Goal: Task Accomplishment & Management: Complete application form

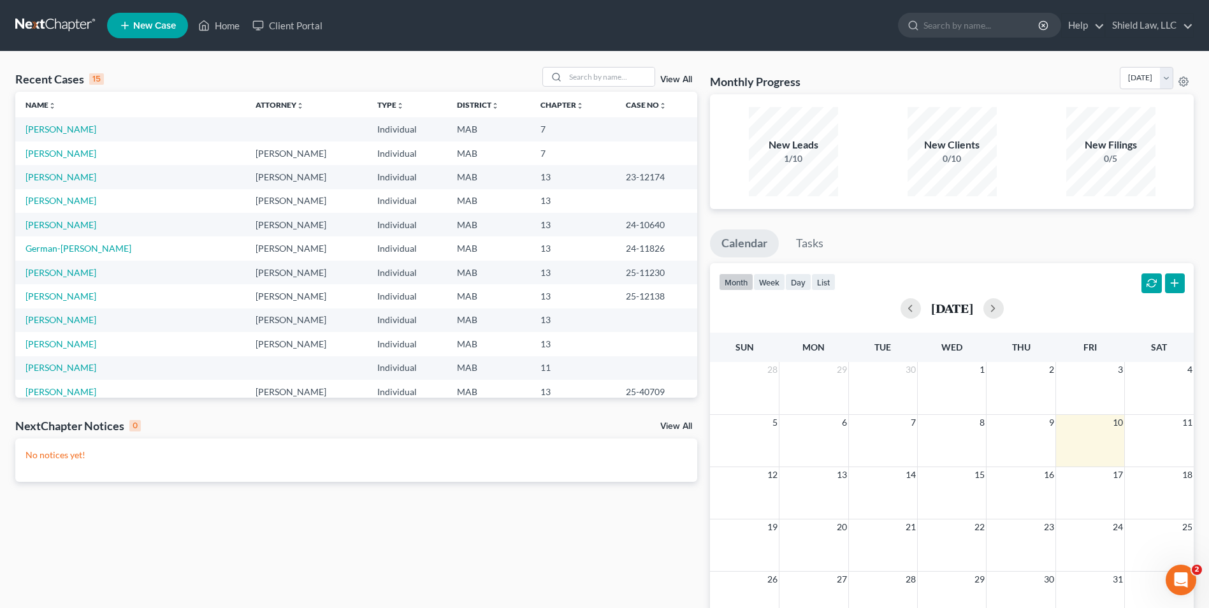
click at [605, 65] on div "Recent Cases 15 View All Name unfold_more expand_more expand_less Attorney unfo…" at bounding box center [604, 382] width 1209 height 661
click at [609, 68] on input "search" at bounding box center [609, 77] width 89 height 18
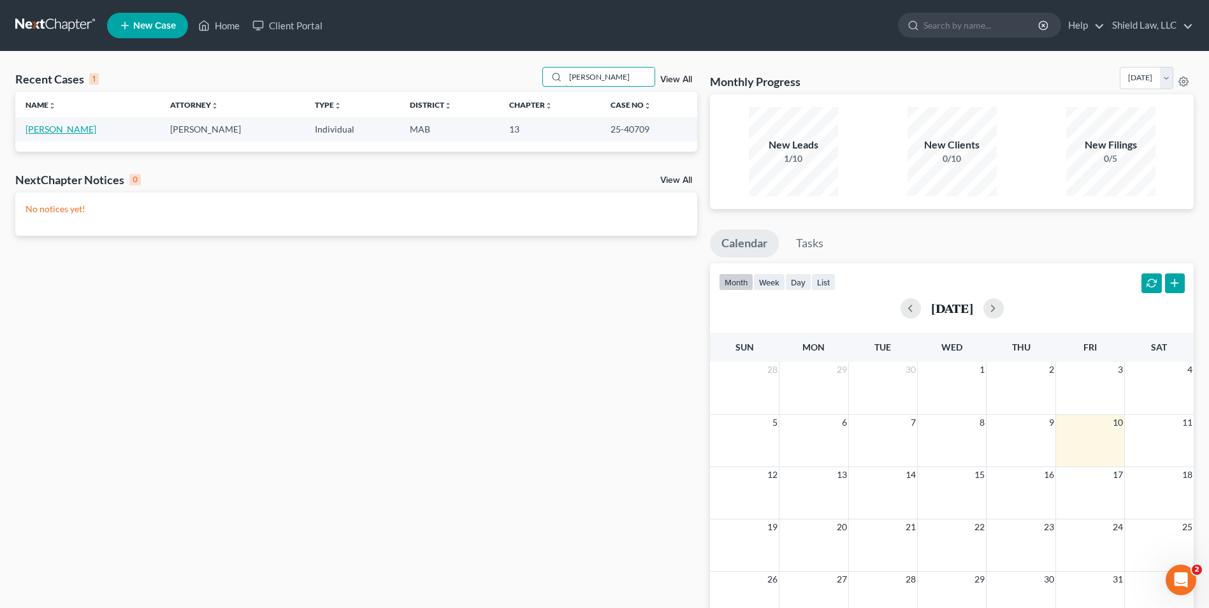
type input "[PERSON_NAME]"
click at [71, 132] on link "[PERSON_NAME]" at bounding box center [60, 129] width 71 height 11
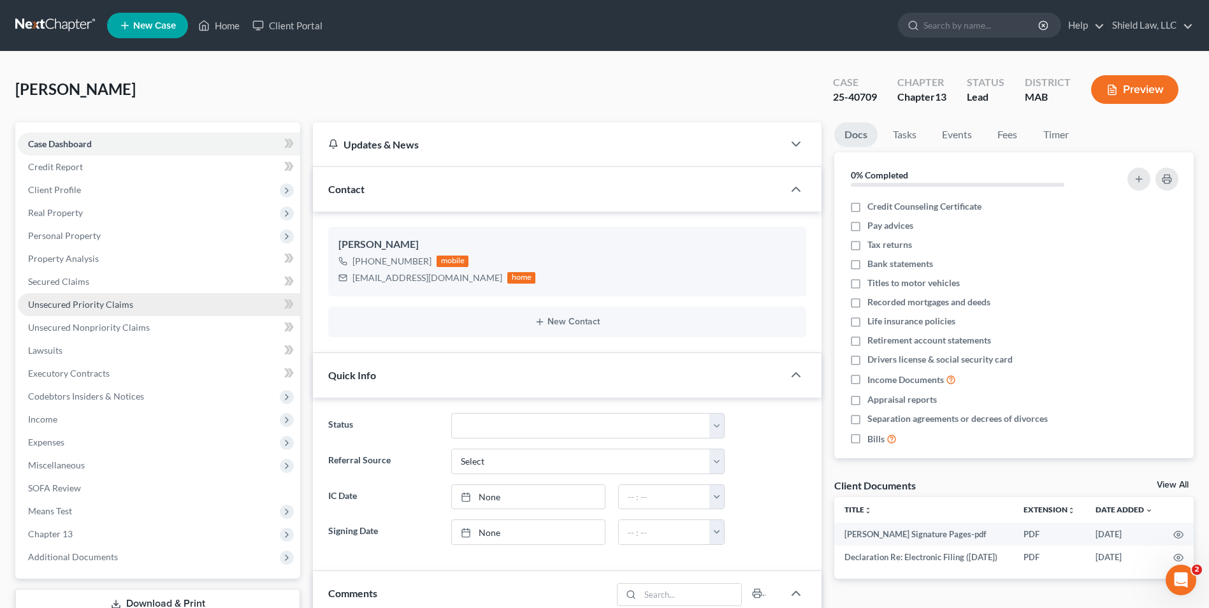
click at [148, 298] on link "Unsecured Priority Claims" at bounding box center [159, 304] width 282 height 23
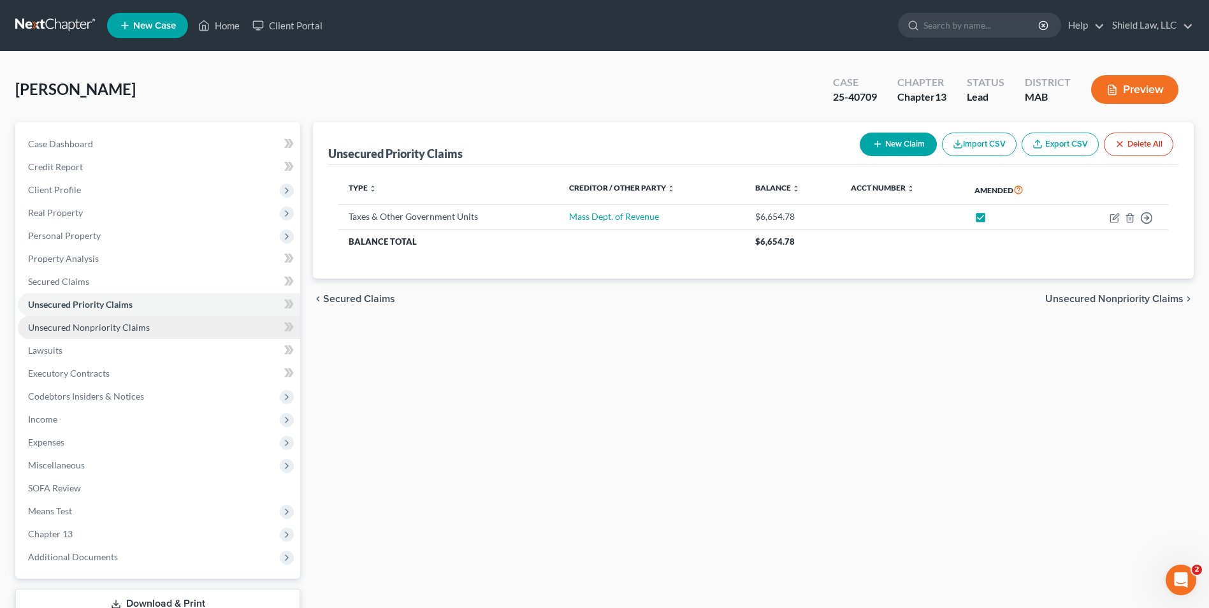
click at [178, 328] on link "Unsecured Nonpriority Claims" at bounding box center [159, 327] width 282 height 23
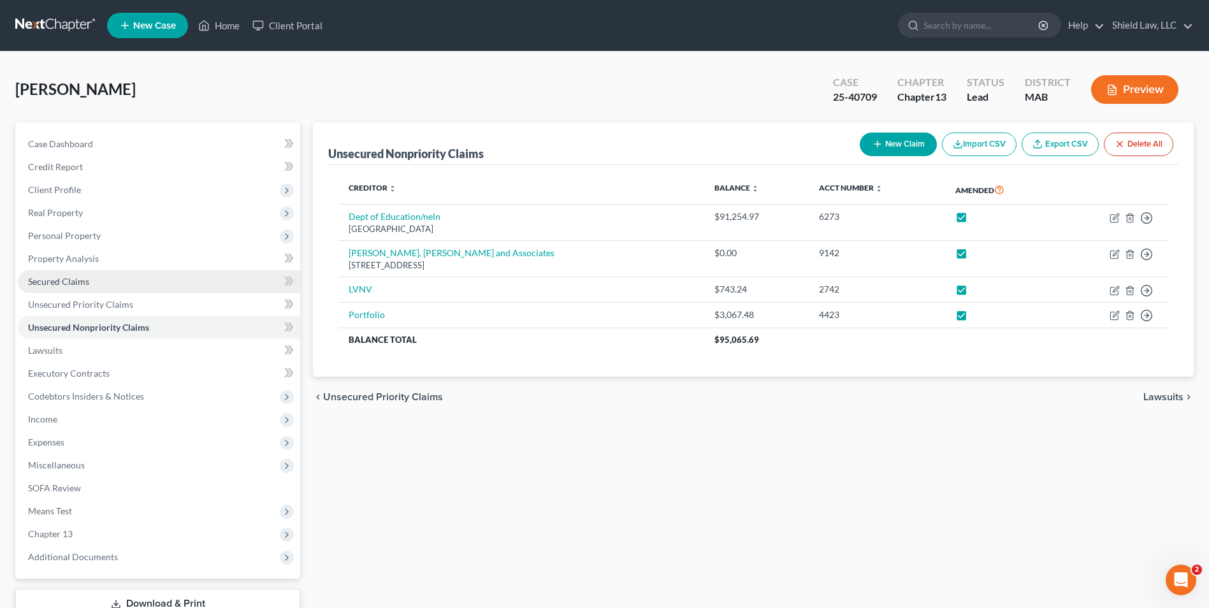
click at [192, 281] on link "Secured Claims" at bounding box center [159, 281] width 282 height 23
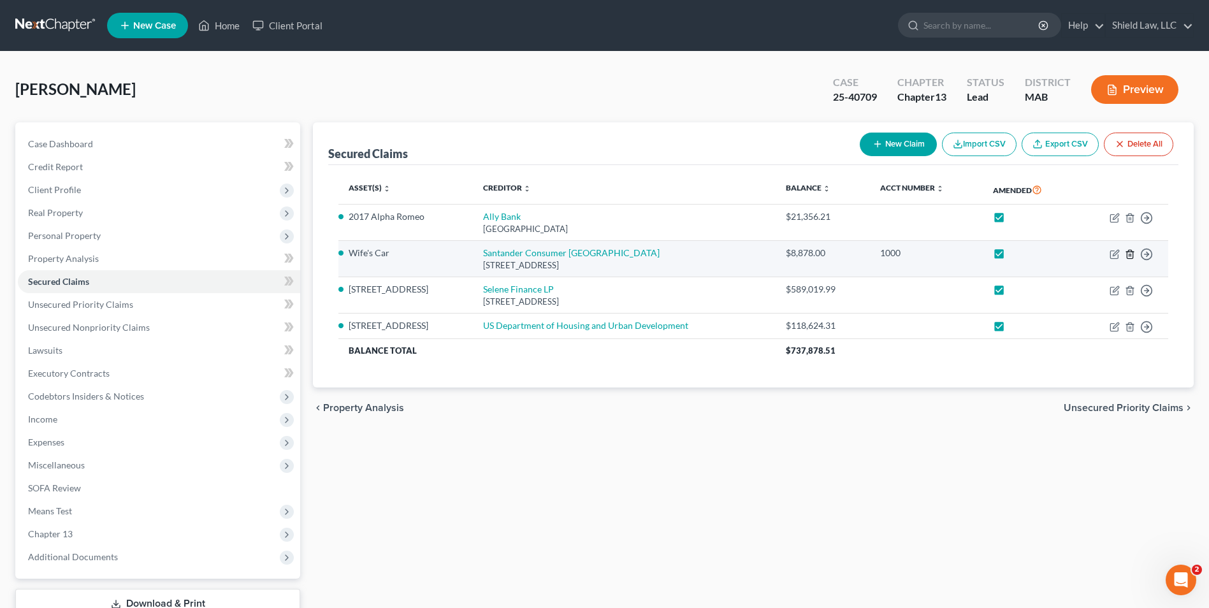
click at [1129, 255] on line "button" at bounding box center [1129, 255] width 0 height 3
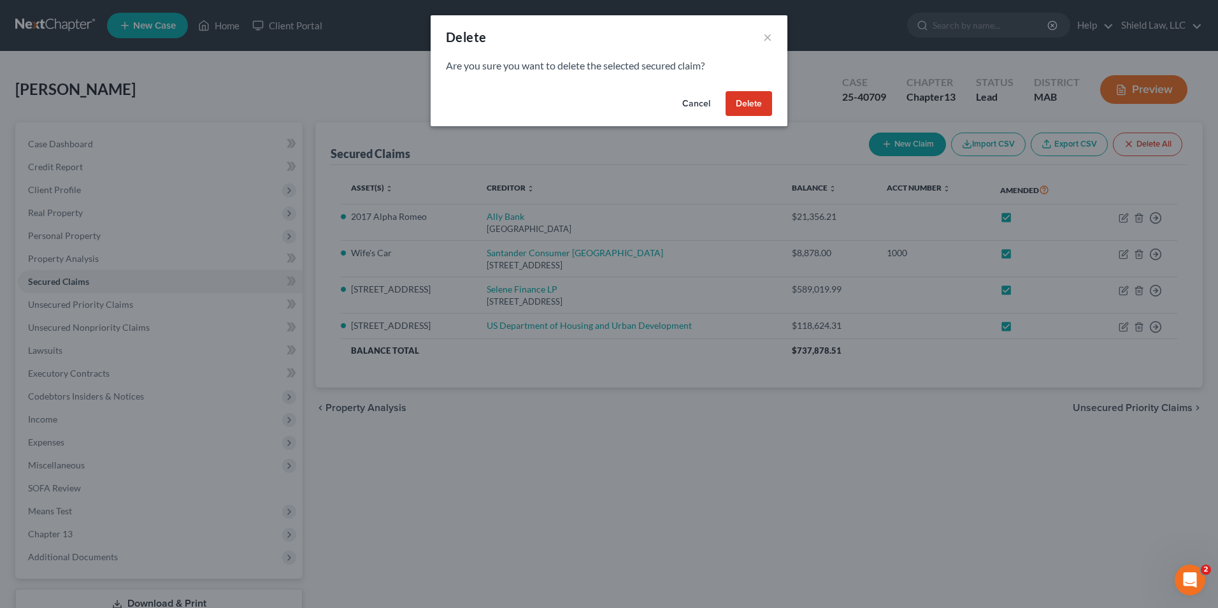
click at [750, 103] on button "Delete" at bounding box center [749, 103] width 47 height 25
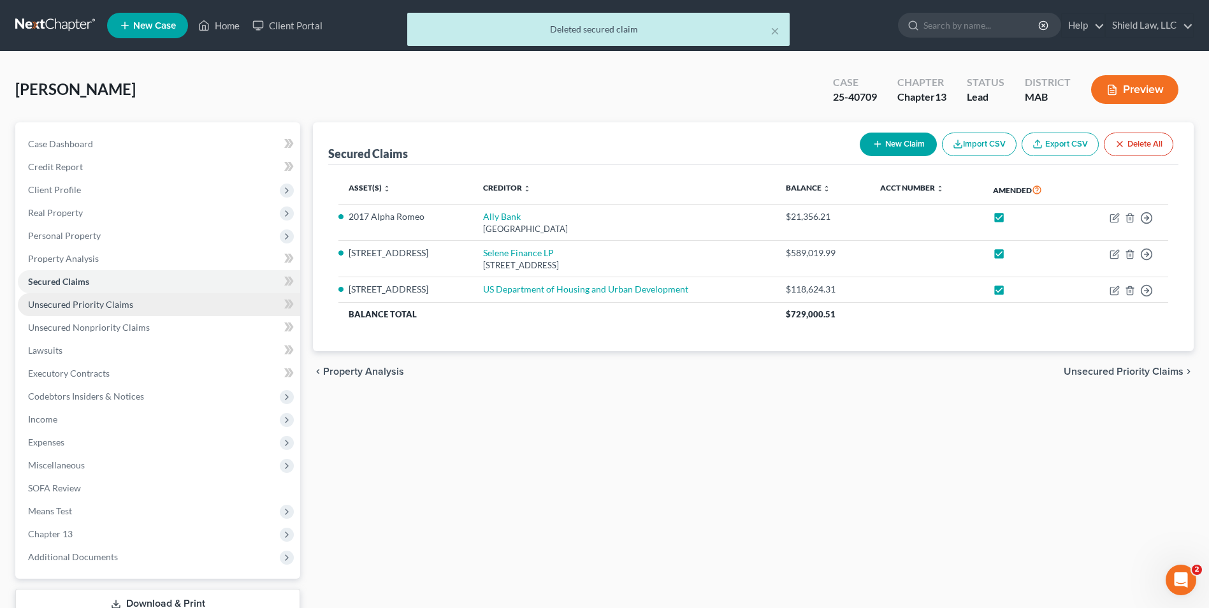
click at [117, 299] on span "Unsecured Priority Claims" at bounding box center [80, 304] width 105 height 11
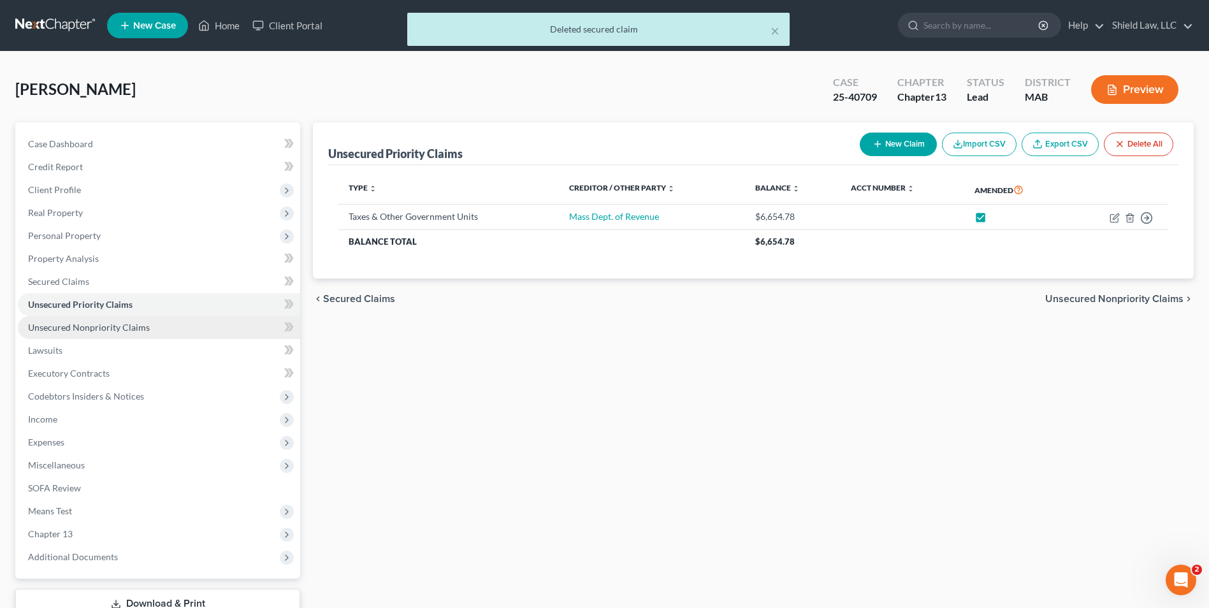
click at [133, 329] on span "Unsecured Nonpriority Claims" at bounding box center [89, 327] width 122 height 11
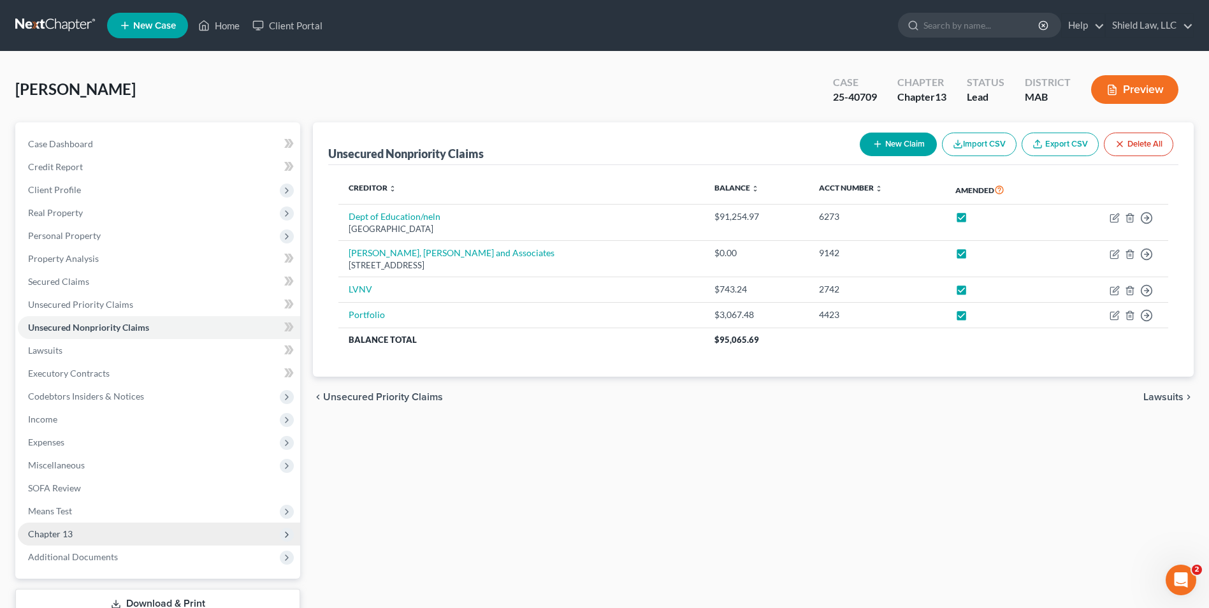
click at [147, 535] on span "Chapter 13" at bounding box center [159, 534] width 282 height 23
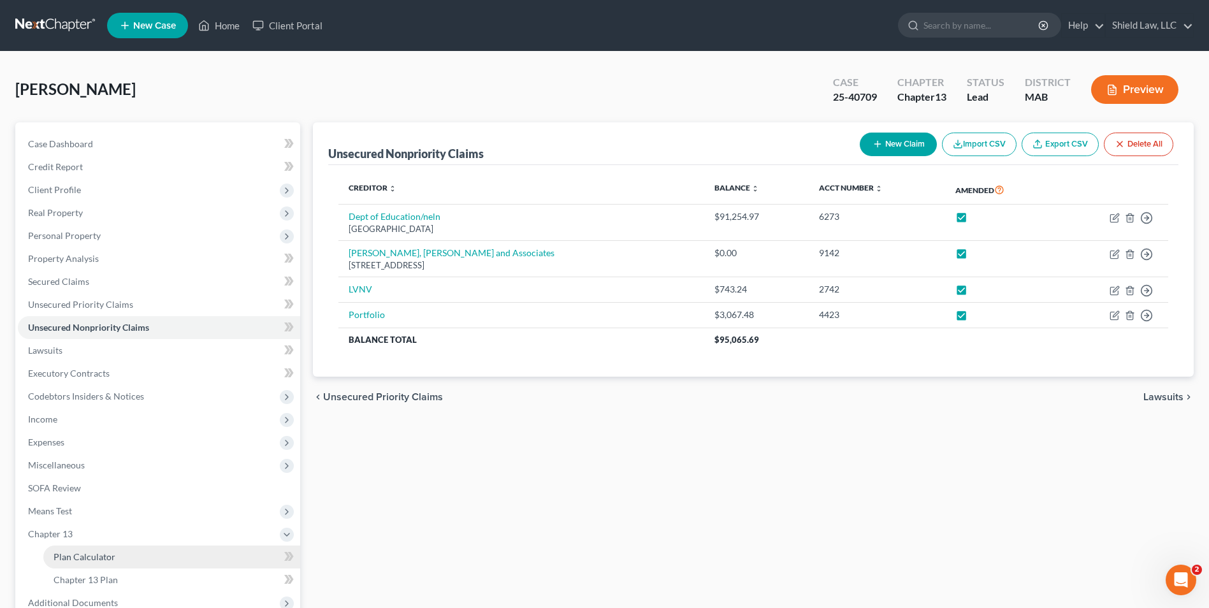
click at [157, 558] on link "Plan Calculator" at bounding box center [171, 556] width 257 height 23
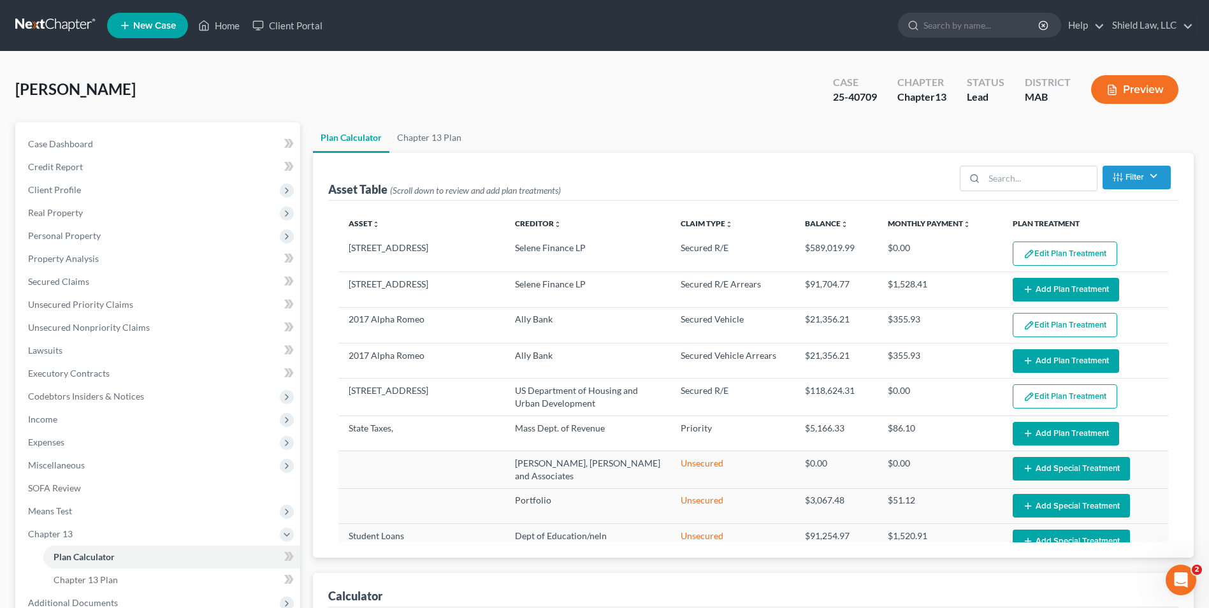
select select "59"
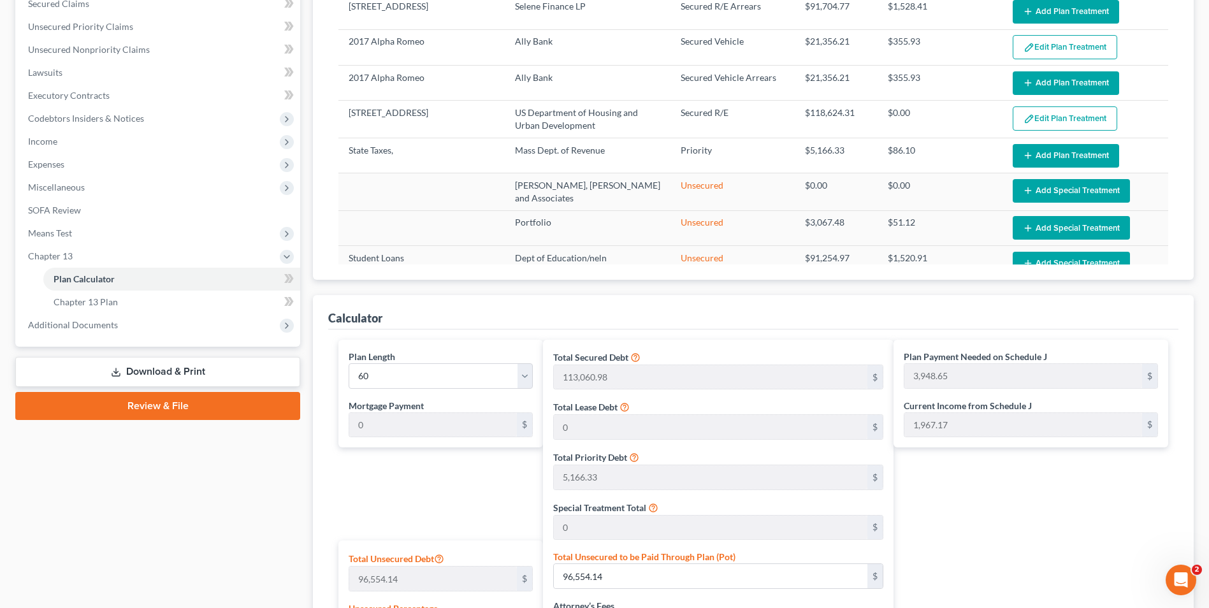
scroll to position [64, 0]
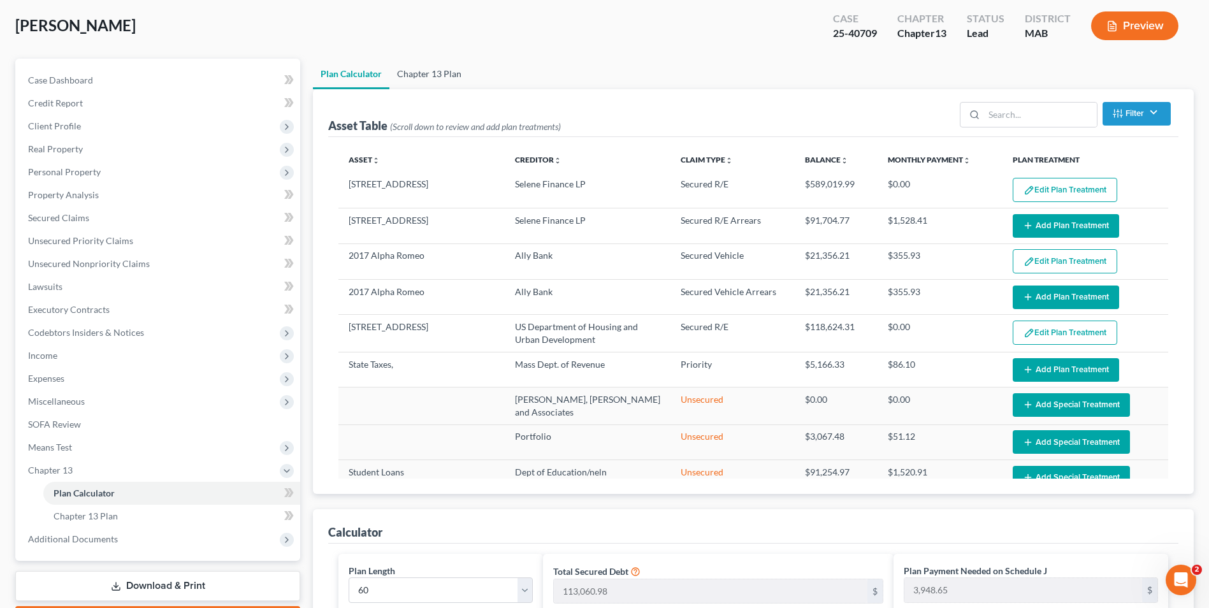
click at [407, 75] on link "Chapter 13 Plan" at bounding box center [429, 74] width 80 height 31
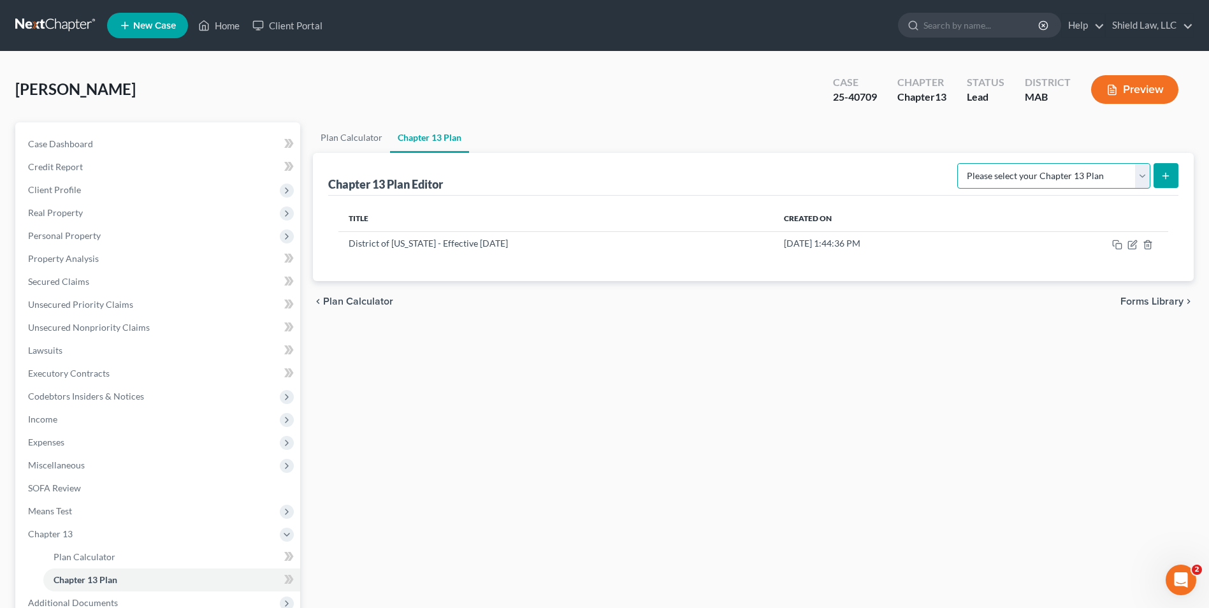
click at [1006, 182] on select "Please select your Chapter 13 Plan District of [US_STATE] - Effective [DATE] Na…" at bounding box center [1053, 175] width 193 height 25
select select "0"
click at [957, 163] on select "Please select your Chapter 13 Plan District of [US_STATE] - Effective [DATE] Na…" at bounding box center [1053, 175] width 193 height 25
click at [1162, 166] on button "submit" at bounding box center [1165, 175] width 25 height 25
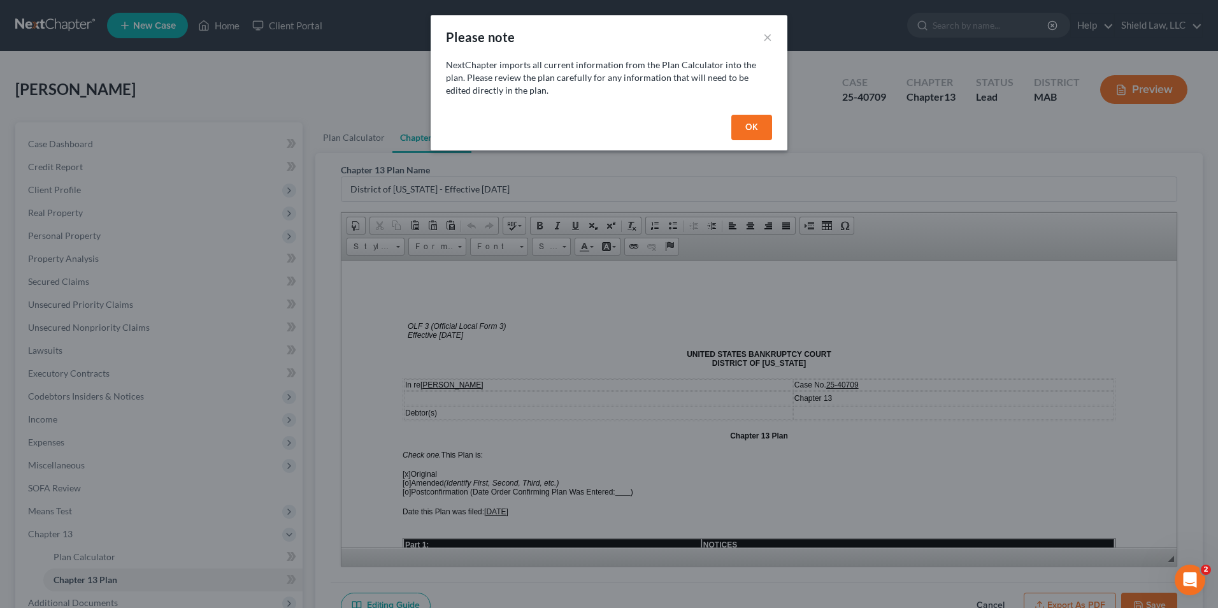
click at [742, 125] on button "OK" at bounding box center [752, 127] width 41 height 25
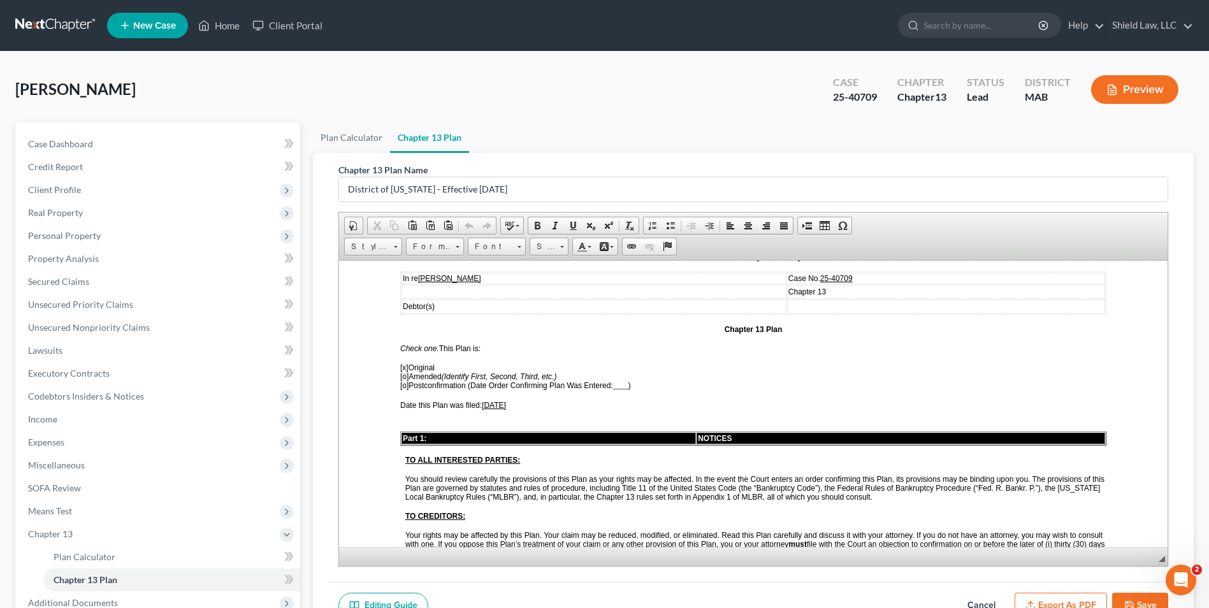
scroll to position [127, 0]
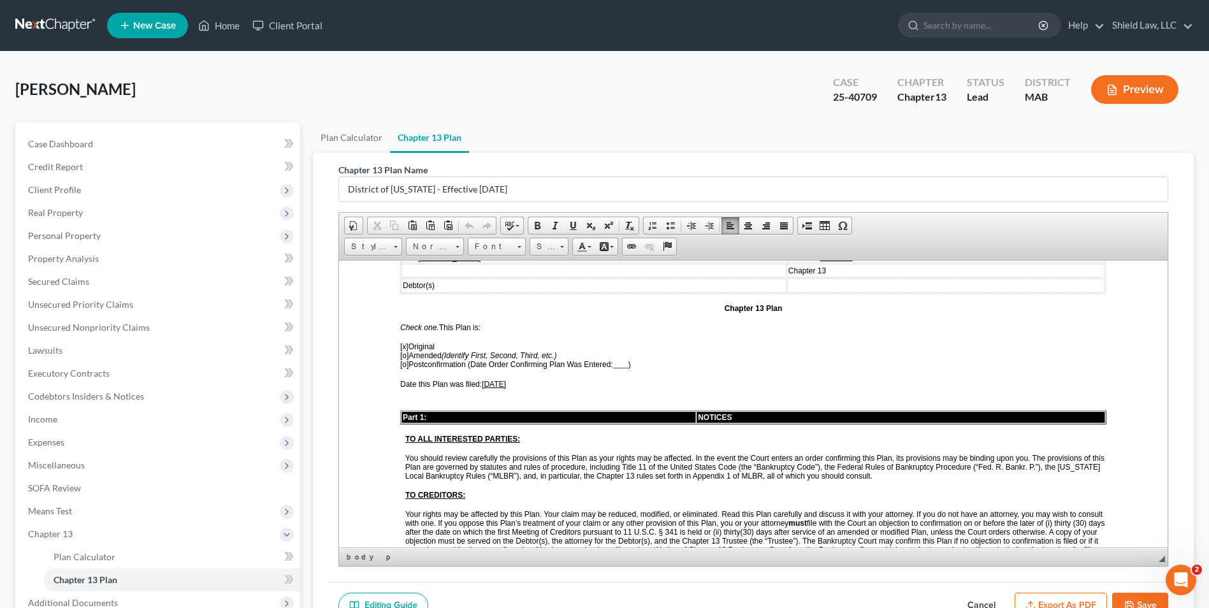
click at [404, 347] on span "[x]" at bounding box center [404, 346] width 8 height 9
click at [403, 352] on span "[o]" at bounding box center [404, 354] width 8 height 9
click at [414, 356] on span "[x ] Amended (Identify First, Second, Third, etc.)" at bounding box center [478, 354] width 156 height 9
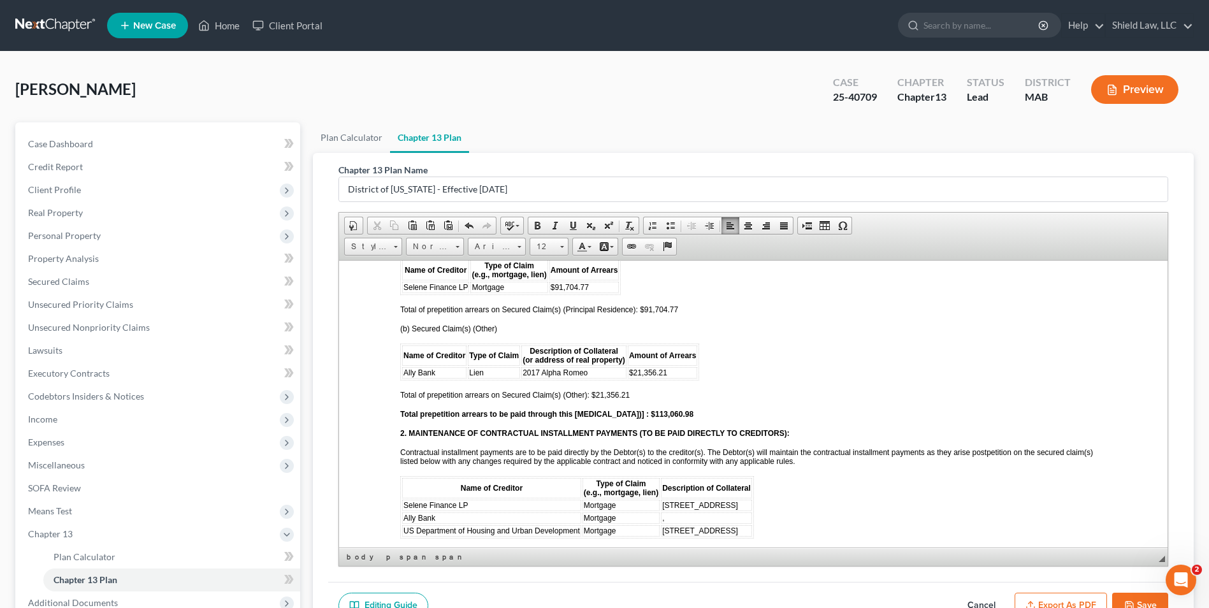
scroll to position [1402, 0]
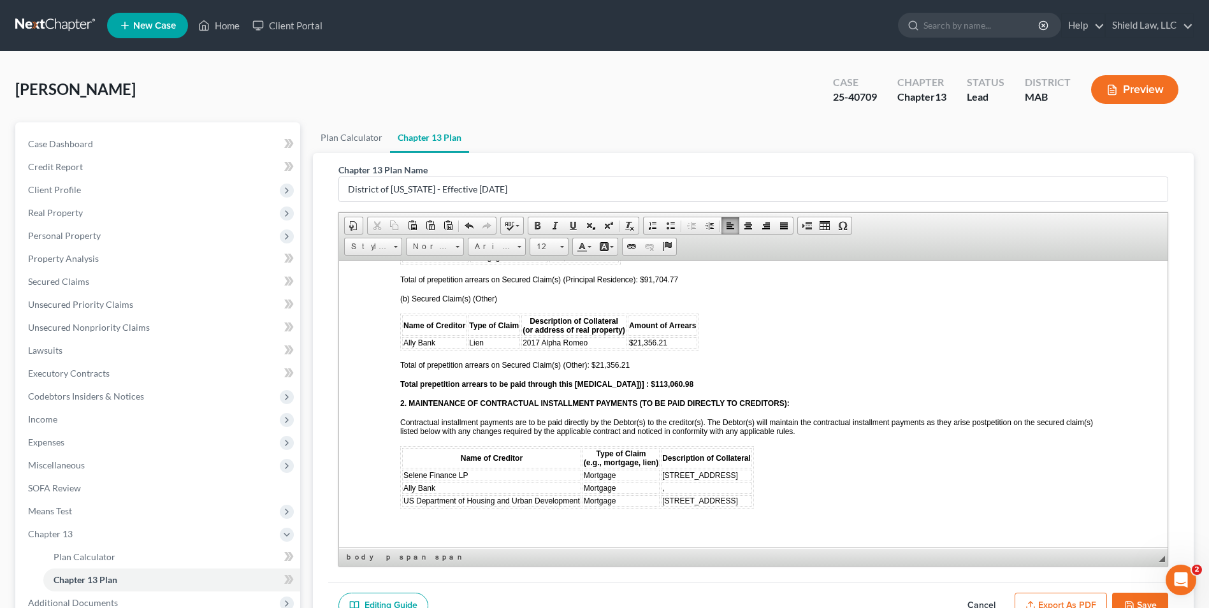
click at [605, 490] on span "Mortgage" at bounding box center [600, 487] width 32 height 9
drag, startPoint x: 603, startPoint y: 343, endPoint x: 524, endPoint y: 347, distance: 79.1
click at [524, 347] on td "2017 Alpha Romeo" at bounding box center [573, 341] width 105 height 11
copy span "2017 Alpha Romeo"
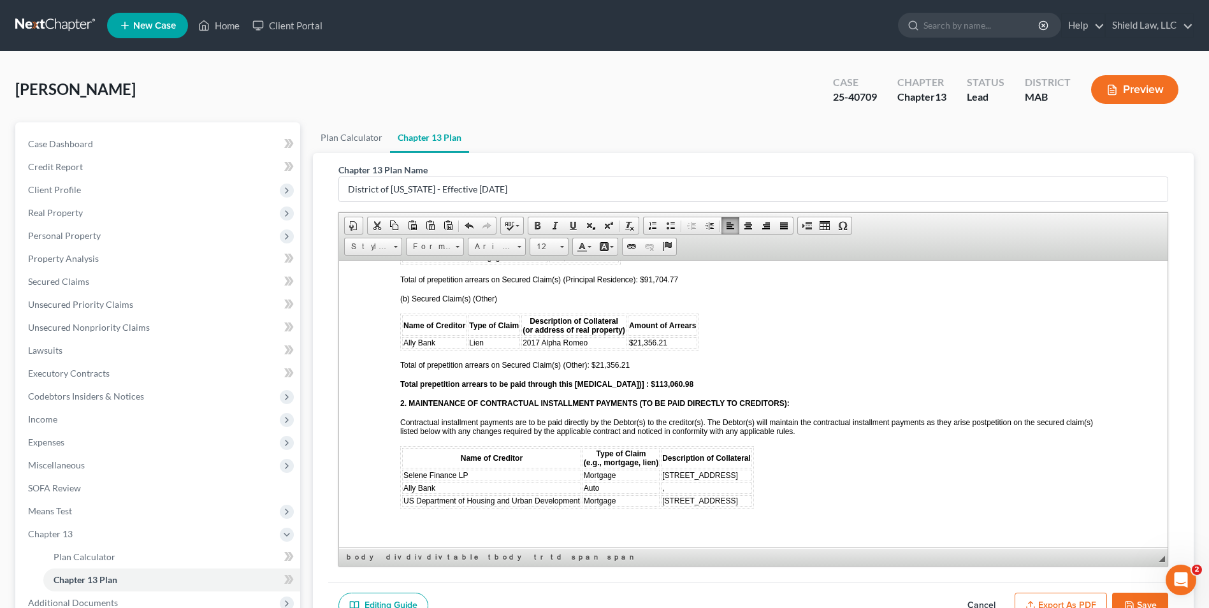
click at [711, 486] on td "," at bounding box center [706, 487] width 91 height 11
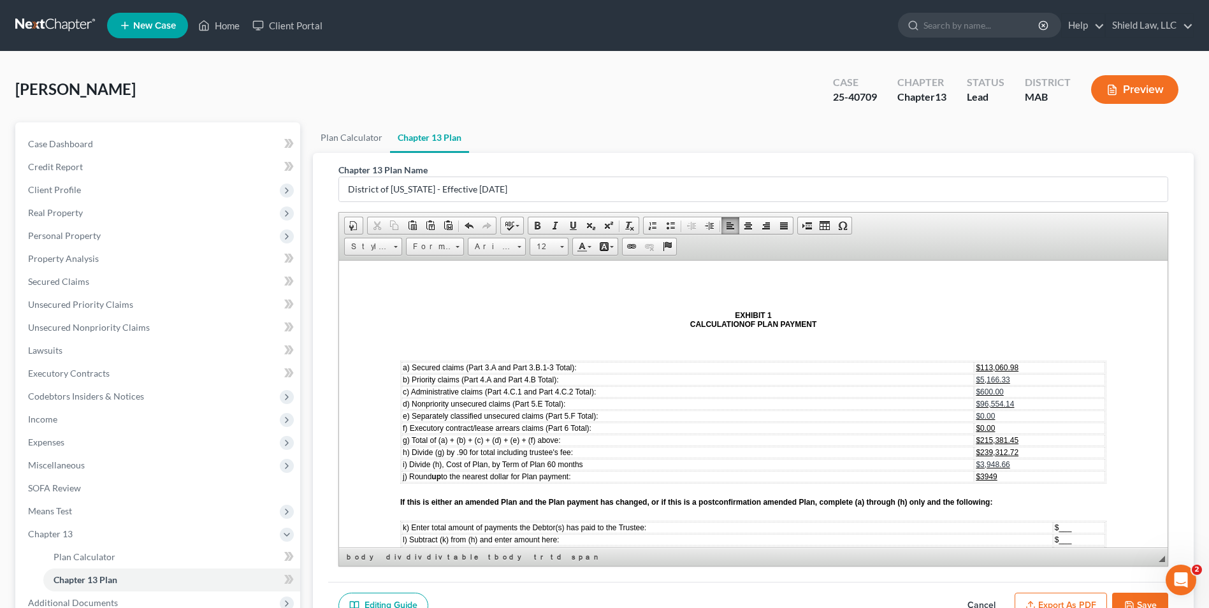
scroll to position [3887, 0]
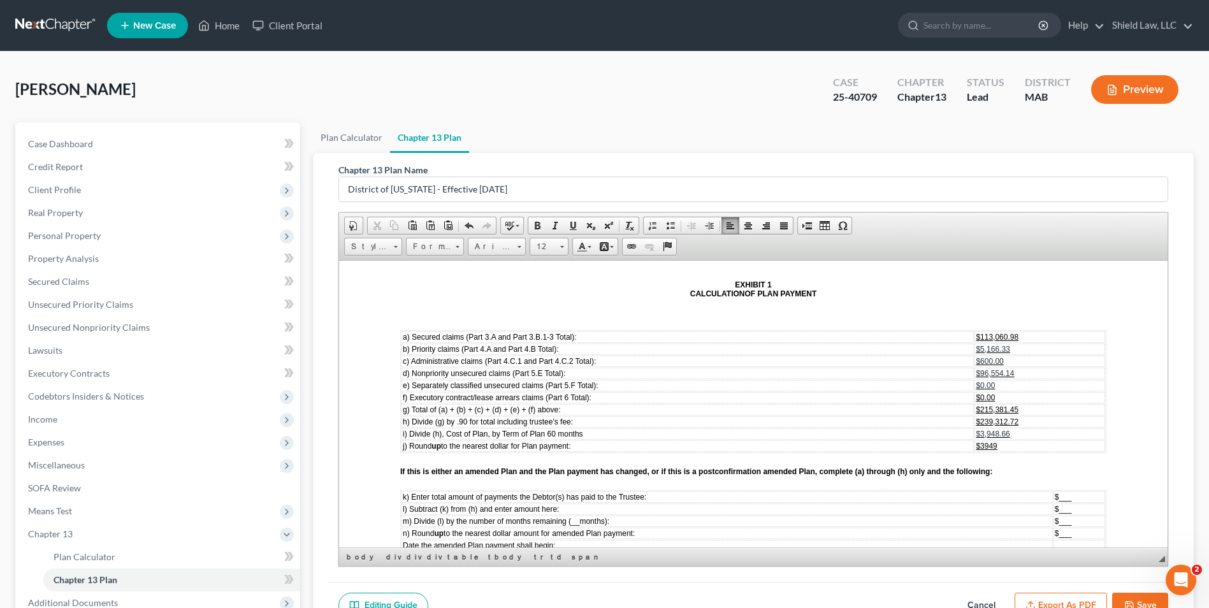
click at [1007, 446] on td "$3949" at bounding box center [1039, 445] width 131 height 11
click at [1010, 435] on td "$3,948.66" at bounding box center [1039, 433] width 131 height 11
click at [1071, 501] on td "$ ___" at bounding box center [1079, 496] width 52 height 11
click at [1058, 508] on td "$ ___" at bounding box center [1059, 508] width 91 height 11
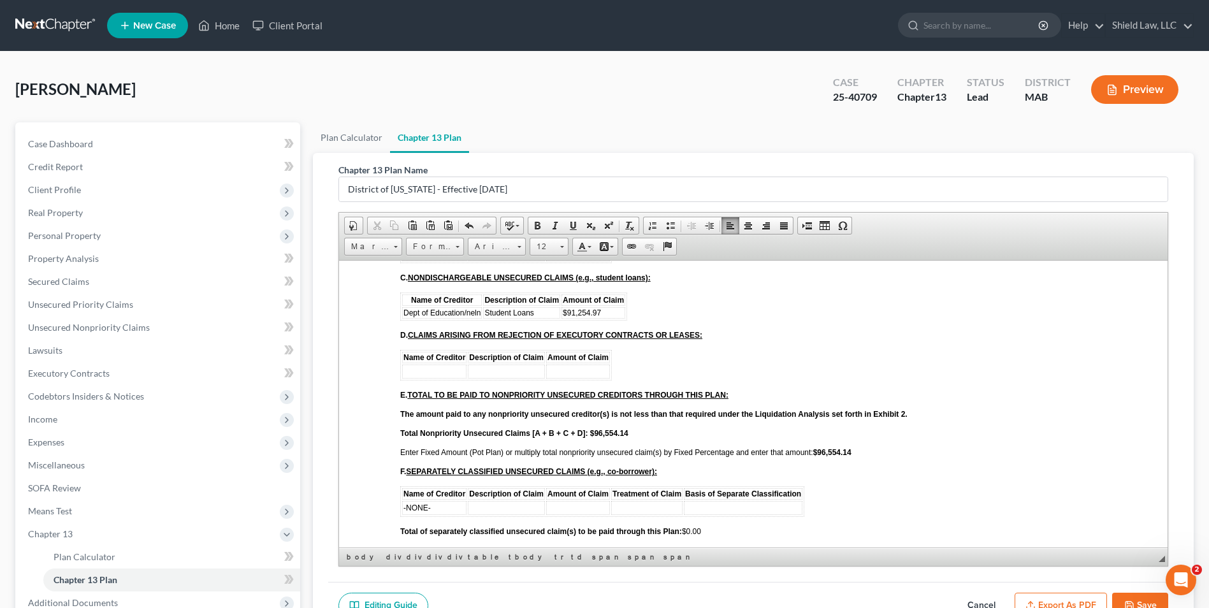
scroll to position [2801, 0]
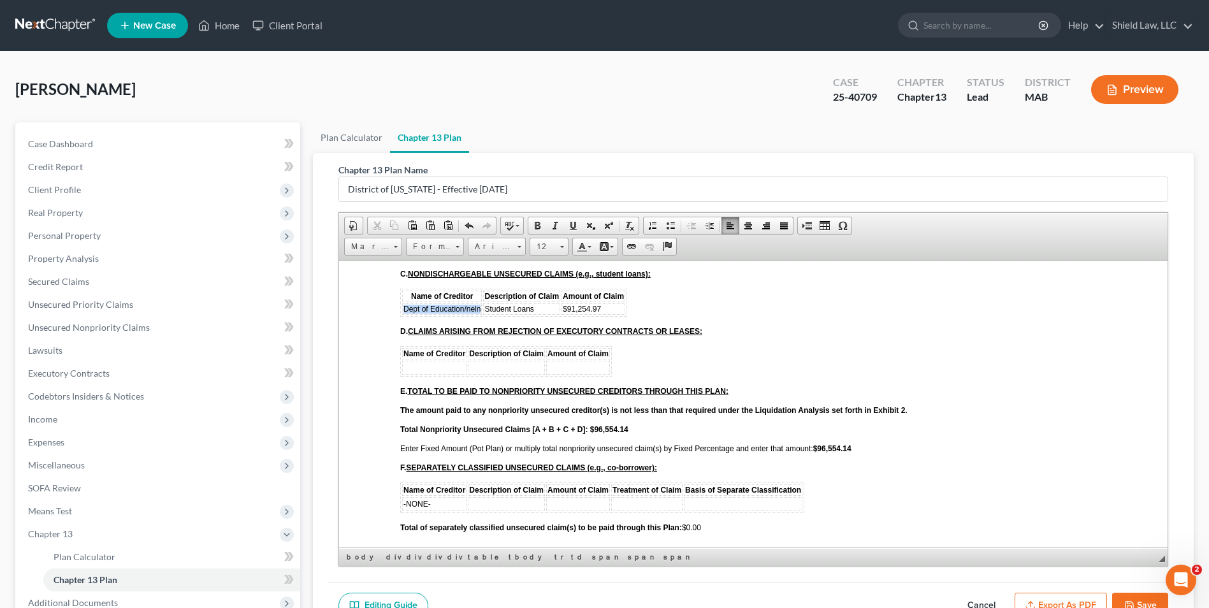
drag, startPoint x: 405, startPoint y: 311, endPoint x: 479, endPoint y: 310, distance: 73.9
click at [479, 310] on span "Dept of Education/neln" at bounding box center [441, 308] width 77 height 9
copy span "Dept of Education/neln"
click at [439, 505] on td "-NONE-" at bounding box center [434, 503] width 64 height 14
drag, startPoint x: 535, startPoint y: 305, endPoint x: 486, endPoint y: 310, distance: 49.3
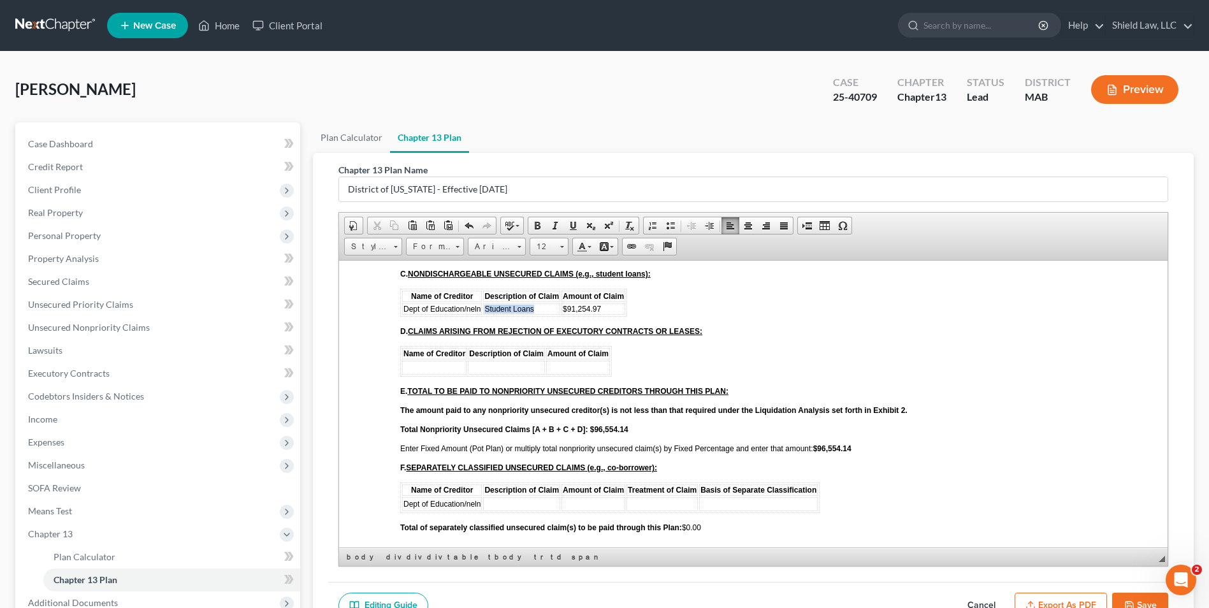
click at [486, 310] on td "Student Loans" at bounding box center [521, 308] width 77 height 11
copy span "Student Loans"
click at [514, 504] on td at bounding box center [521, 503] width 77 height 14
click at [753, 505] on td at bounding box center [758, 503] width 119 height 14
click at [601, 503] on td at bounding box center [593, 503] width 64 height 14
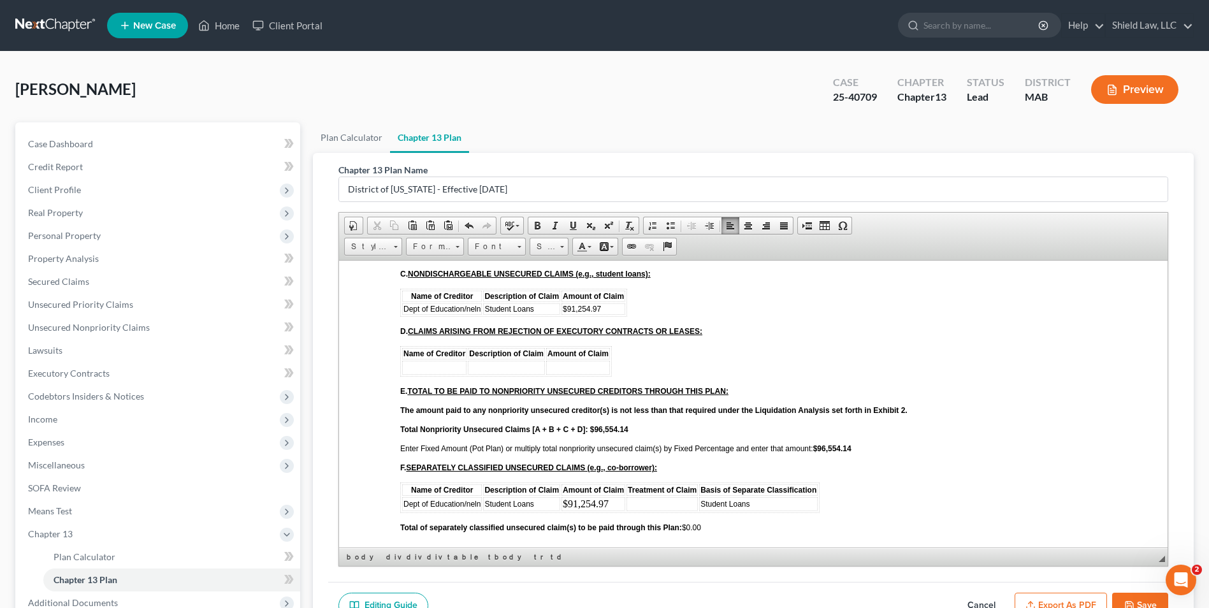
click at [637, 505] on td at bounding box center [661, 503] width 71 height 14
drag, startPoint x: 699, startPoint y: 503, endPoint x: 563, endPoint y: 508, distance: 136.4
click at [563, 508] on tr "Dept of Education/neln Student Loans $91,254.97 Paid Outside Plan Student Loans" at bounding box center [612, 503] width 420 height 14
click at [550, 247] on span "Size" at bounding box center [542, 246] width 25 height 17
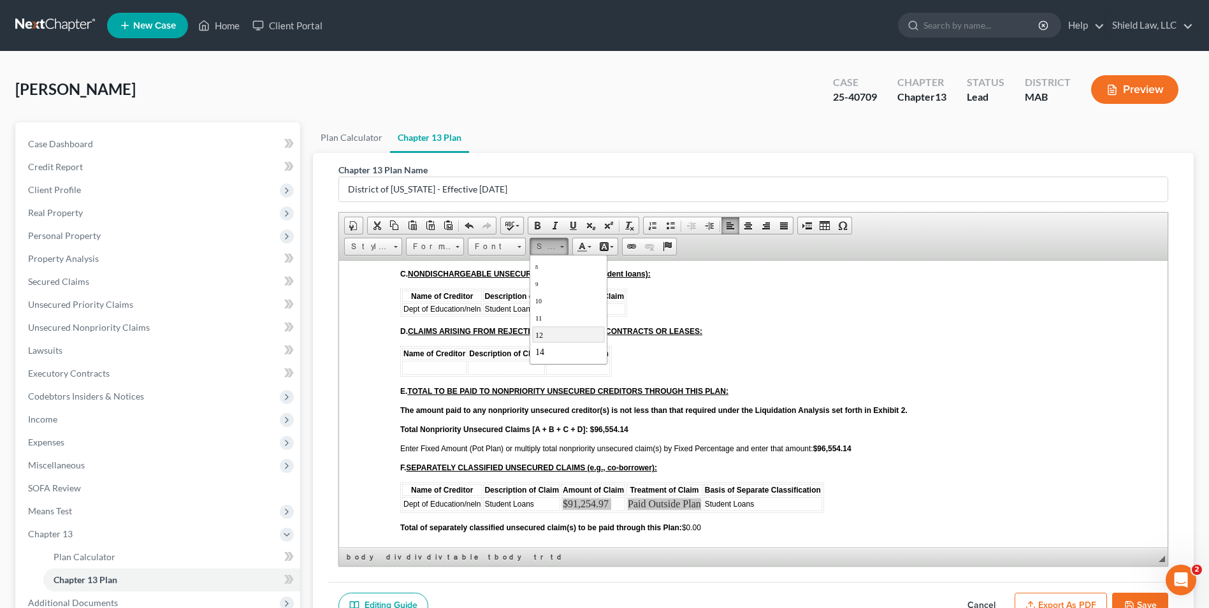
click at [550, 335] on link "12" at bounding box center [568, 334] width 73 height 17
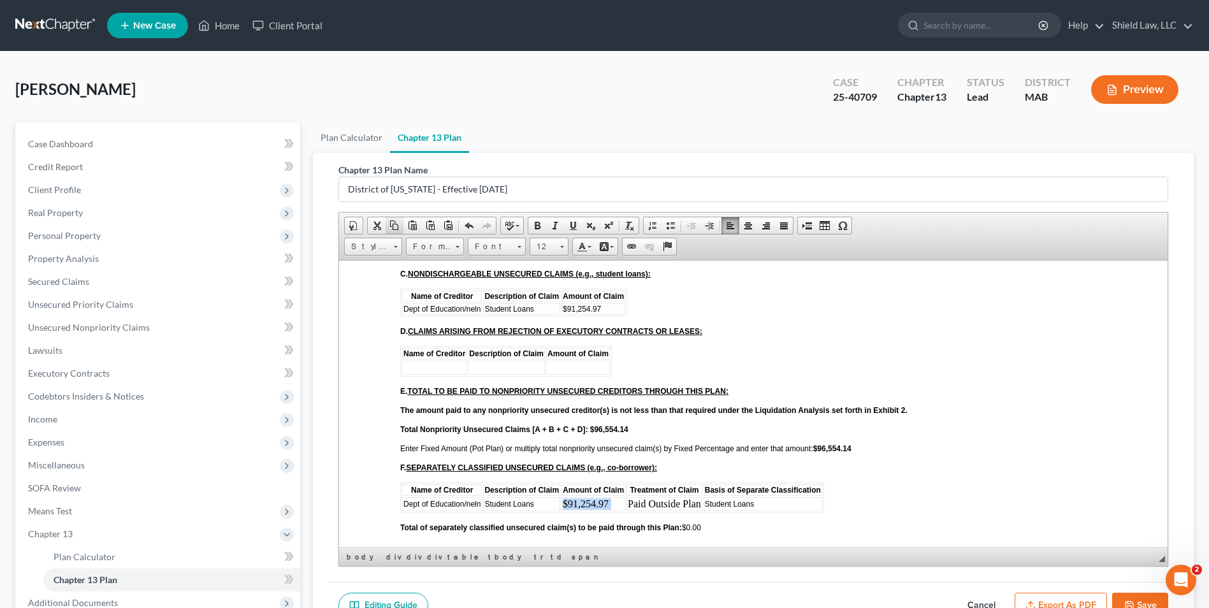
scroll to position [0, 0]
click at [503, 252] on span "Font" at bounding box center [490, 246] width 45 height 17
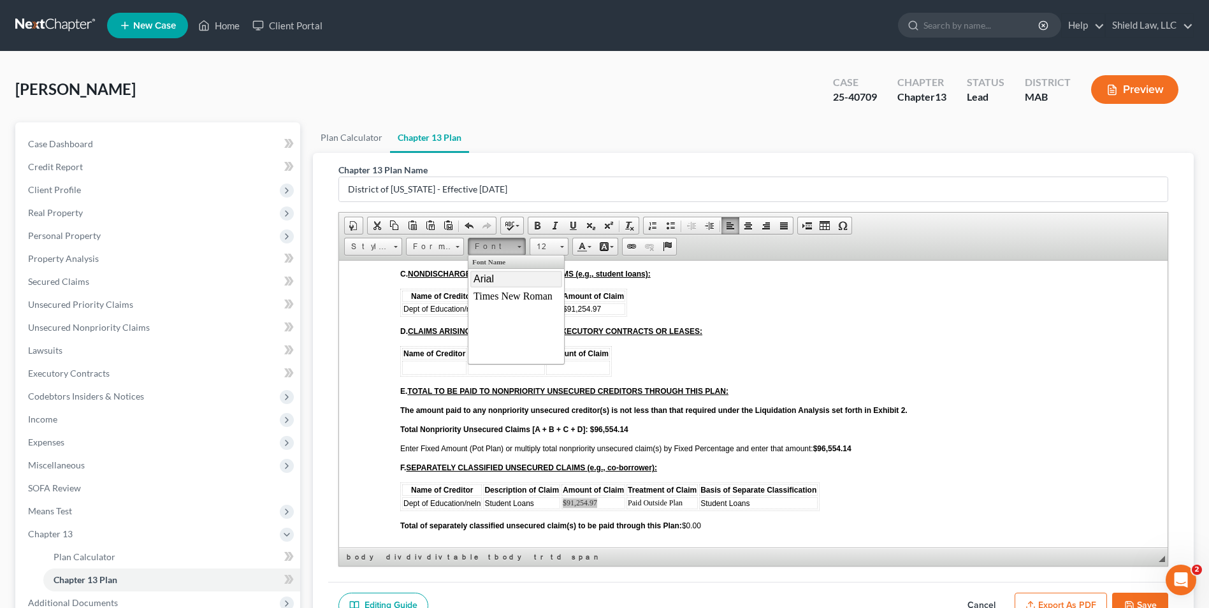
click at [502, 274] on link "Arial" at bounding box center [516, 278] width 92 height 17
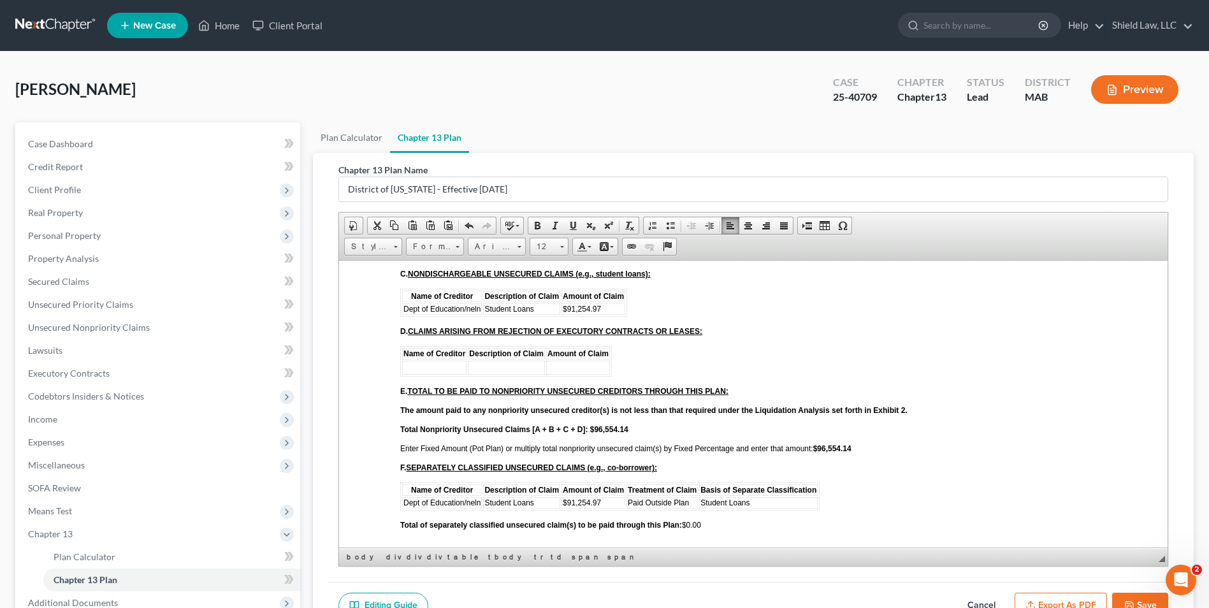
click at [633, 489] on span "Treatment of Claim" at bounding box center [662, 489] width 69 height 9
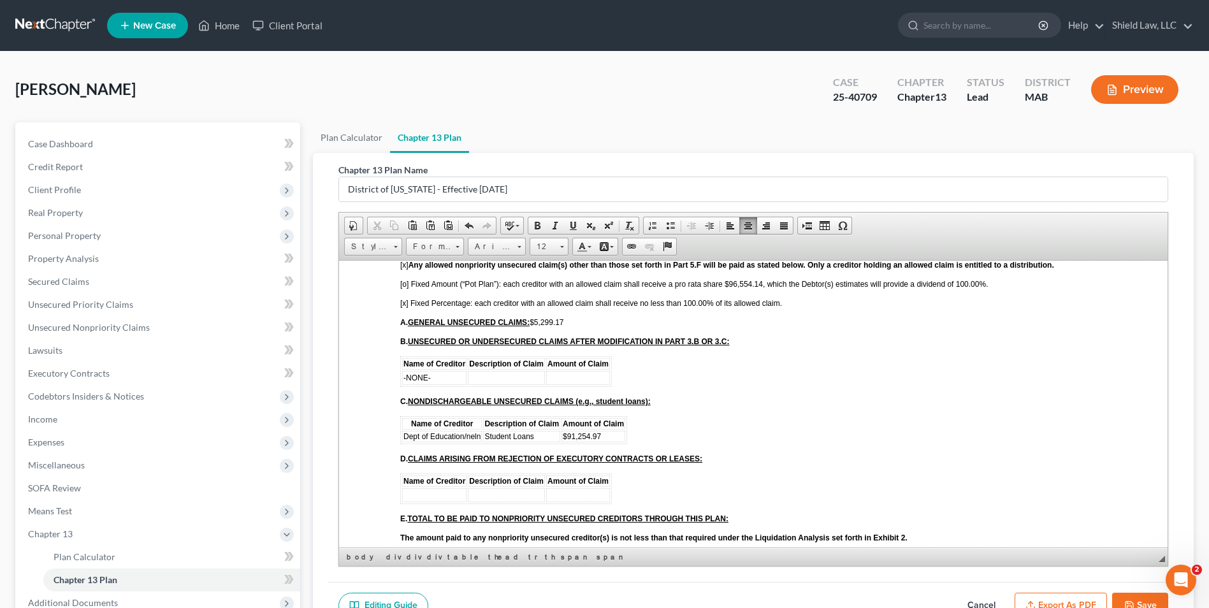
scroll to position [2737, 0]
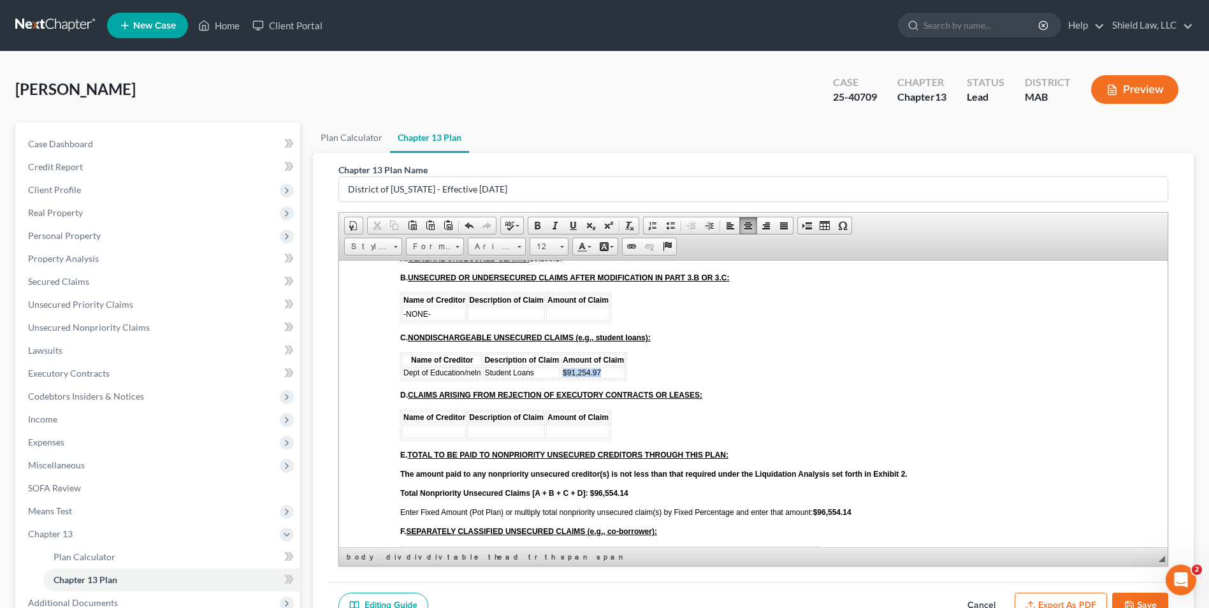
drag, startPoint x: 605, startPoint y: 376, endPoint x: 562, endPoint y: 372, distance: 43.5
click at [562, 372] on td "$91,254.97" at bounding box center [593, 371] width 64 height 11
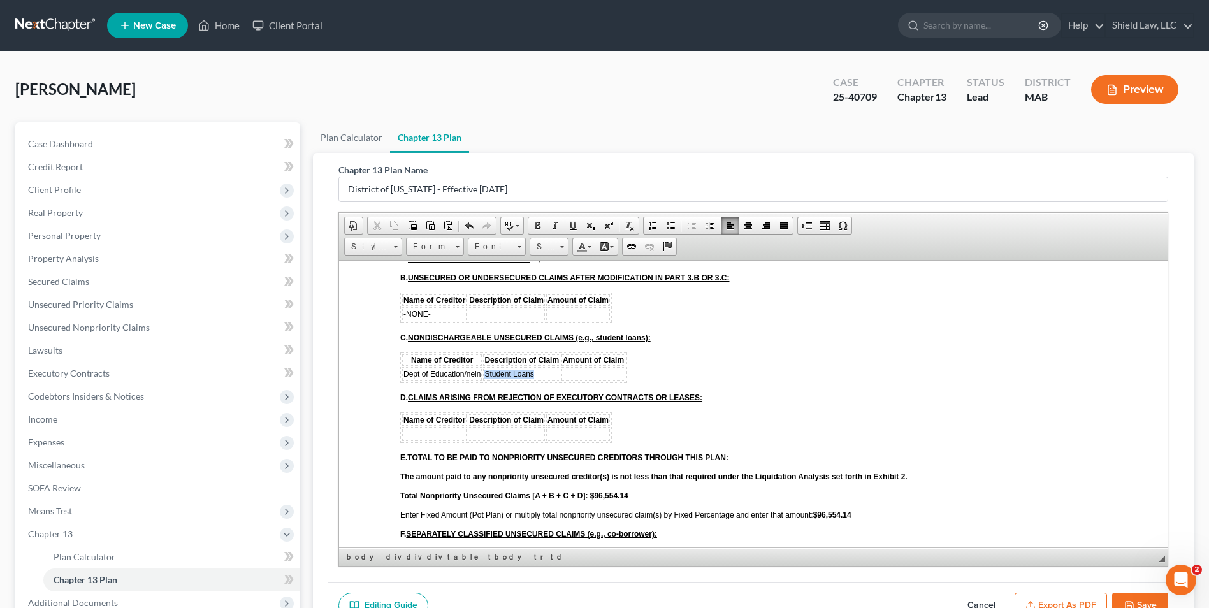
drag, startPoint x: 537, startPoint y: 375, endPoint x: 484, endPoint y: 370, distance: 53.1
click at [484, 370] on td "Student Loans" at bounding box center [521, 373] width 77 height 14
drag, startPoint x: 479, startPoint y: 371, endPoint x: 401, endPoint y: 375, distance: 77.2
click at [402, 375] on td "Dept of Education/neln" at bounding box center [442, 373] width 80 height 14
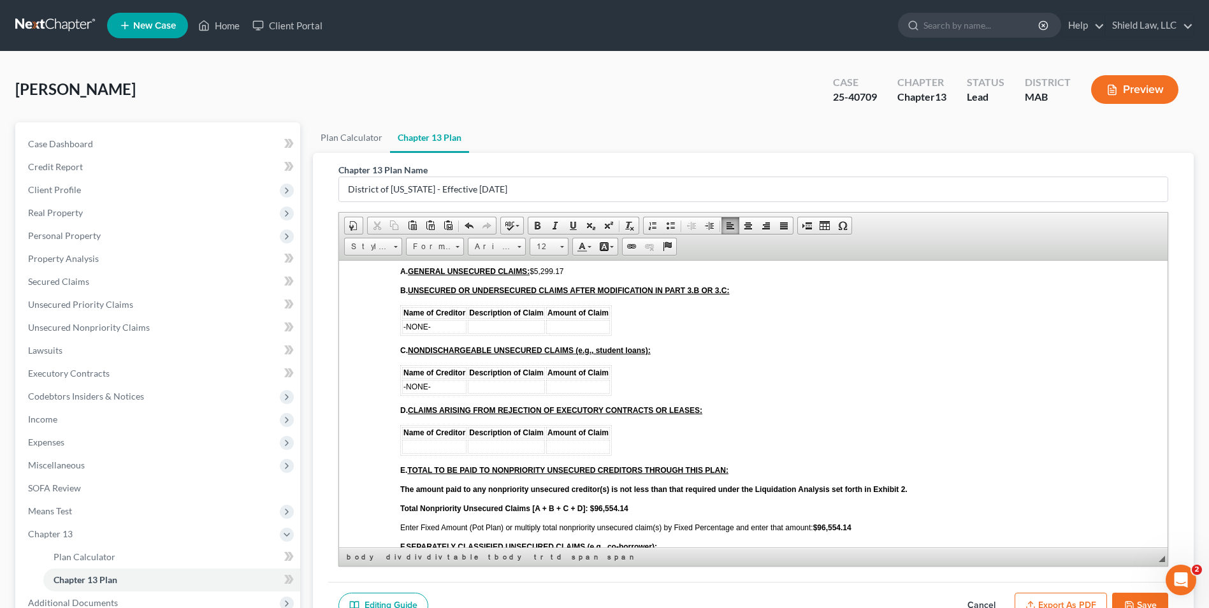
scroll to position [2699, 0]
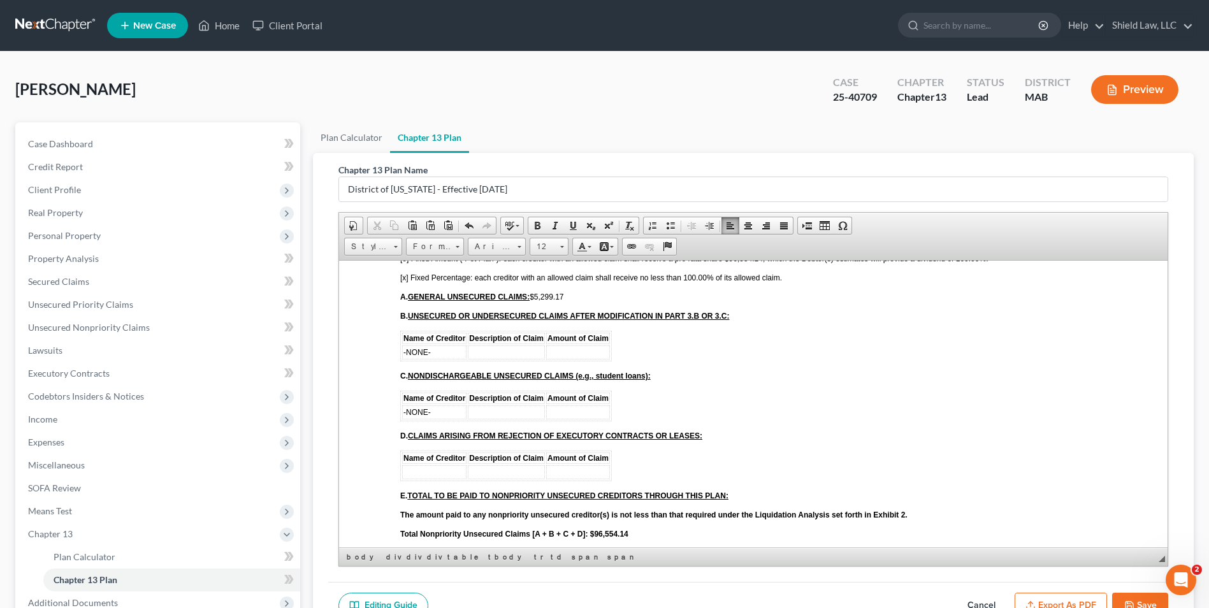
click at [657, 532] on p "Total Nonpriority Unsecured Claims [A + B + C + D]: $96,554.14" at bounding box center [753, 533] width 706 height 9
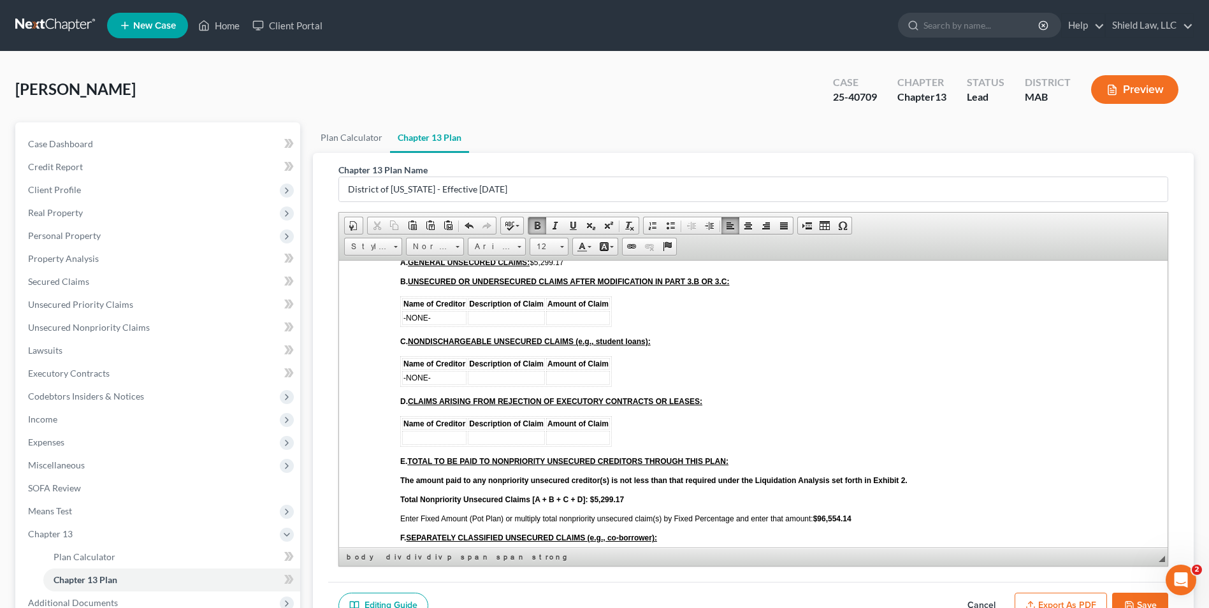
scroll to position [2762, 0]
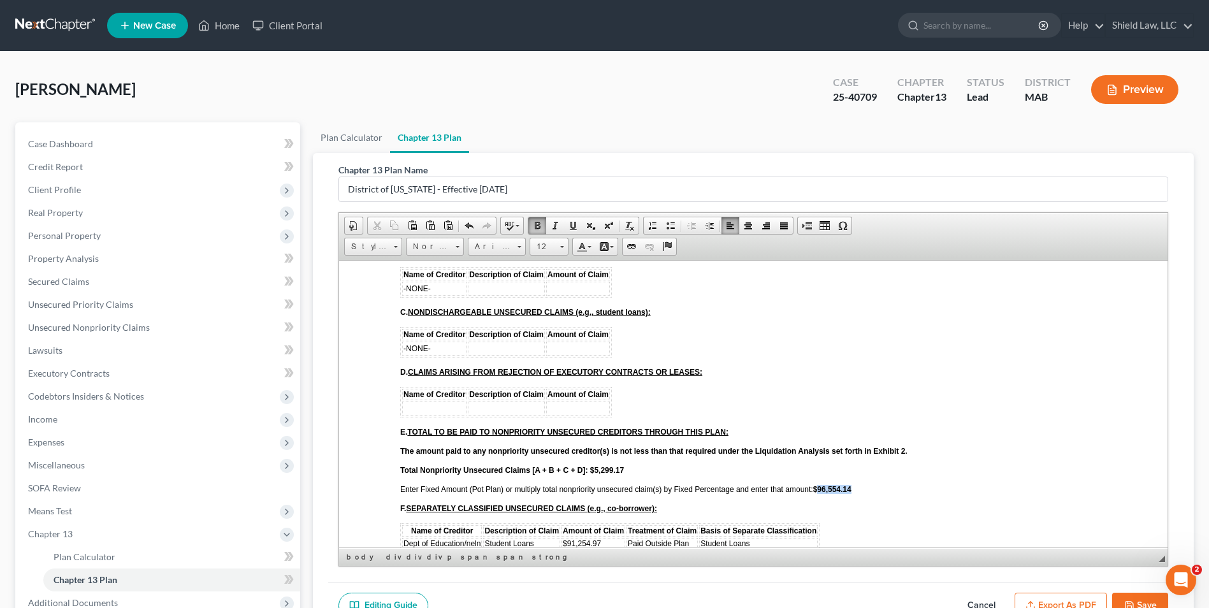
drag, startPoint x: 859, startPoint y: 487, endPoint x: 818, endPoint y: 487, distance: 40.8
click at [818, 487] on p "Enter Fixed Amount (Pot Plan) or multiply total nonpriority unsecured claim(s) …" at bounding box center [753, 488] width 706 height 9
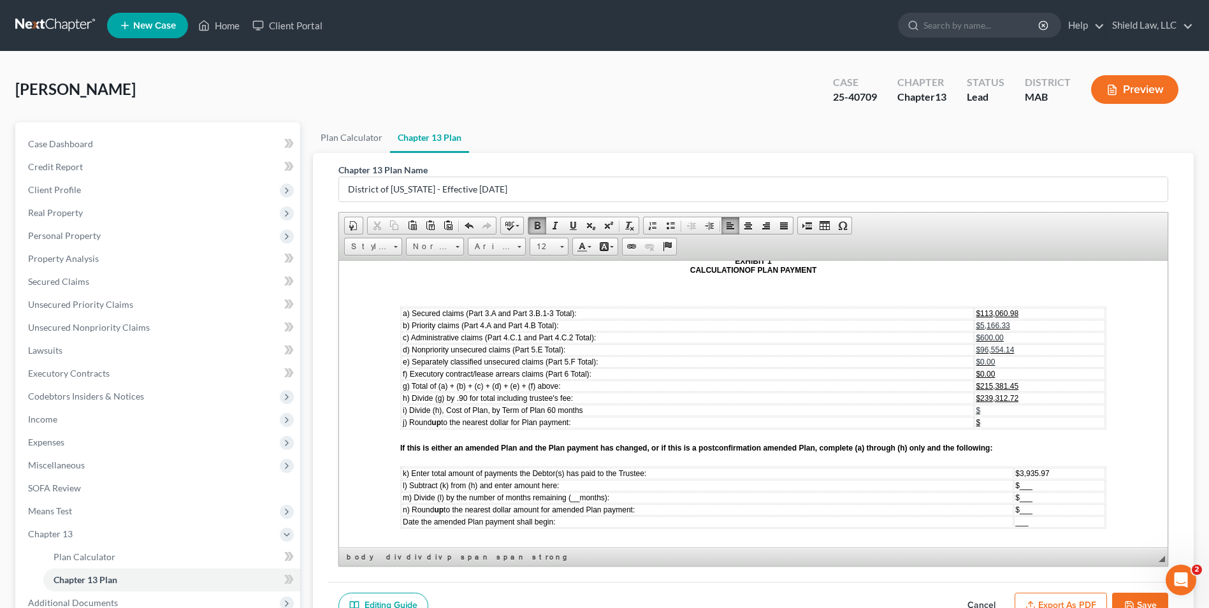
scroll to position [3910, 0]
drag, startPoint x: 1016, startPoint y: 354, endPoint x: 972, endPoint y: 352, distance: 43.3
click at [974, 352] on td "$96,554.14" at bounding box center [1039, 349] width 131 height 11
drag, startPoint x: 1018, startPoint y: 386, endPoint x: 972, endPoint y: 387, distance: 45.2
click at [974, 387] on td "$215,381.45" at bounding box center [1039, 385] width 131 height 11
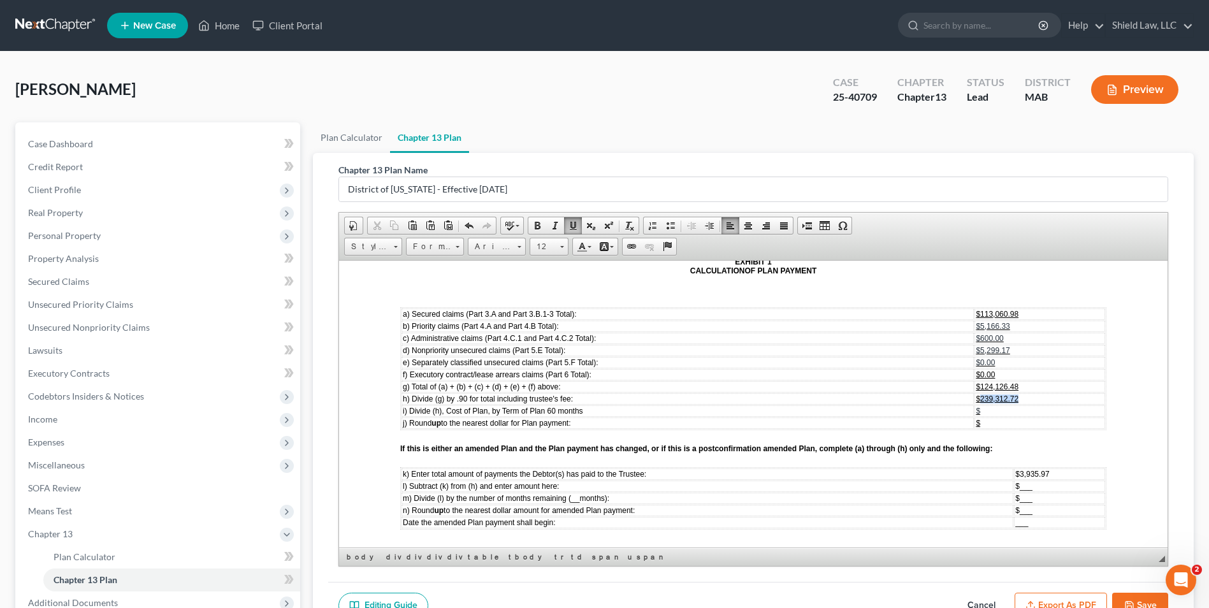
drag, startPoint x: 1011, startPoint y: 400, endPoint x: 972, endPoint y: 402, distance: 38.9
click at [974, 402] on td "$239,312.72" at bounding box center [1039, 398] width 131 height 11
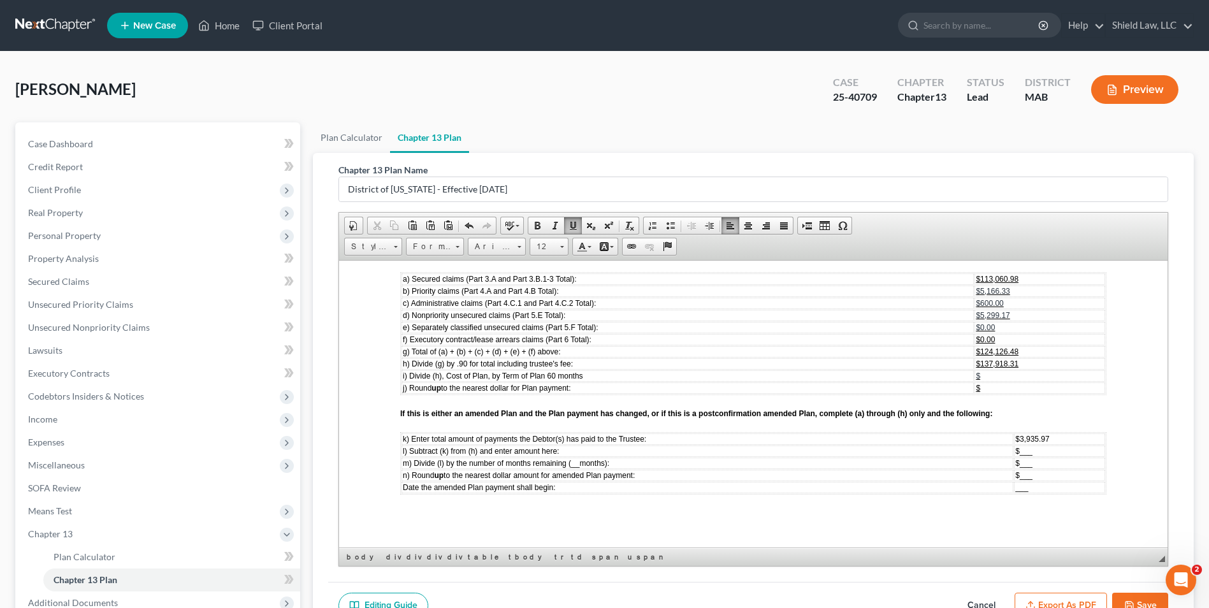
scroll to position [3974, 0]
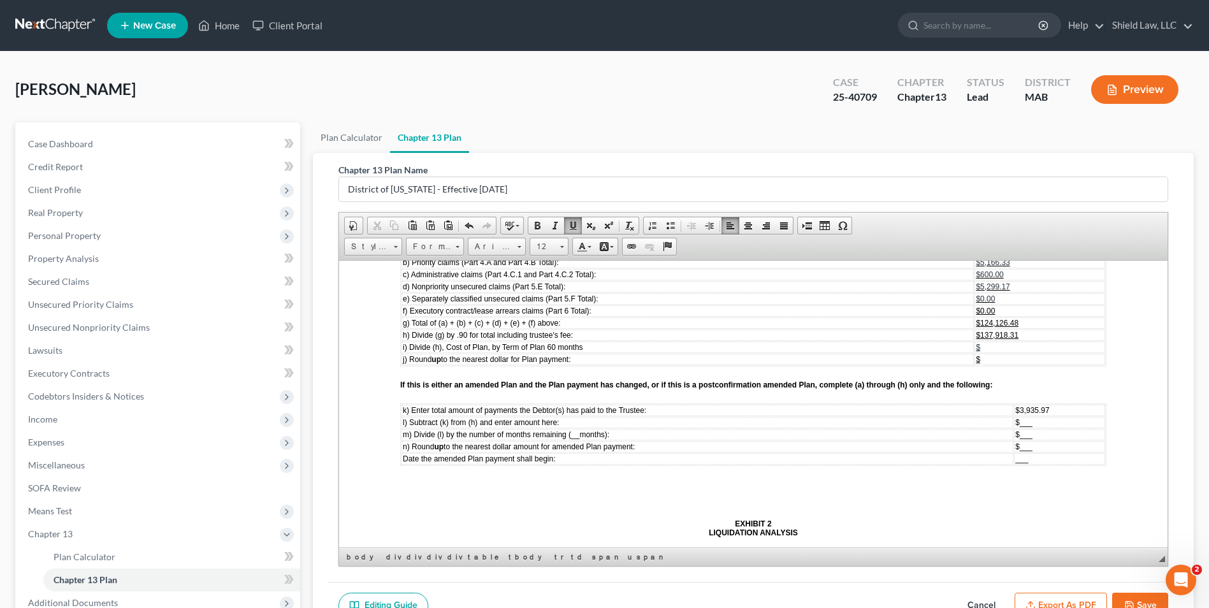
click at [1046, 428] on td "$ ___" at bounding box center [1059, 421] width 91 height 11
click at [1049, 431] on td "$ ___" at bounding box center [1050, 433] width 109 height 11
click at [579, 434] on span "__" at bounding box center [575, 433] width 8 height 9
click at [1019, 436] on td "$ ___" at bounding box center [1052, 433] width 106 height 11
click at [1029, 440] on td "$2,310.04" at bounding box center [1052, 433] width 106 height 11
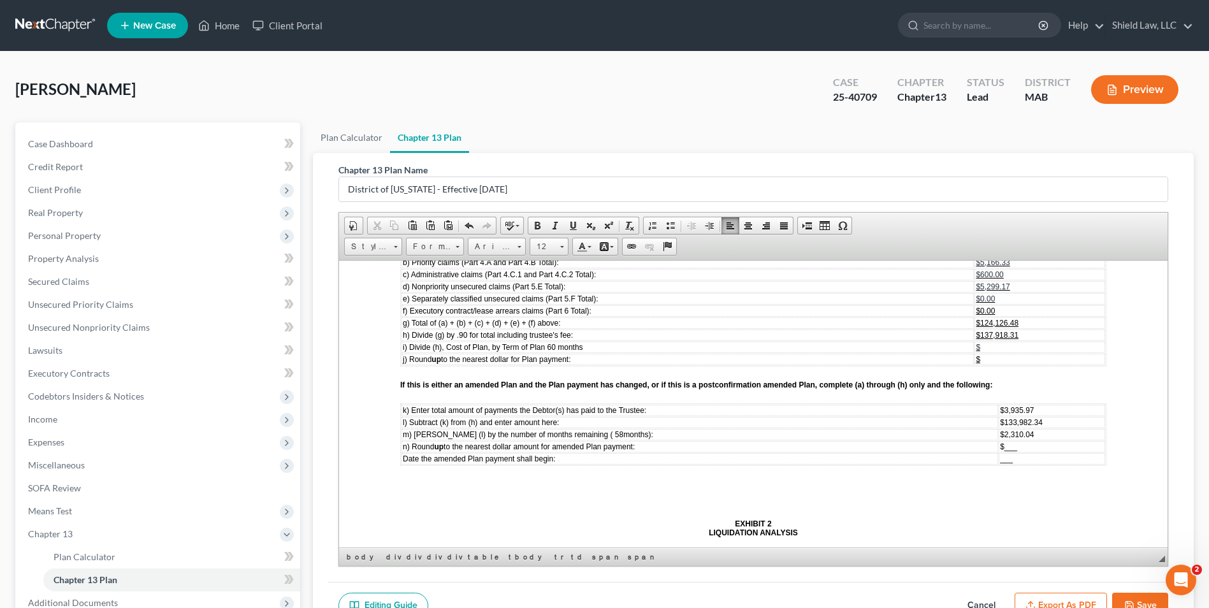
click at [1031, 440] on td "$2,310.04" at bounding box center [1052, 433] width 106 height 11
click at [1032, 448] on td "$ ___" at bounding box center [1052, 445] width 106 height 11
click at [1046, 457] on td "___" at bounding box center [1052, 457] width 106 height 11
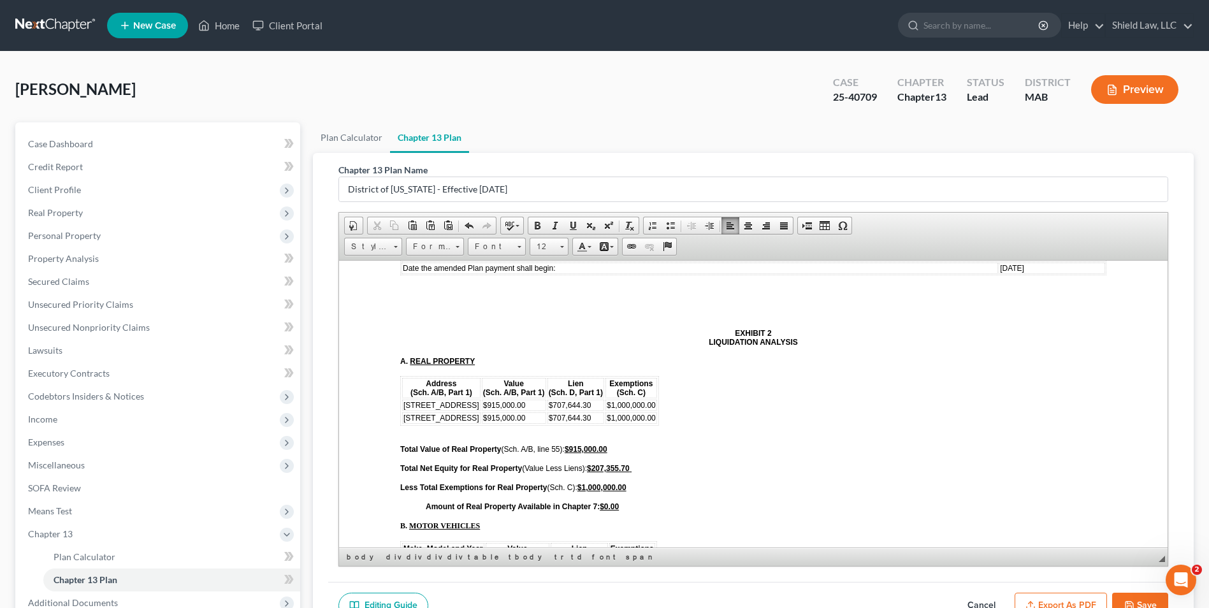
scroll to position [4165, 0]
drag, startPoint x: 718, startPoint y: 418, endPoint x: 404, endPoint y: 423, distance: 314.2
click at [403, 422] on tr "[STREET_ADDRESS] $915,000.00 $707,644.30 $1,000,000.00" at bounding box center [529, 416] width 255 height 11
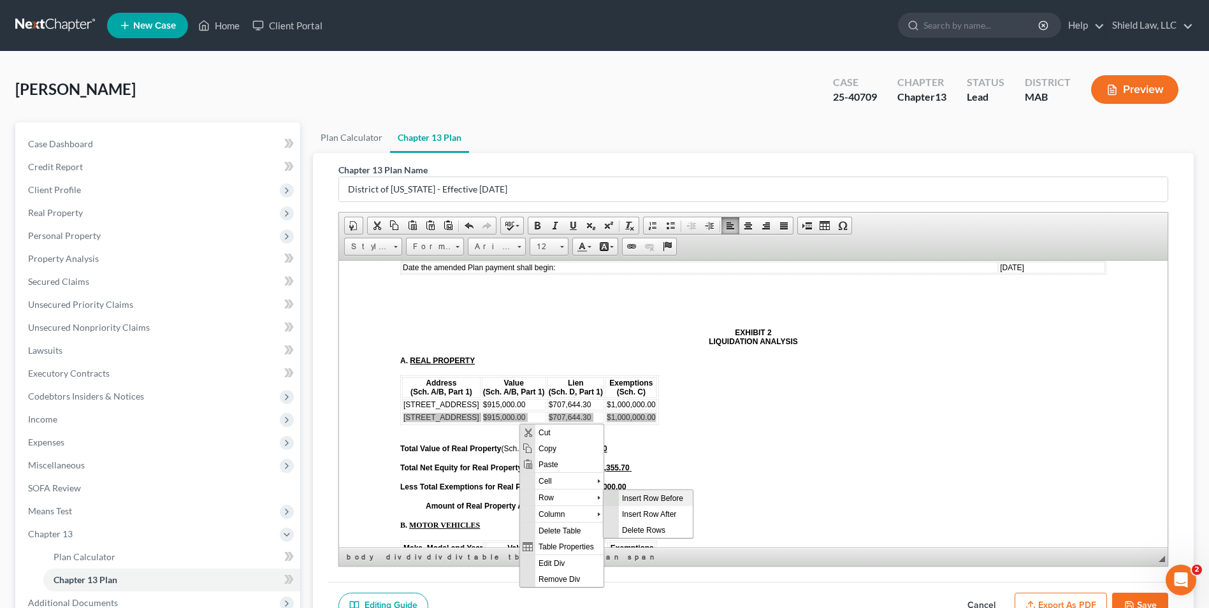
scroll to position [0, 0]
click at [647, 532] on span "Delete Rows" at bounding box center [656, 529] width 74 height 16
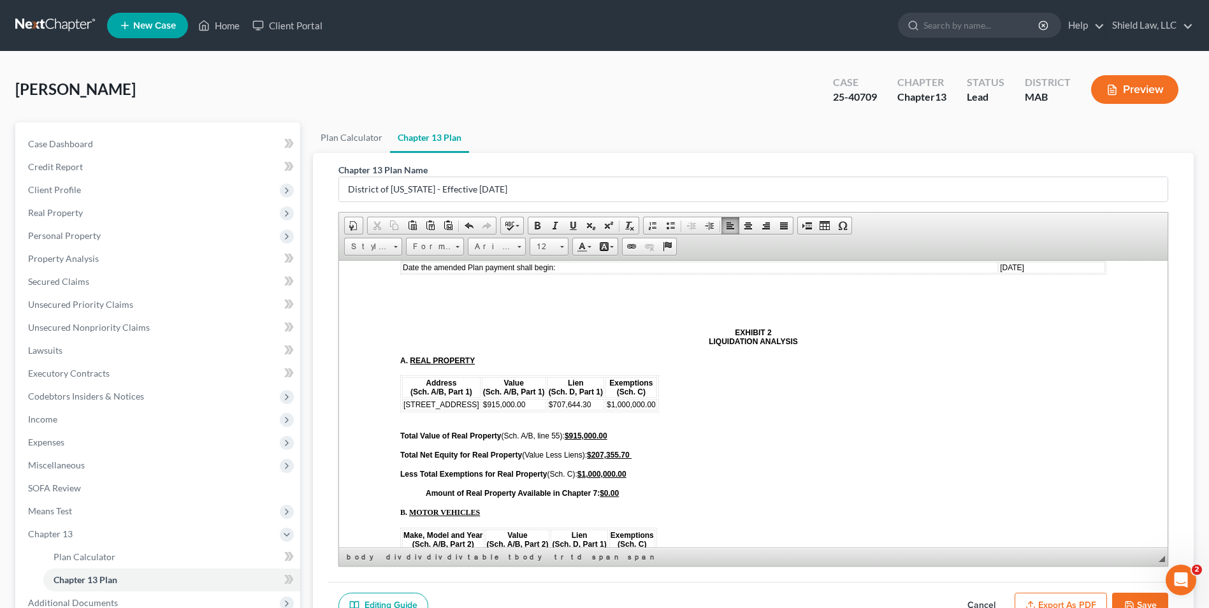
click at [770, 461] on div "Part 9: SIGNATURES By signing this document, the Debtor(s) acknowledges reviewi…" at bounding box center [753, 304] width 706 height 1650
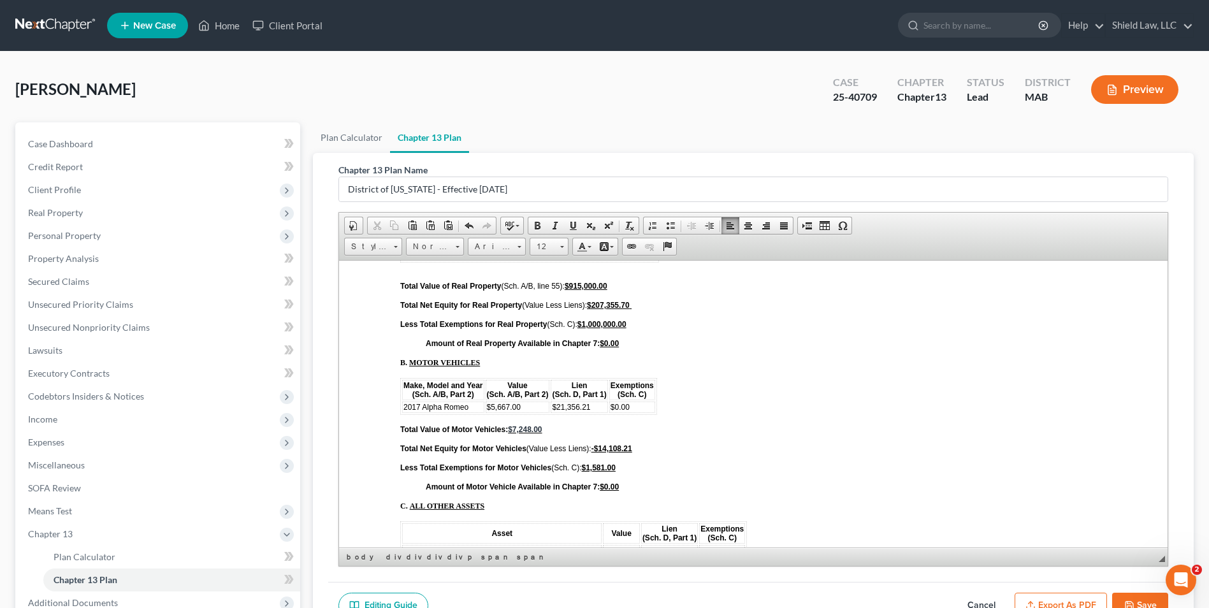
scroll to position [4420, 0]
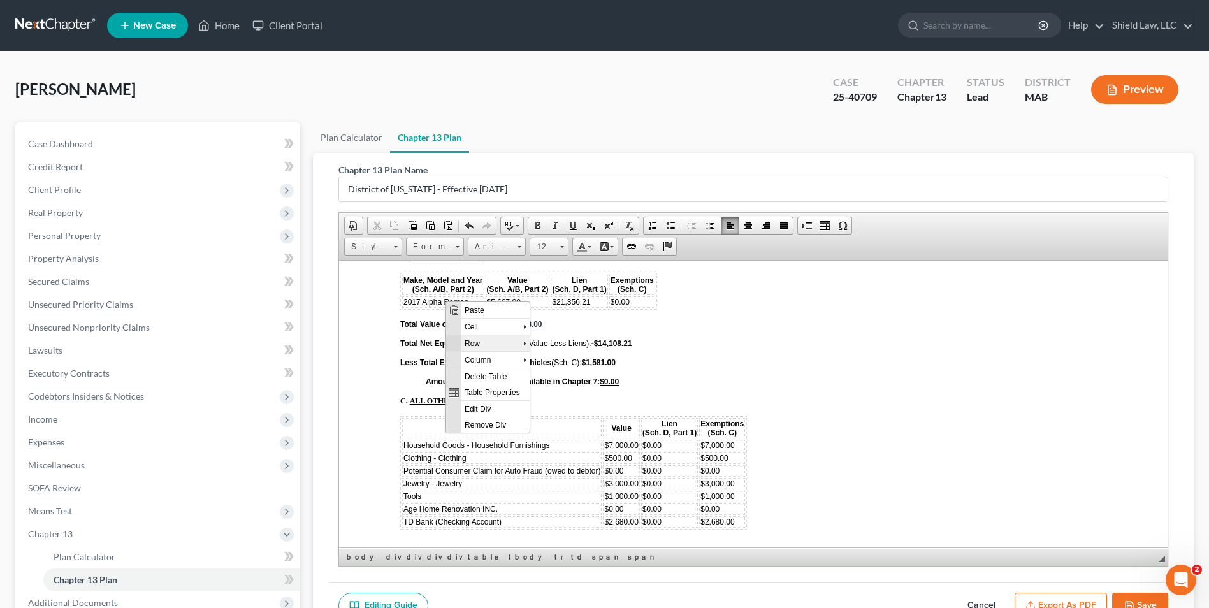
click at [466, 337] on span "Row" at bounding box center [492, 343] width 62 height 16
click at [554, 361] on span "Insert Row After" at bounding box center [582, 359] width 74 height 16
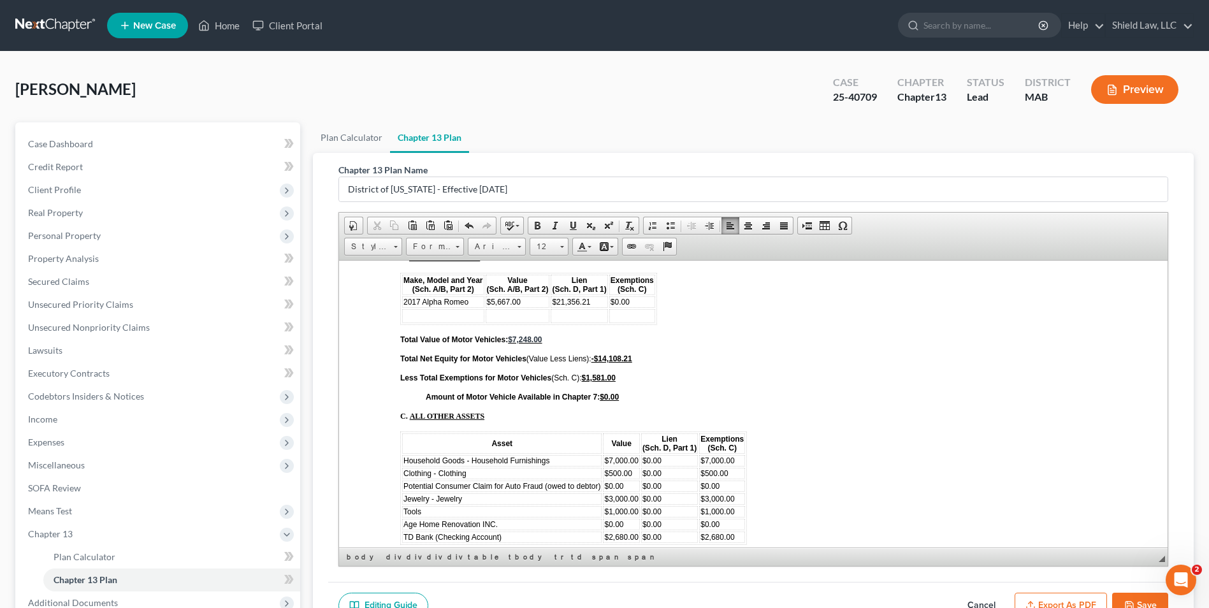
click at [431, 312] on td at bounding box center [443, 315] width 82 height 14
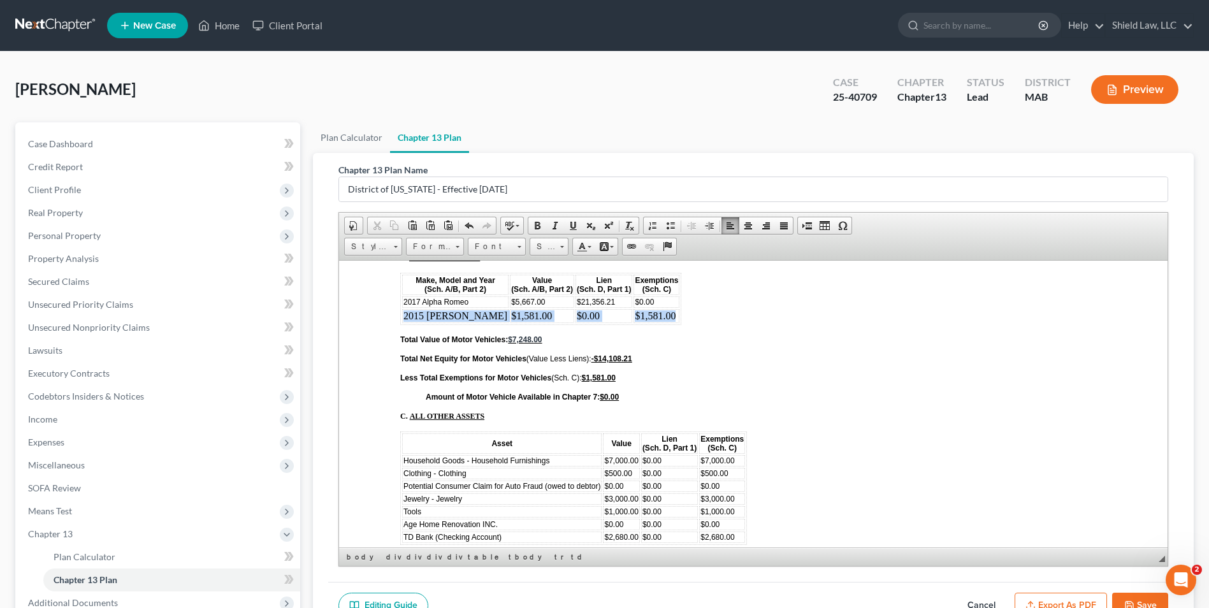
drag, startPoint x: 649, startPoint y: 317, endPoint x: 403, endPoint y: 315, distance: 246.6
click at [403, 315] on tr "2015 [PERSON_NAME] $1,581.00 $0.00 $1,581.00" at bounding box center [540, 315] width 277 height 14
click at [496, 250] on span "Font" at bounding box center [490, 246] width 45 height 17
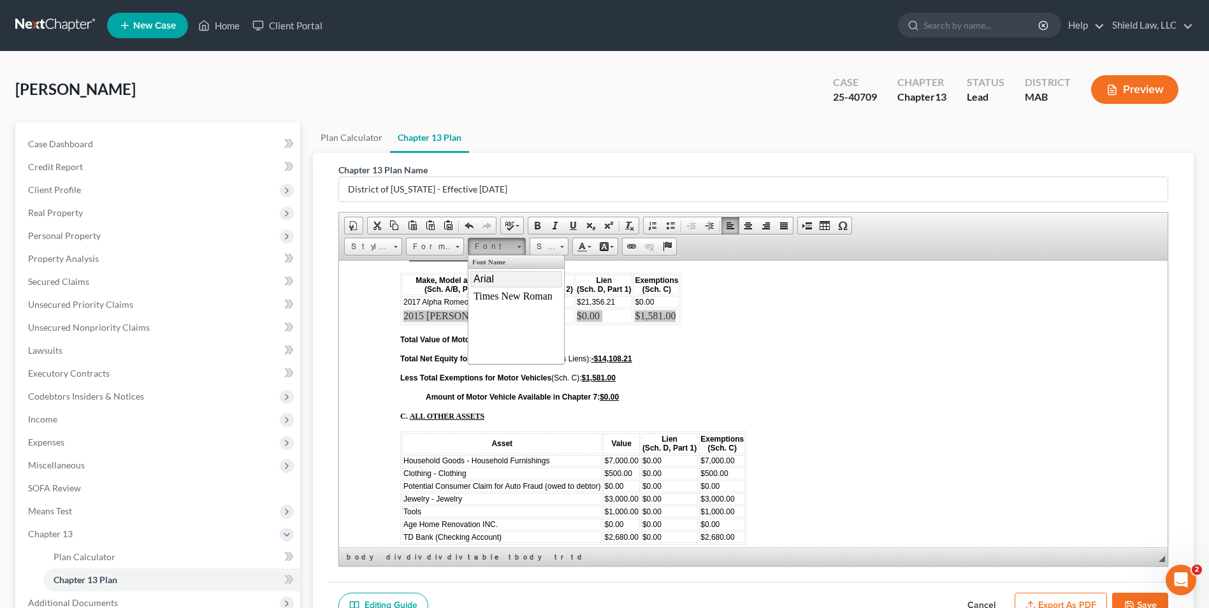
click at [510, 276] on link "Arial" at bounding box center [516, 278] width 92 height 17
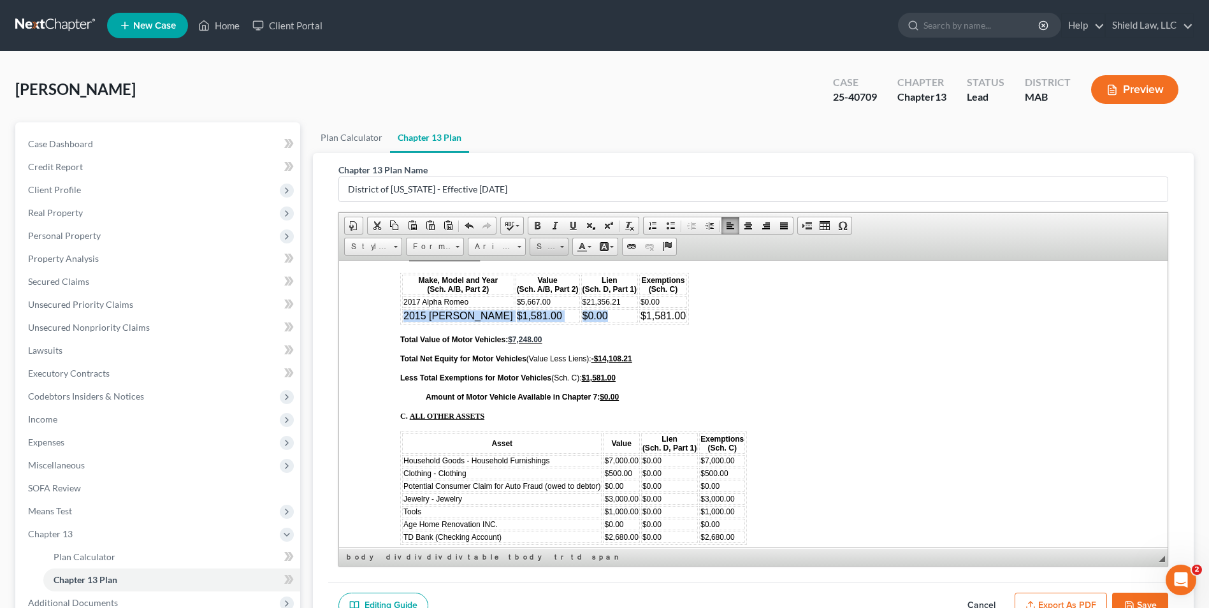
click at [542, 250] on span "Size" at bounding box center [542, 246] width 25 height 17
click at [564, 339] on link "12" at bounding box center [568, 347] width 73 height 17
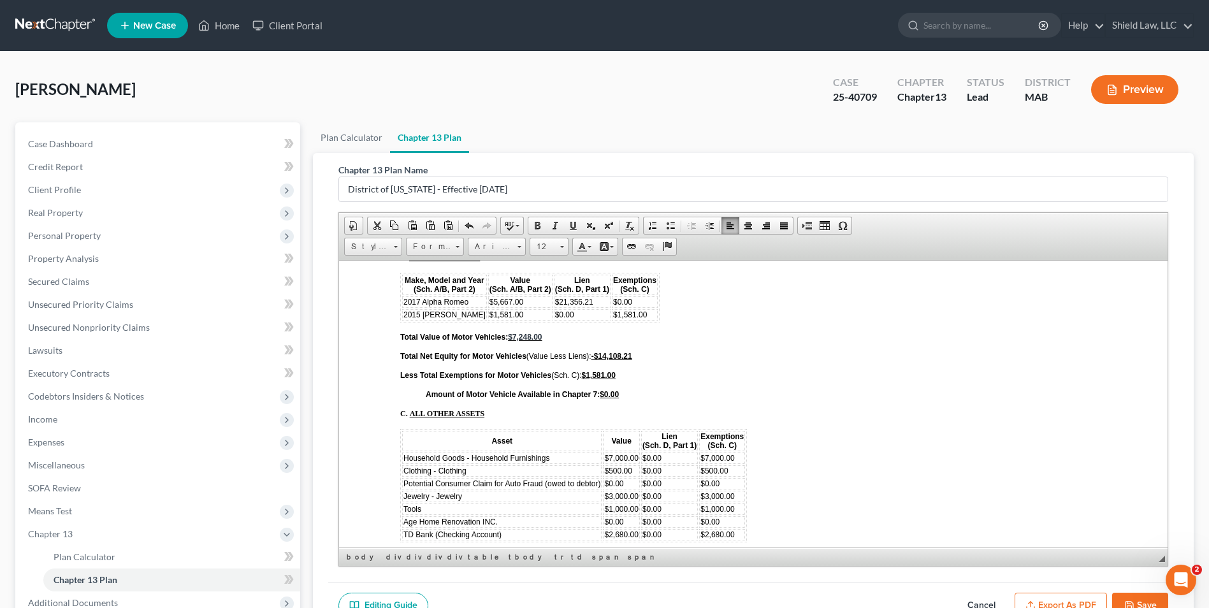
click at [755, 337] on p "Total Value of Motor Vehicles: $7,248.00" at bounding box center [753, 336] width 706 height 9
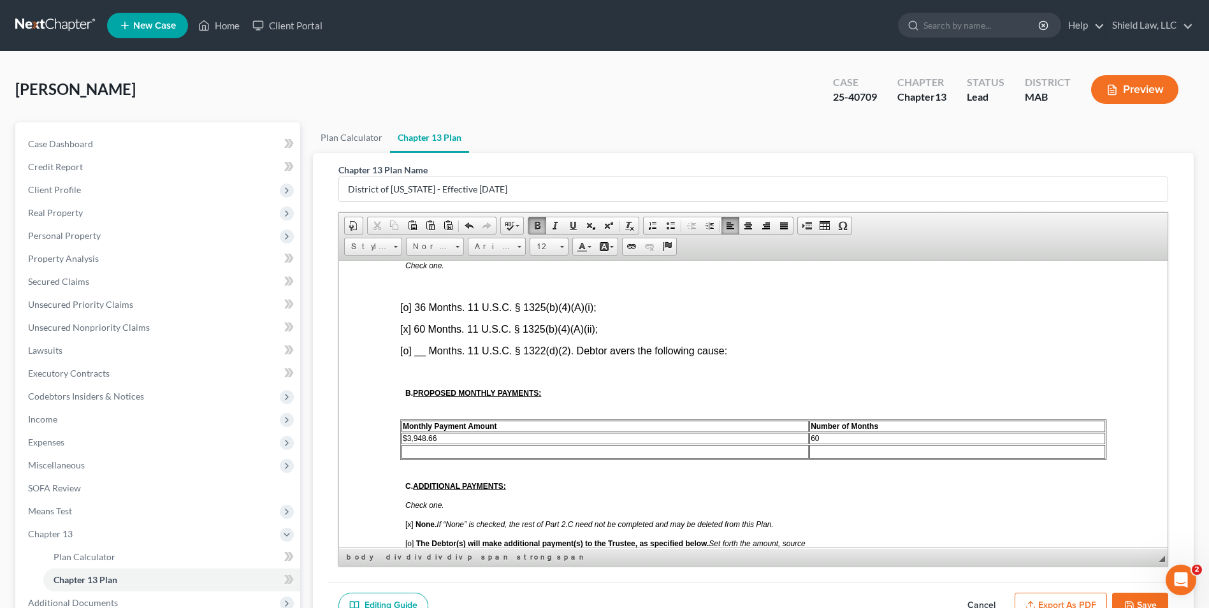
scroll to position [808, 0]
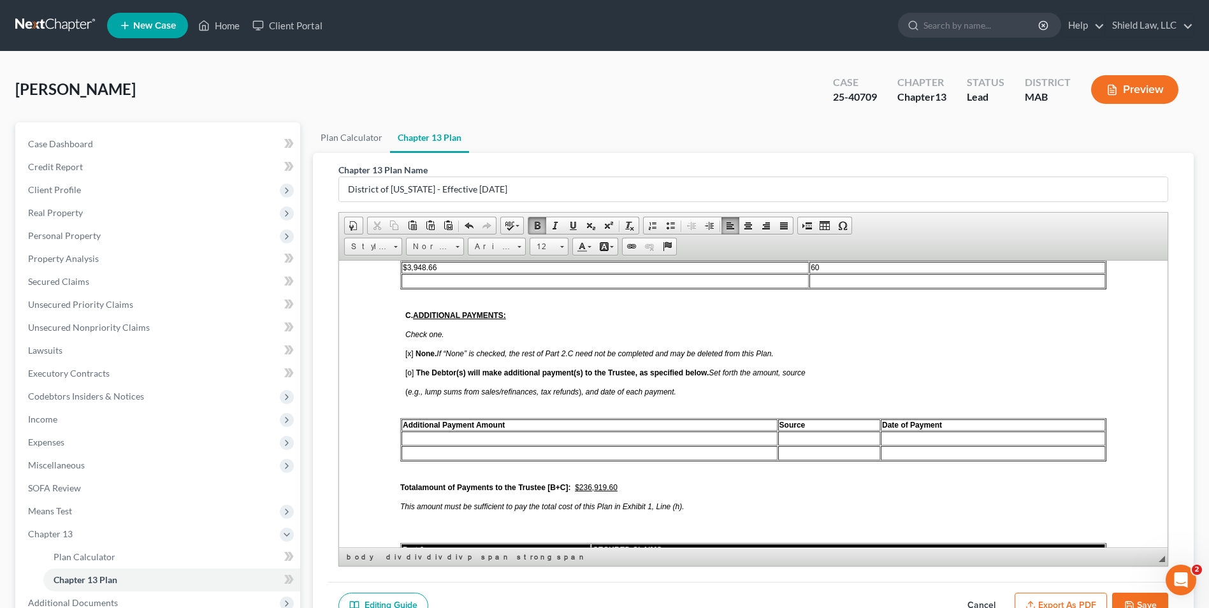
click at [427, 285] on td at bounding box center [604, 280] width 407 height 14
click at [809, 284] on td at bounding box center [957, 280] width 296 height 14
click at [813, 268] on span "60" at bounding box center [815, 267] width 8 height 9
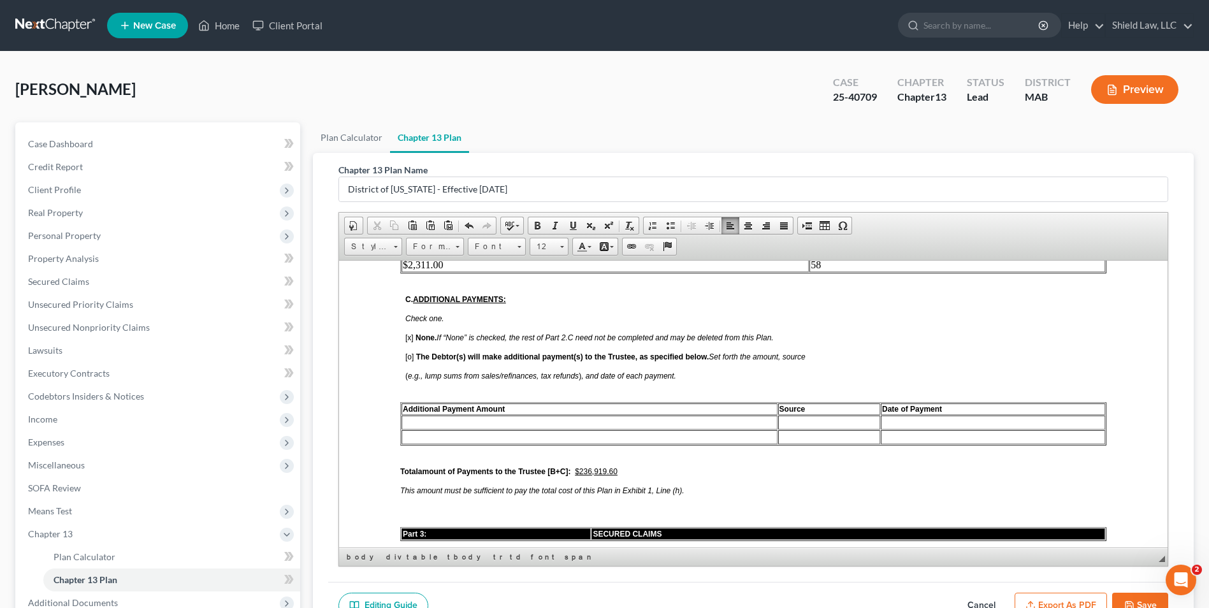
scroll to position [760, 0]
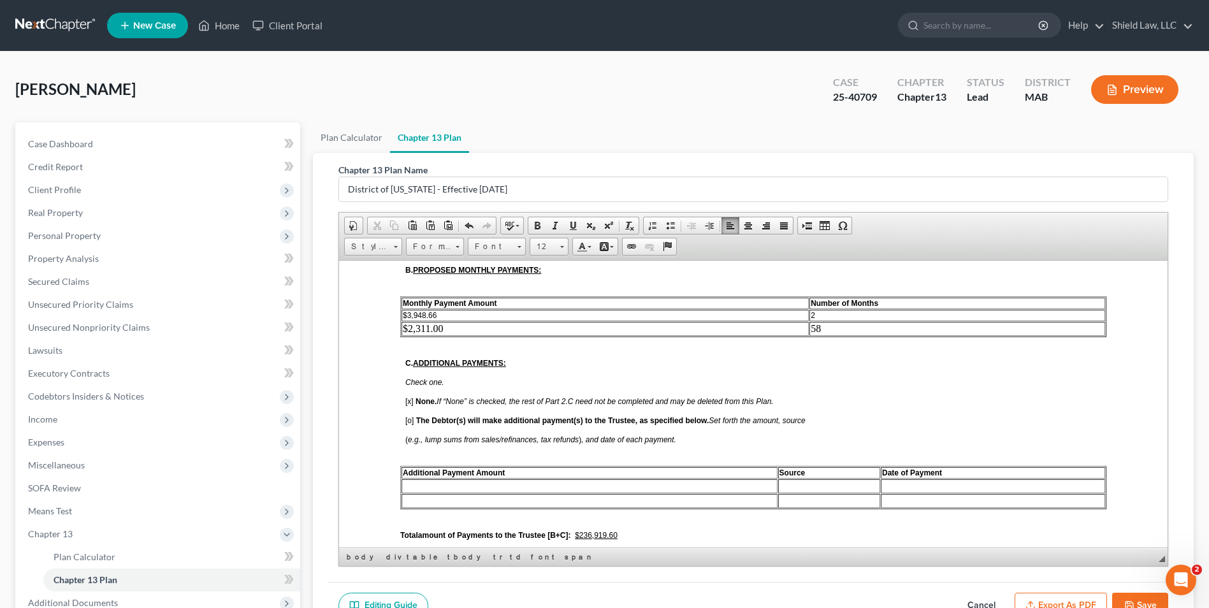
click at [464, 316] on td "$3,948.66" at bounding box center [604, 314] width 407 height 11
drag, startPoint x: 816, startPoint y: 331, endPoint x: 399, endPoint y: 330, distance: 417.4
click at [460, 330] on td "$2,311.00" at bounding box center [604, 328] width 407 height 14
drag, startPoint x: 884, startPoint y: 331, endPoint x: 405, endPoint y: 329, distance: 479.2
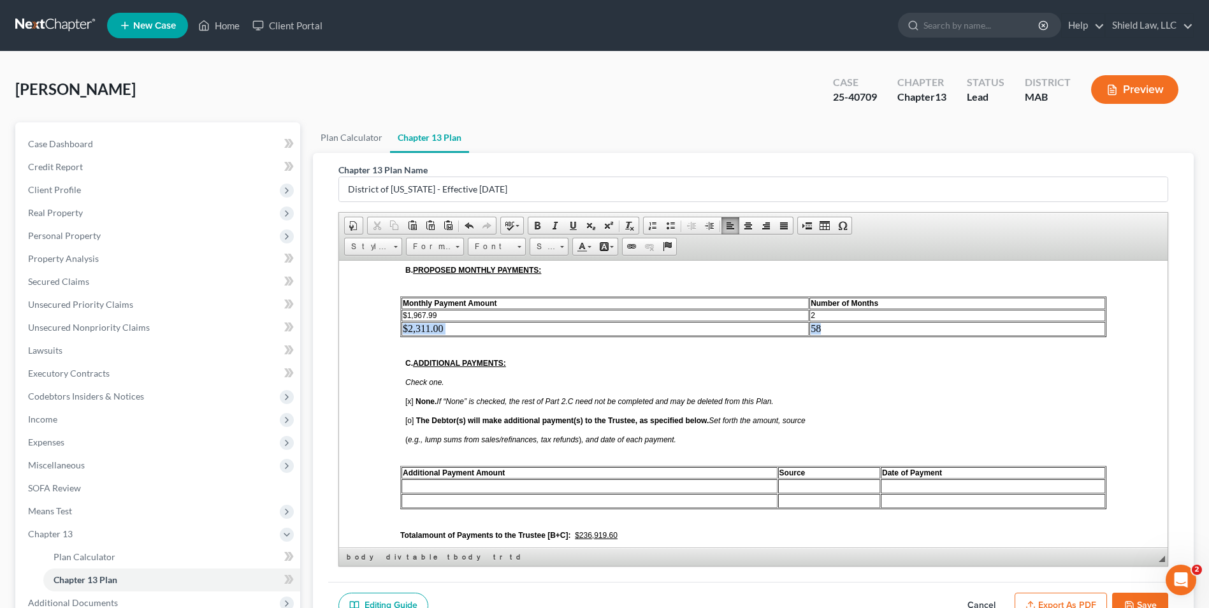
click at [405, 329] on tr "$2,311.00 58" at bounding box center [752, 328] width 703 height 14
click at [501, 248] on span "Font" at bounding box center [490, 246] width 45 height 17
drag, startPoint x: 510, startPoint y: 275, endPoint x: 1017, endPoint y: 507, distance: 557.7
click at [510, 275] on link "Arial" at bounding box center [516, 278] width 92 height 17
click at [550, 250] on span "Size" at bounding box center [542, 246] width 25 height 17
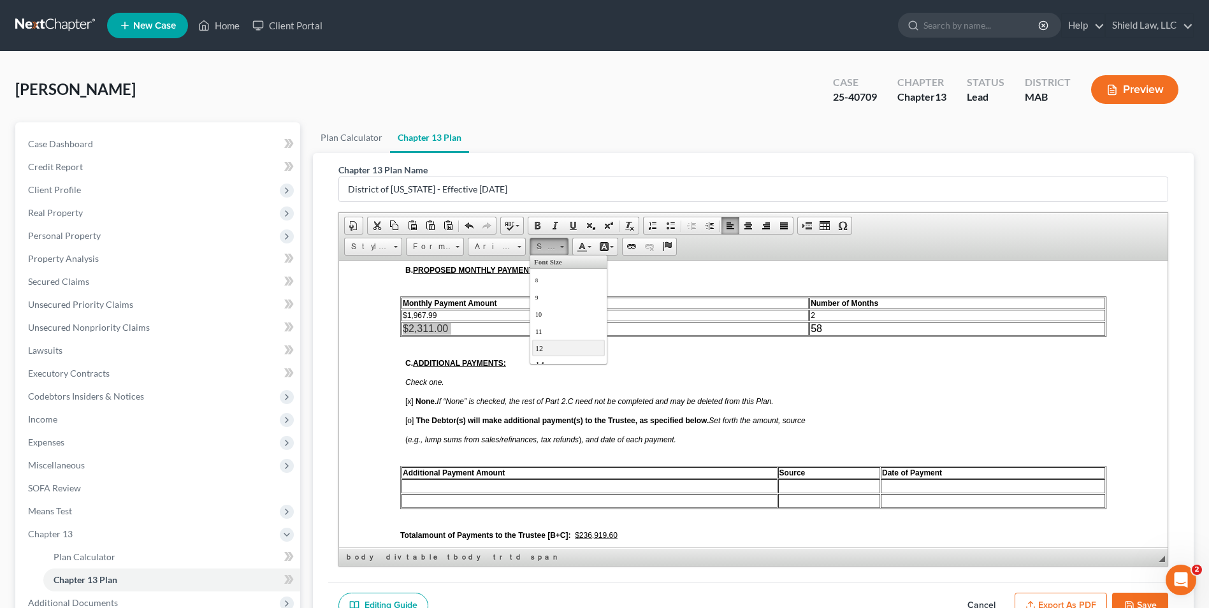
click at [557, 340] on link "12" at bounding box center [568, 347] width 73 height 17
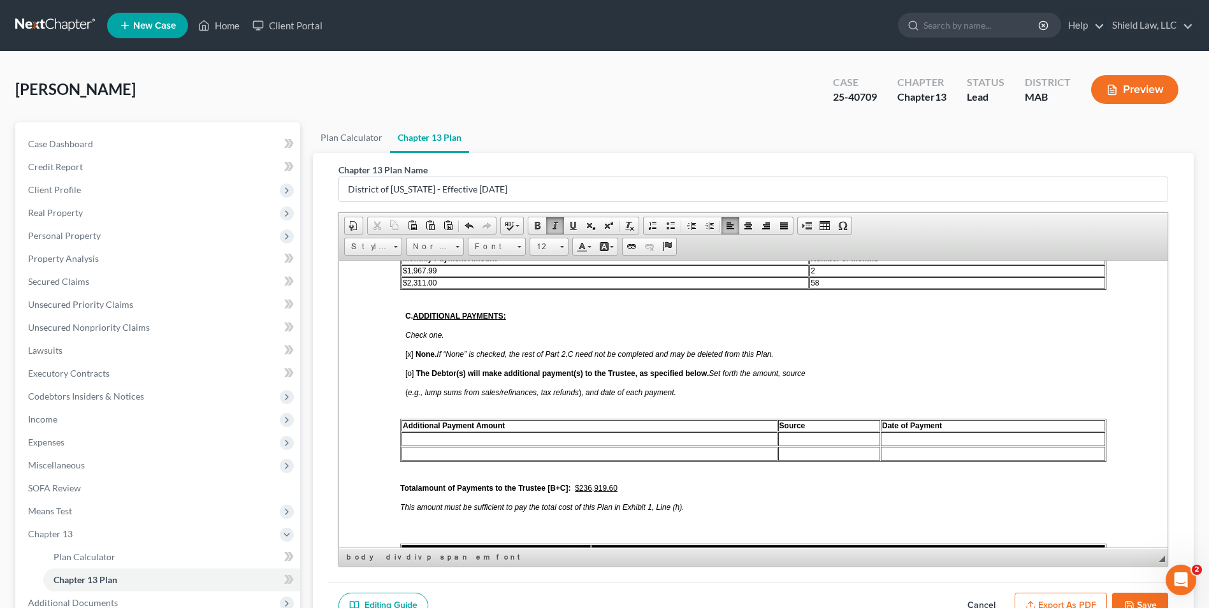
scroll to position [932, 0]
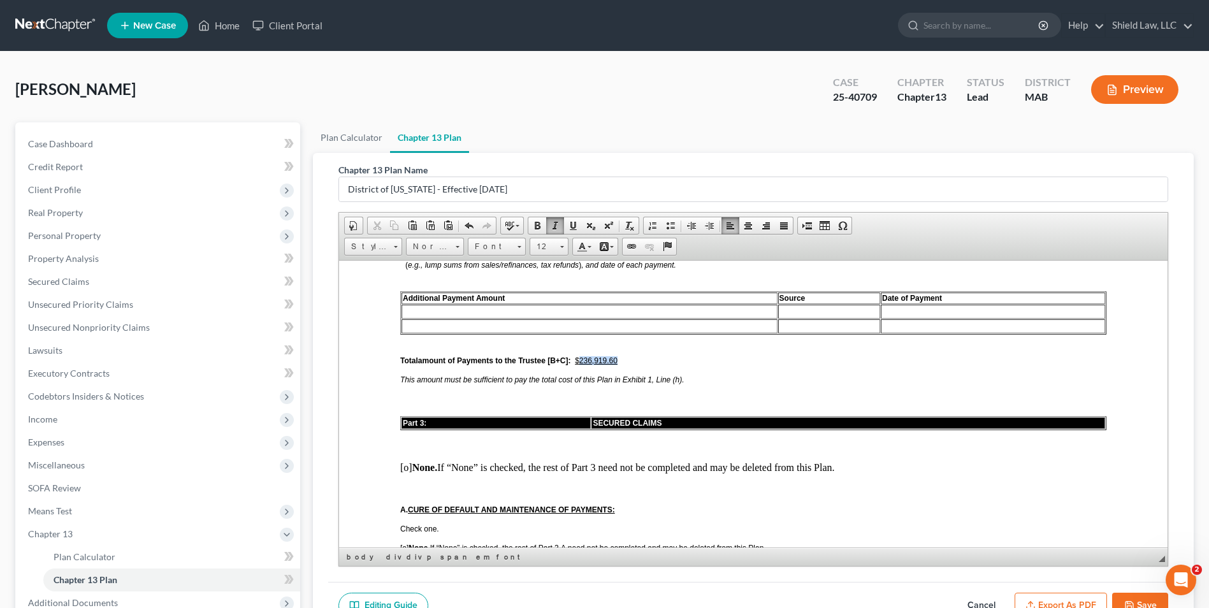
drag, startPoint x: 617, startPoint y: 360, endPoint x: 582, endPoint y: 361, distance: 35.7
click at [582, 361] on u "$236,919.60" at bounding box center [596, 360] width 43 height 9
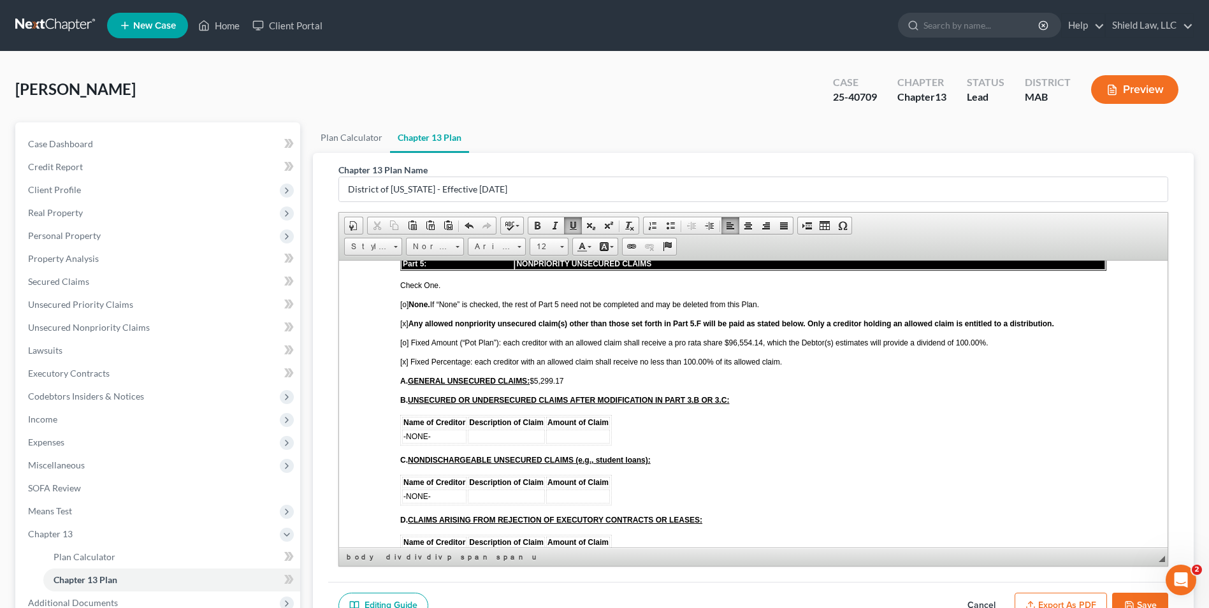
scroll to position [2589, 0]
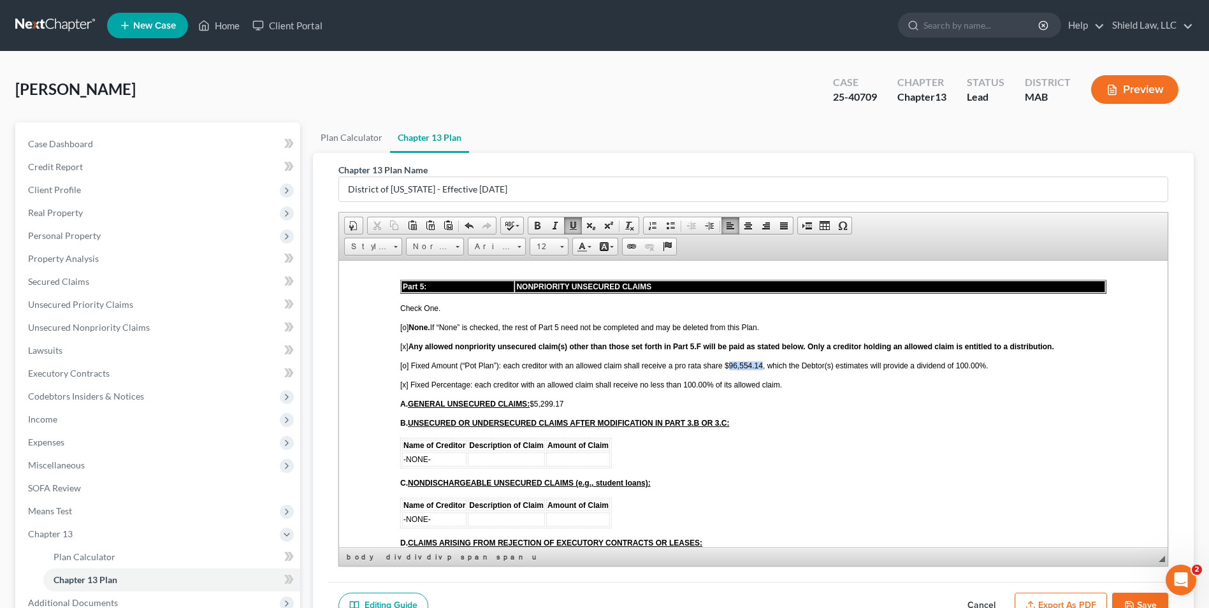
drag, startPoint x: 761, startPoint y: 364, endPoint x: 730, endPoint y: 364, distance: 30.6
click at [730, 364] on span "[o] Fixed Amount (“Pot Plan”): each creditor with an allowed claim shall receiv…" at bounding box center [694, 365] width 588 height 9
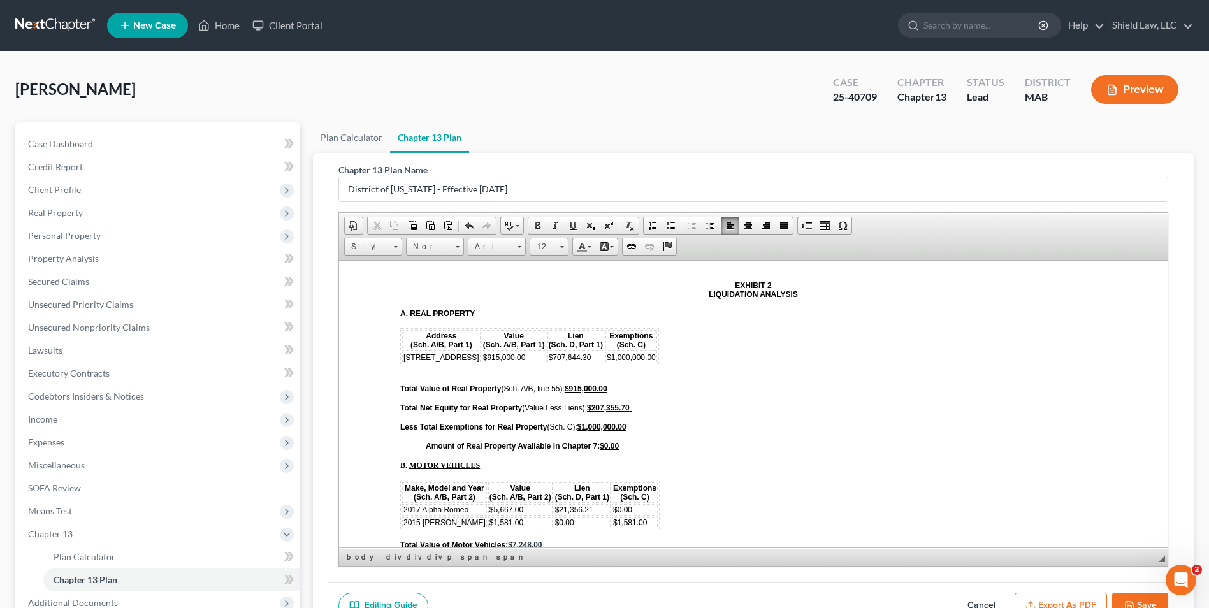
scroll to position [4310, 0]
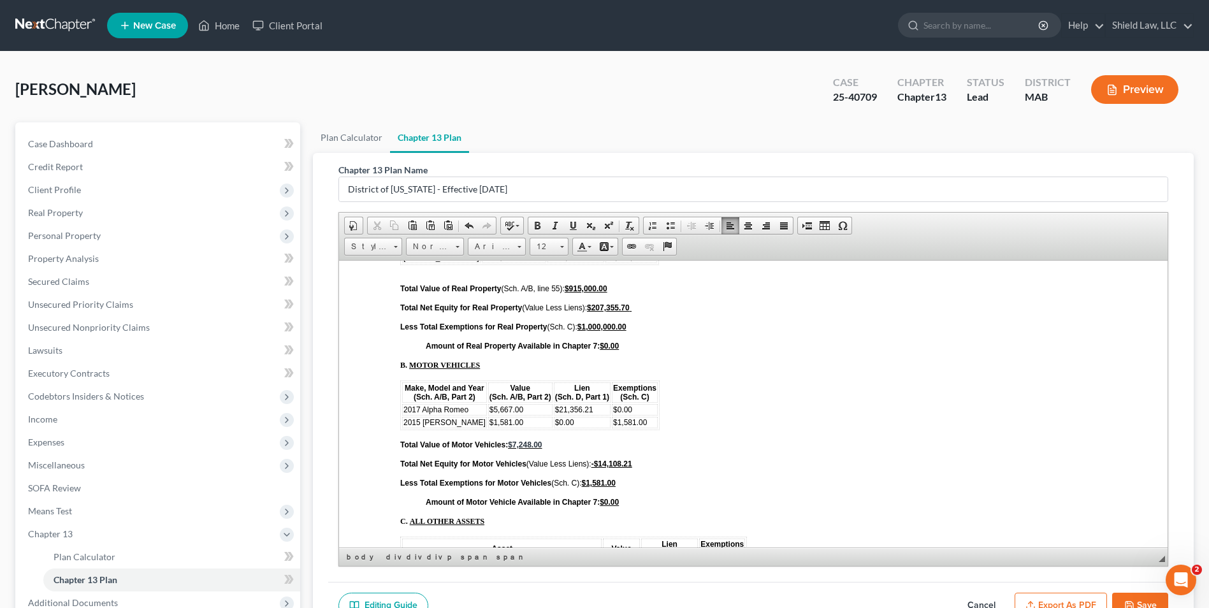
click at [1044, 599] on button "Export as PDF" at bounding box center [1060, 606] width 92 height 27
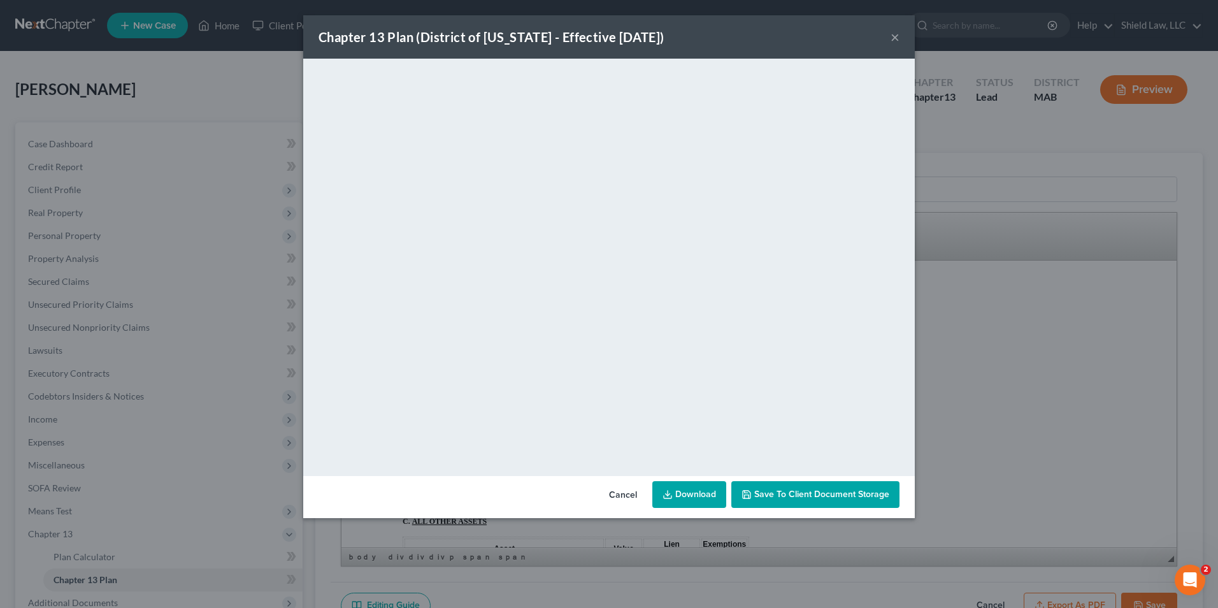
click at [611, 498] on button "Cancel" at bounding box center [623, 494] width 48 height 25
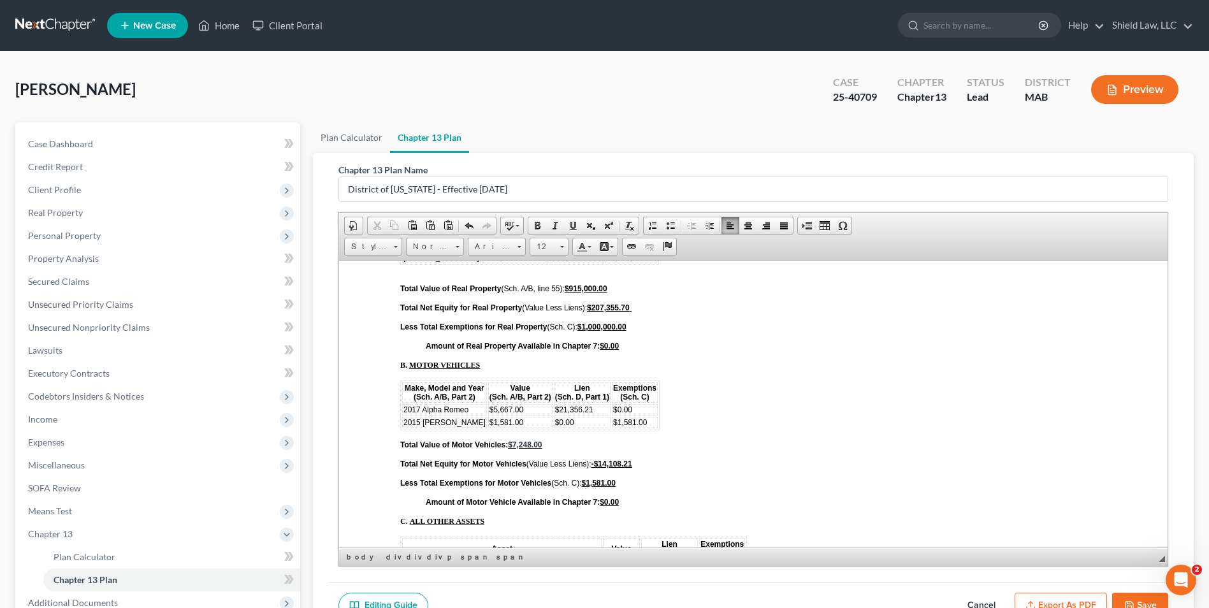
click at [1137, 595] on button "Save" at bounding box center [1140, 606] width 56 height 27
select select "0"
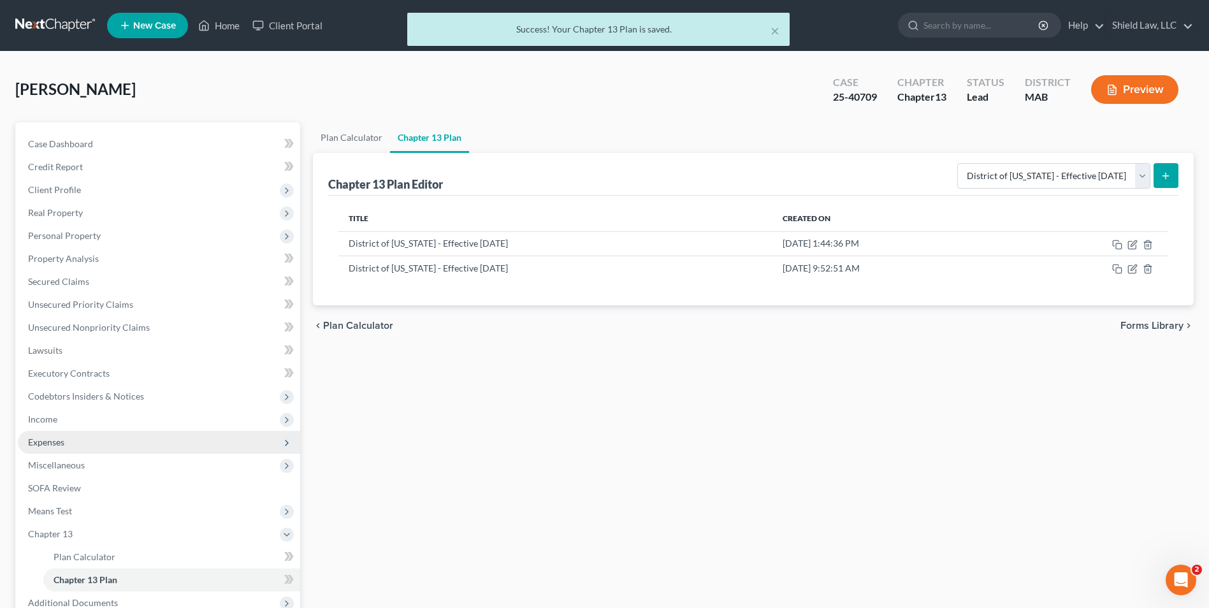
click at [45, 435] on span "Expenses" at bounding box center [159, 442] width 282 height 23
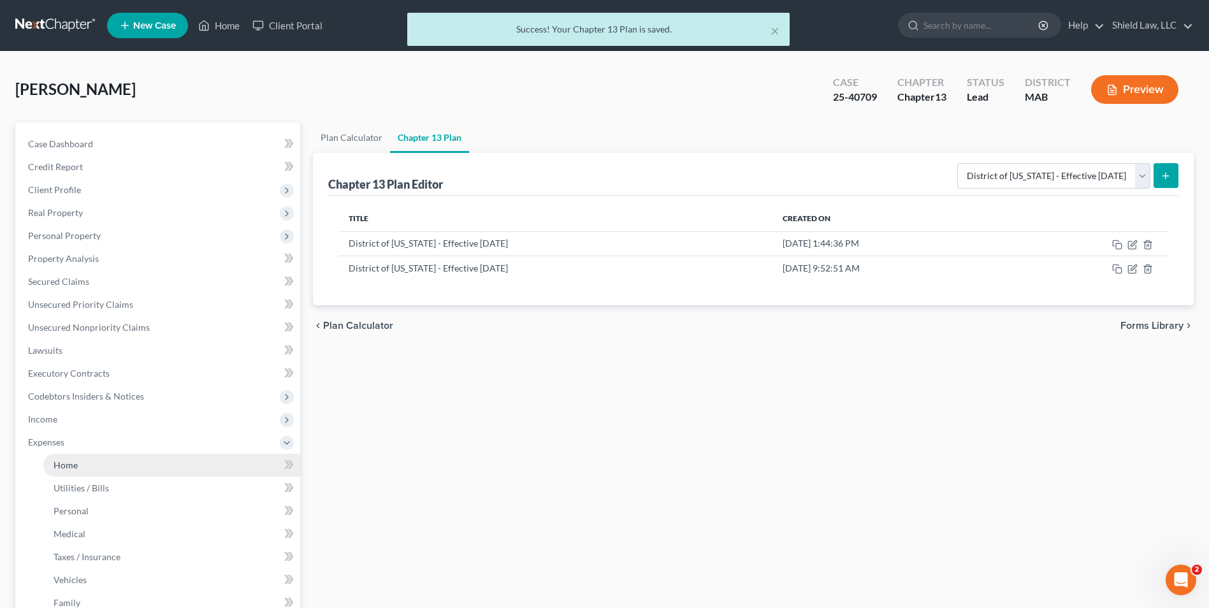
click at [94, 462] on link "Home" at bounding box center [171, 465] width 257 height 23
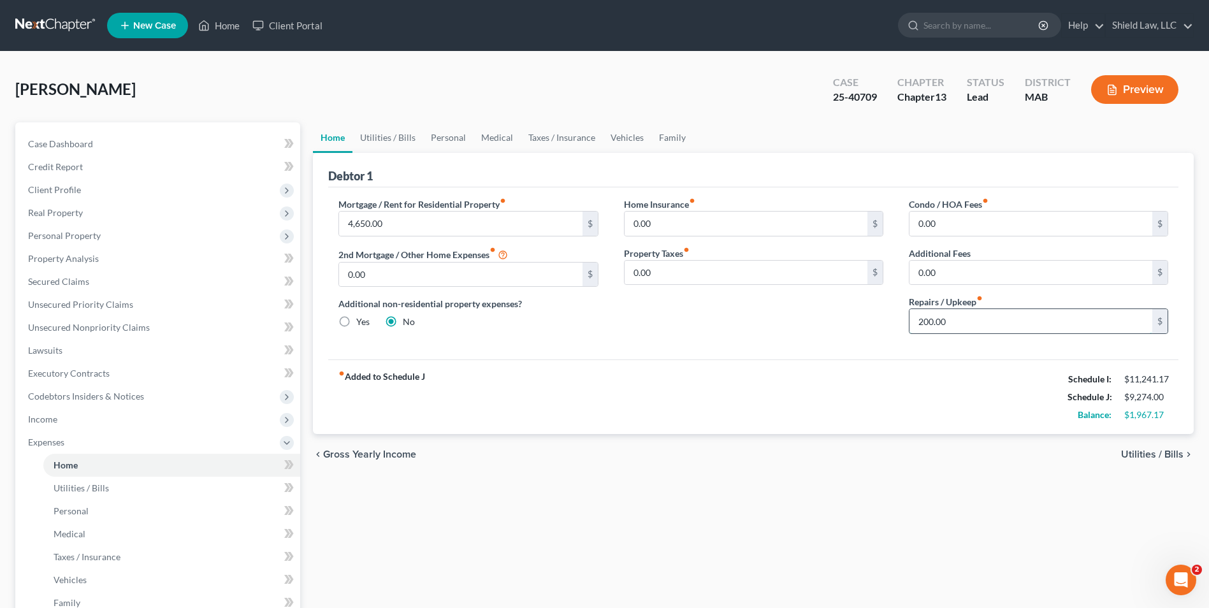
click at [1003, 322] on input "200.00" at bounding box center [1030, 321] width 243 height 24
type input "100"
click at [398, 136] on link "Utilities / Bills" at bounding box center [387, 137] width 71 height 31
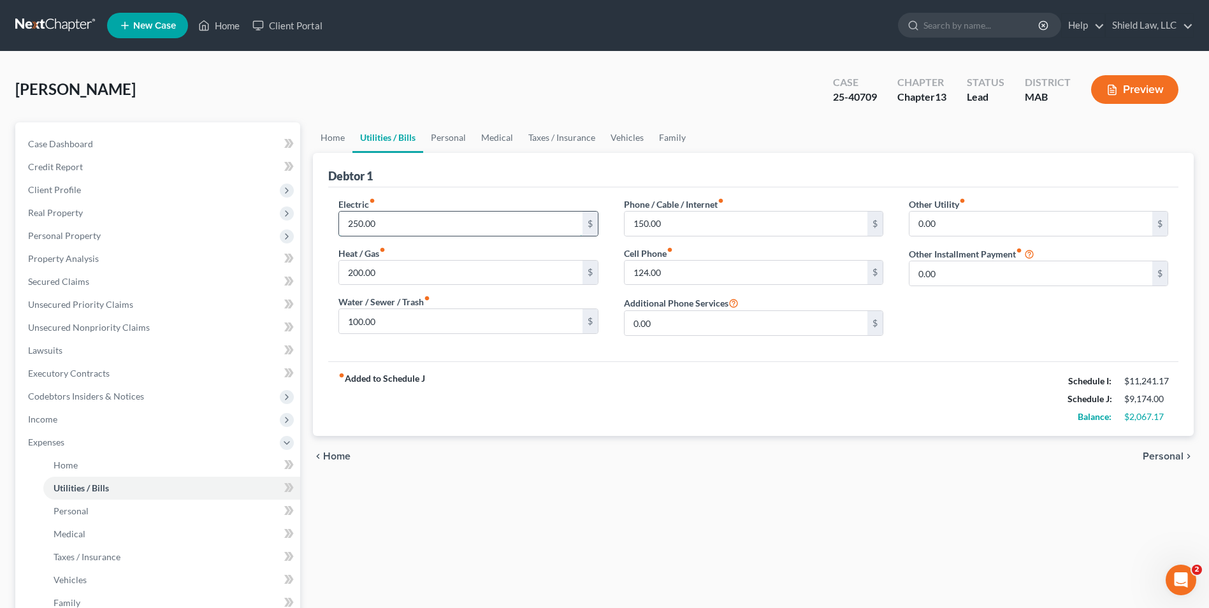
click at [411, 219] on input "250.00" at bounding box center [460, 224] width 243 height 24
type input "200"
click at [405, 325] on input "100.00" at bounding box center [460, 321] width 243 height 24
type input "80"
click at [872, 424] on div "fiber_manual_record Added to Schedule J Schedule I: $11,241.17 Schedule J: $9,1…" at bounding box center [753, 398] width 850 height 75
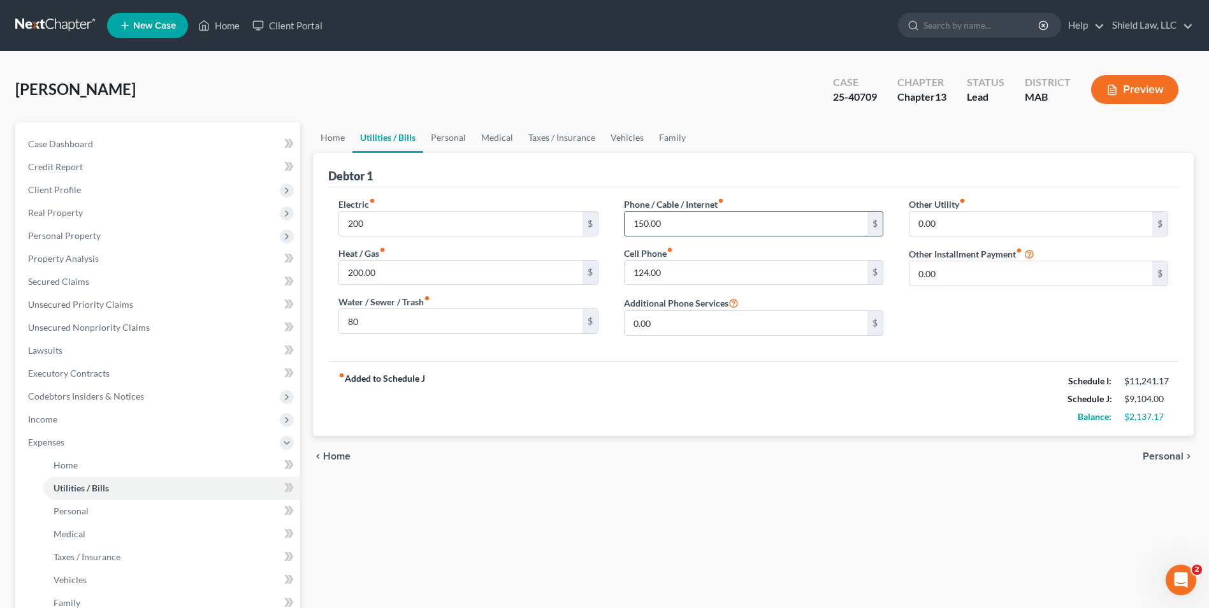
click at [682, 228] on input "150.00" at bounding box center [745, 224] width 243 height 24
type input "100"
click at [687, 182] on div "Debtor 1" at bounding box center [753, 170] width 850 height 34
click at [677, 272] on input "124.00" at bounding box center [745, 273] width 243 height 24
type input "100"
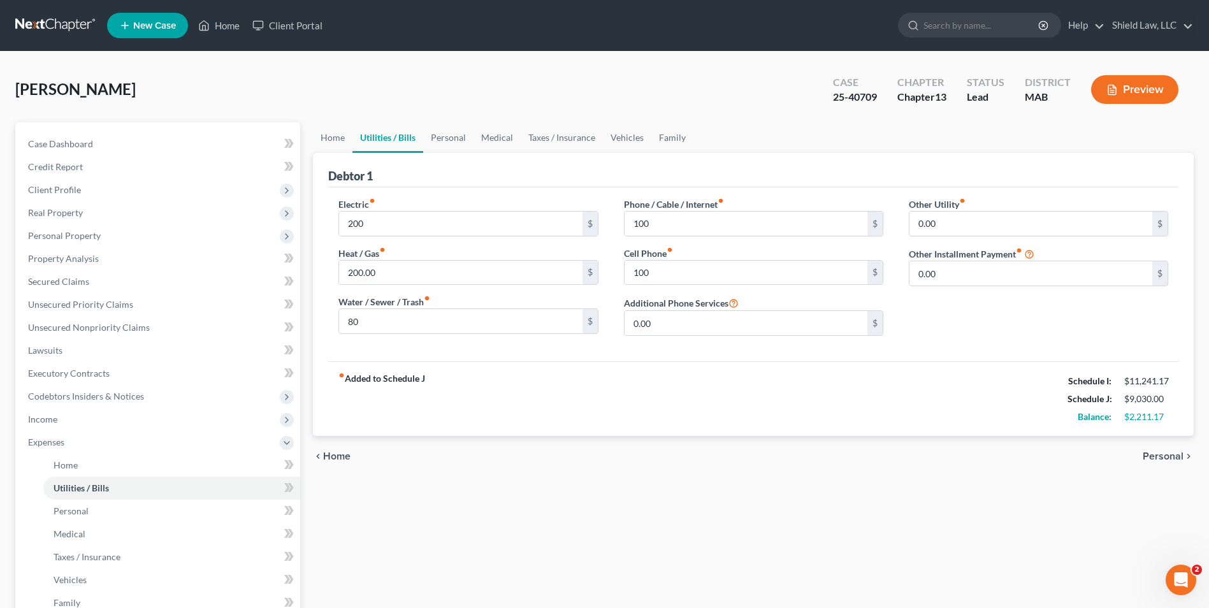
click at [646, 356] on div "Electric fiber_manual_record 200 $ Heat / Gas fiber_manual_record 200.00 $ Wate…" at bounding box center [753, 274] width 850 height 174
click at [428, 134] on link "Personal" at bounding box center [448, 137] width 50 height 31
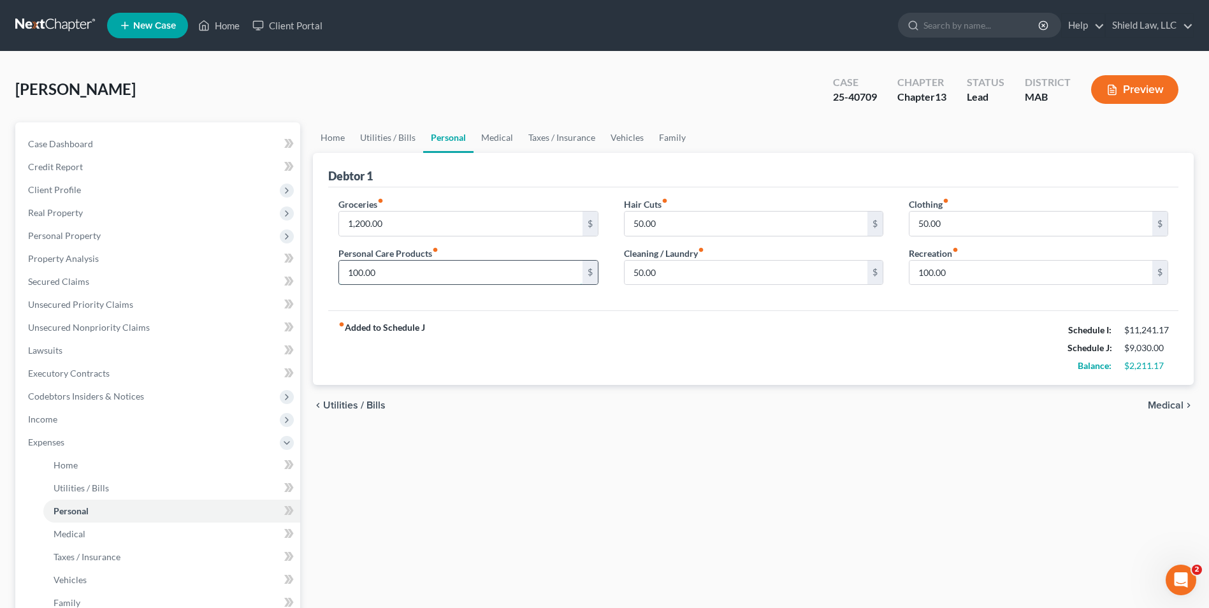
click at [473, 275] on input "100.00" at bounding box center [460, 273] width 243 height 24
type input "50"
click at [949, 279] on input "100.00" at bounding box center [1030, 273] width 243 height 24
type input "50"
click at [758, 356] on div "fiber_manual_record Added to Schedule J Schedule I: $11,241.17 Schedule J: $8,9…" at bounding box center [753, 347] width 850 height 75
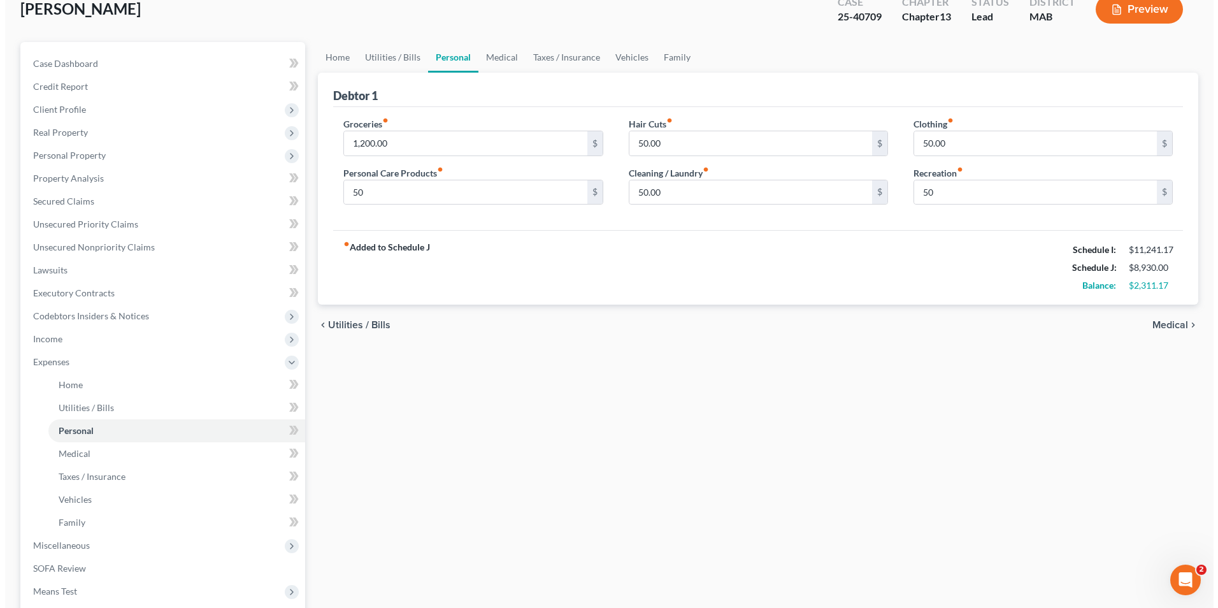
scroll to position [253, 0]
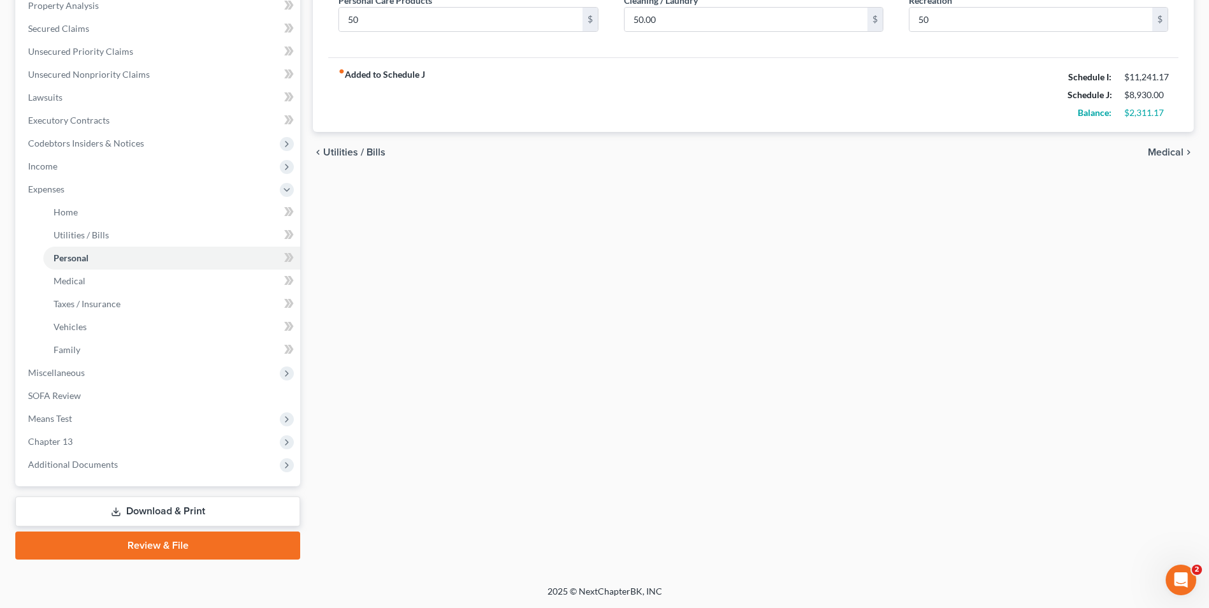
click at [162, 513] on link "Download & Print" at bounding box center [157, 511] width 285 height 30
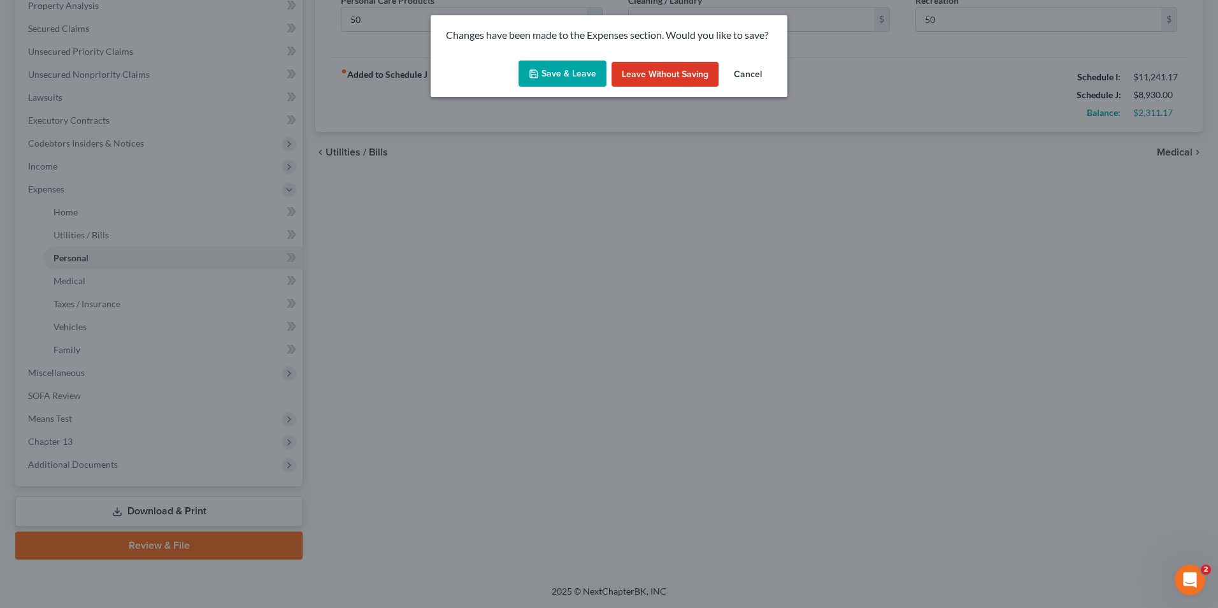
click at [569, 65] on button "Save & Leave" at bounding box center [563, 74] width 88 height 27
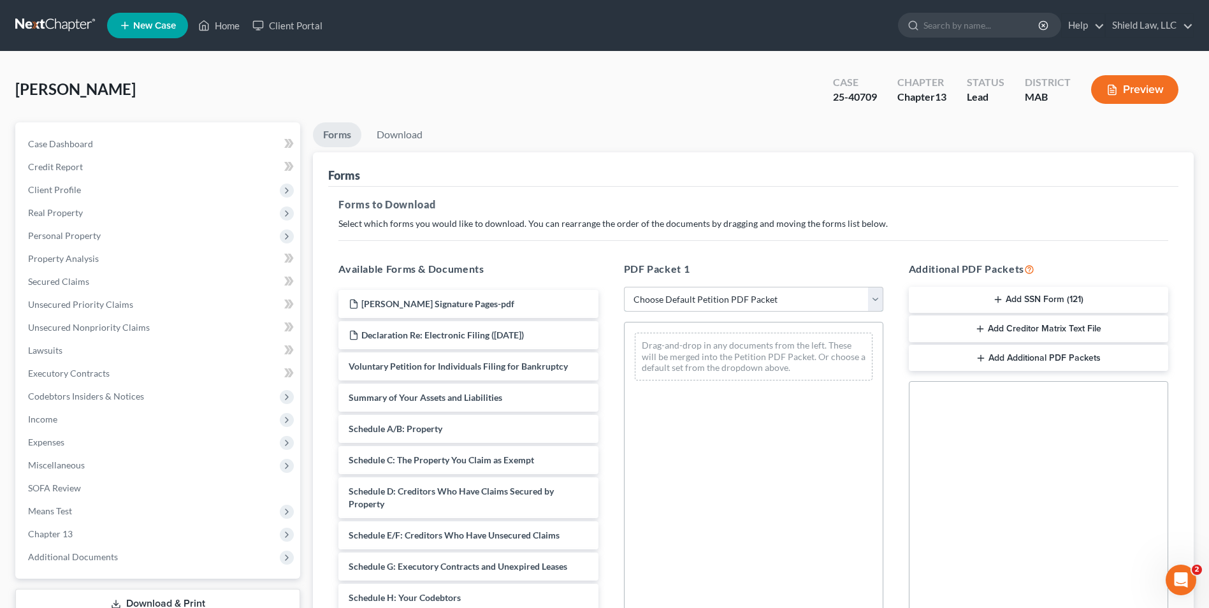
click at [714, 296] on select "Choose Default Petition PDF Packet Complete Bankruptcy Petition (all forms and …" at bounding box center [753, 299] width 259 height 25
select select "2"
click at [624, 287] on select "Choose Default Petition PDF Packet Complete Bankruptcy Petition (all forms and …" at bounding box center [753, 299] width 259 height 25
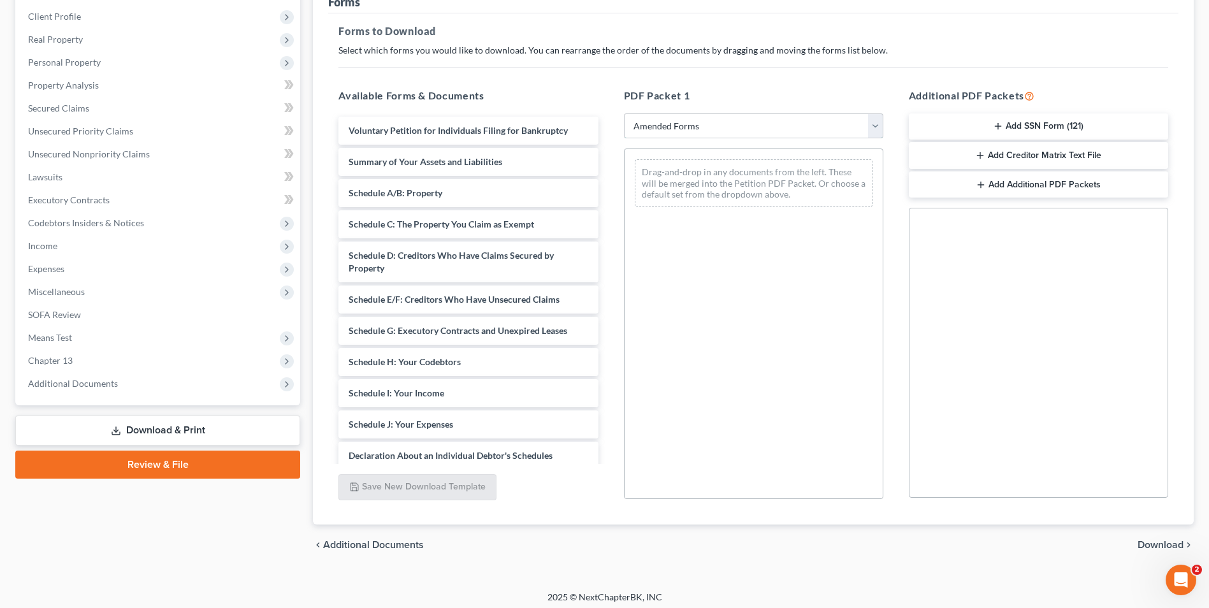
scroll to position [179, 0]
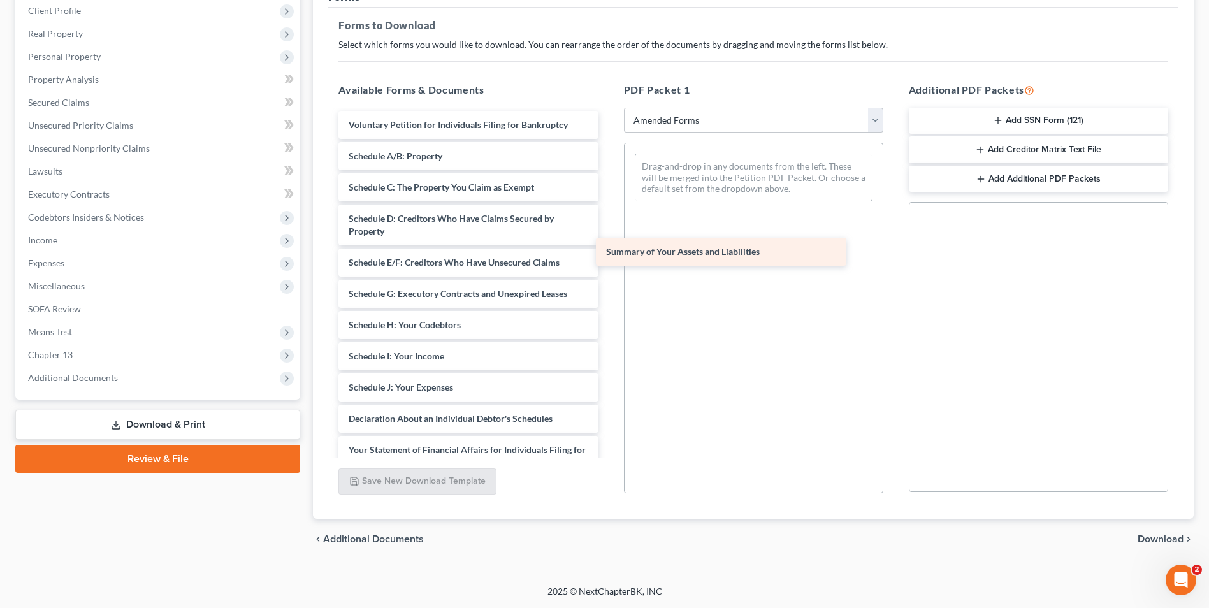
drag, startPoint x: 493, startPoint y: 157, endPoint x: 754, endPoint y: 253, distance: 277.8
click at [608, 253] on div "Summary of Your Assets and Liabilities Voluntary Petition for Individuals Filin…" at bounding box center [468, 394] width 280 height 566
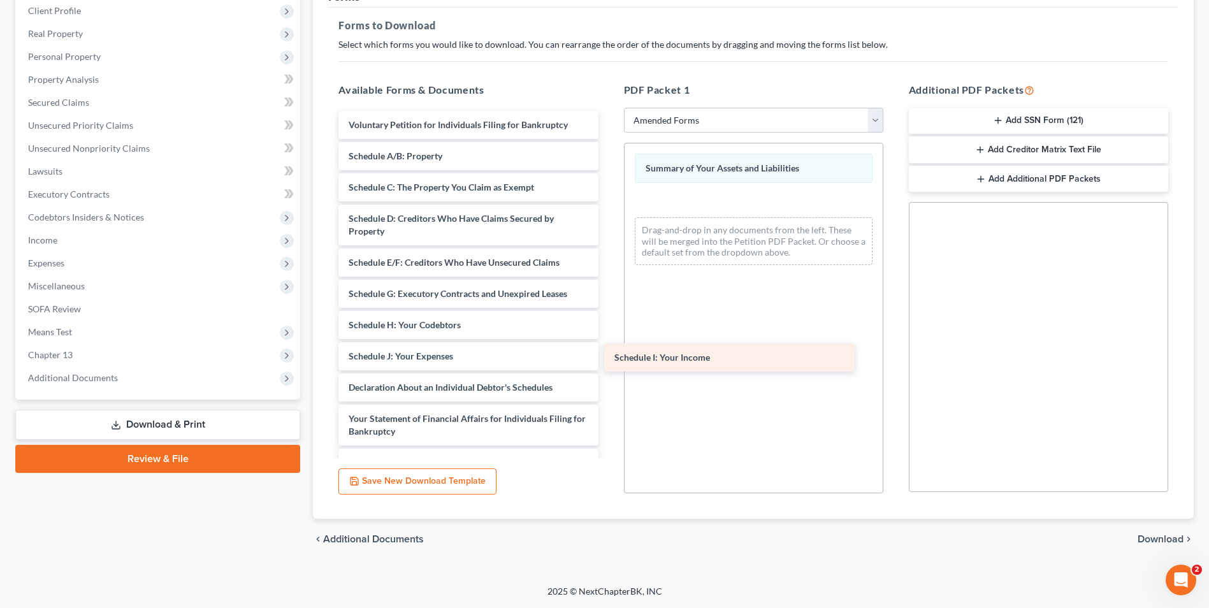
drag, startPoint x: 475, startPoint y: 345, endPoint x: 800, endPoint y: 336, distance: 325.1
click at [608, 336] on div "Schedule I: Your Income Voluntary Petition for Individuals Filing for Bankruptc…" at bounding box center [468, 378] width 280 height 535
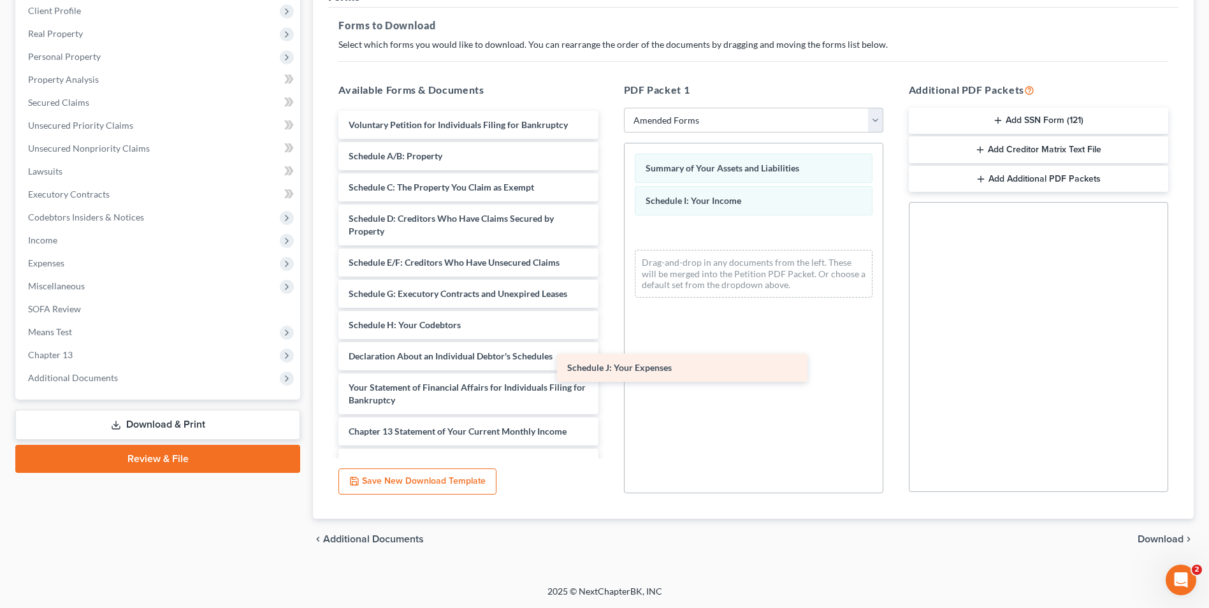
drag, startPoint x: 493, startPoint y: 360, endPoint x: 711, endPoint y: 372, distance: 218.9
click at [608, 372] on div "Schedule J: Your Expenses Voluntary Petition for Individuals Filing for Bankrup…" at bounding box center [468, 362] width 280 height 503
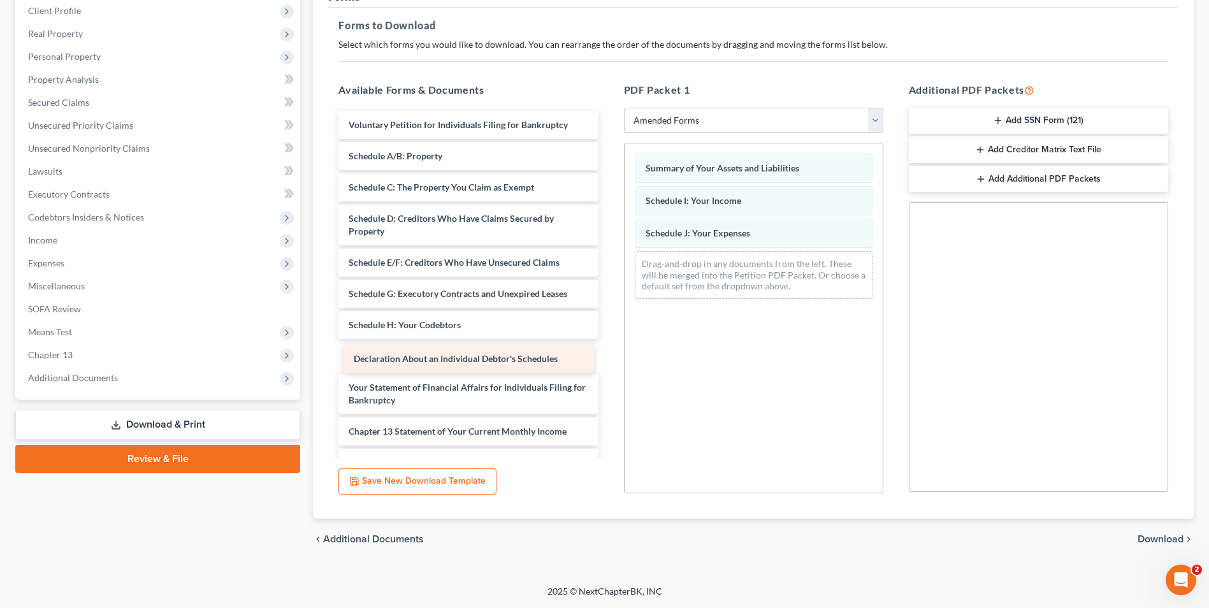
drag, startPoint x: 540, startPoint y: 353, endPoint x: 795, endPoint y: 384, distance: 257.4
click at [608, 391] on div "Declaration About an Individual Debtor's Schedules Voluntary Petition for Indiv…" at bounding box center [468, 362] width 280 height 503
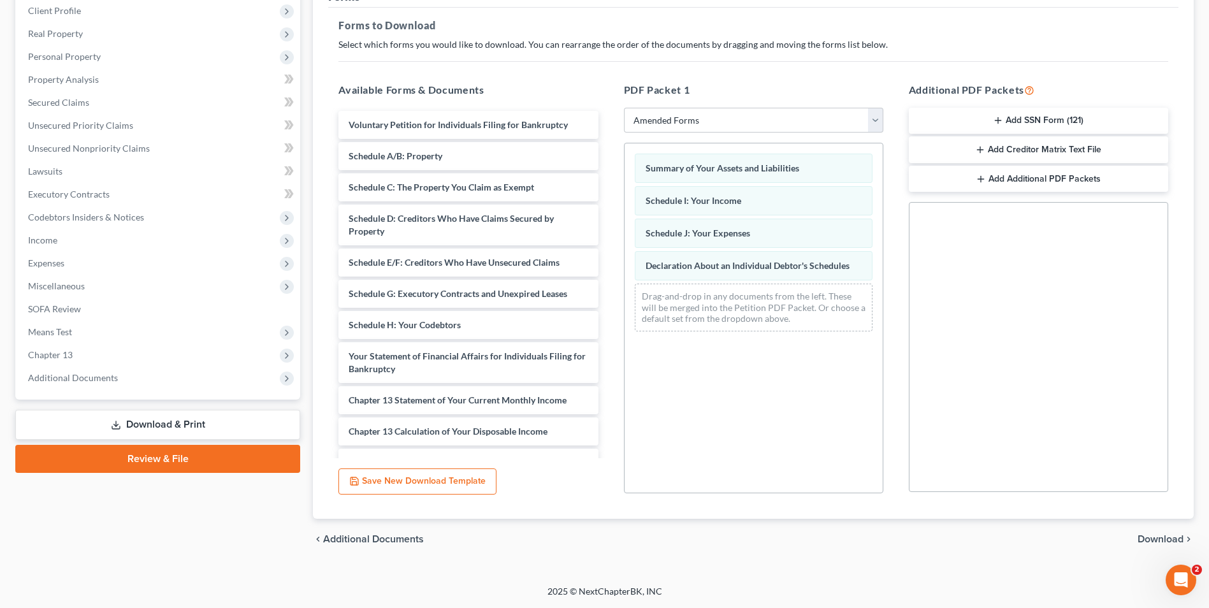
click at [1181, 540] on span "Download" at bounding box center [1160, 539] width 46 height 10
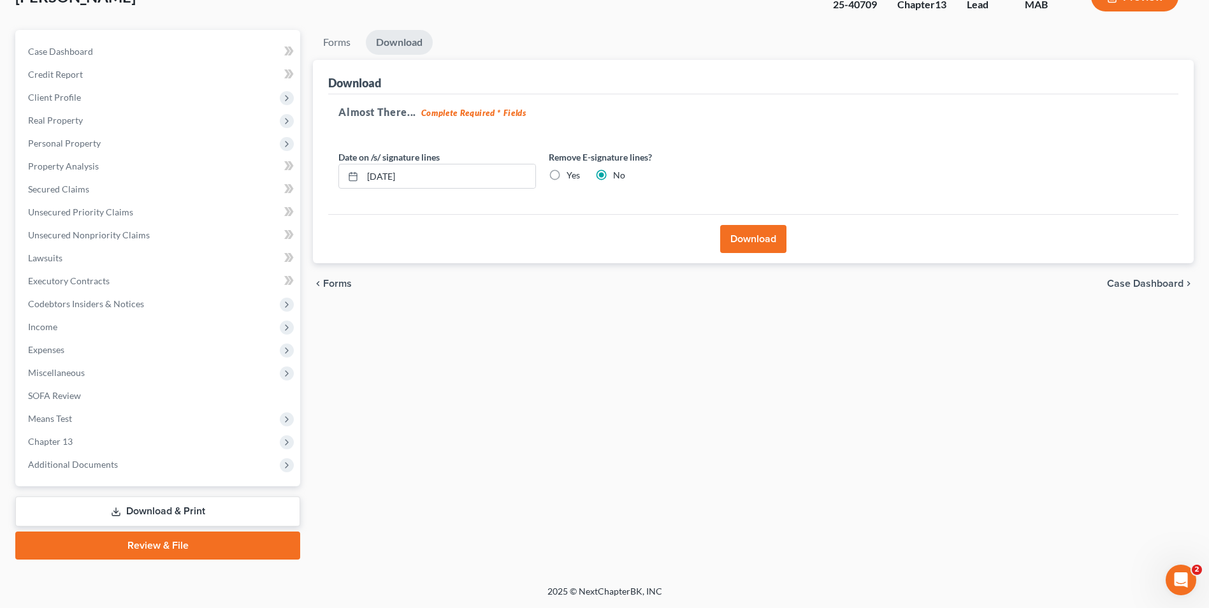
scroll to position [92, 0]
click at [762, 244] on button "Download" at bounding box center [753, 239] width 66 height 28
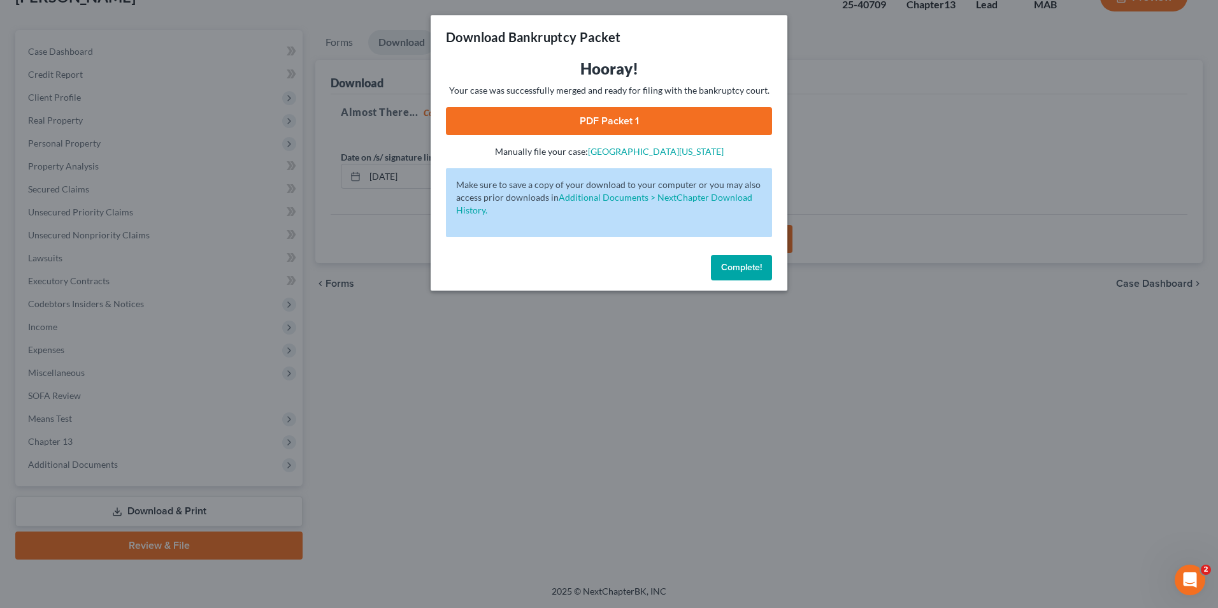
click at [736, 115] on link "PDF Packet 1" at bounding box center [609, 121] width 326 height 28
click at [712, 271] on button "Complete!" at bounding box center [741, 267] width 61 height 25
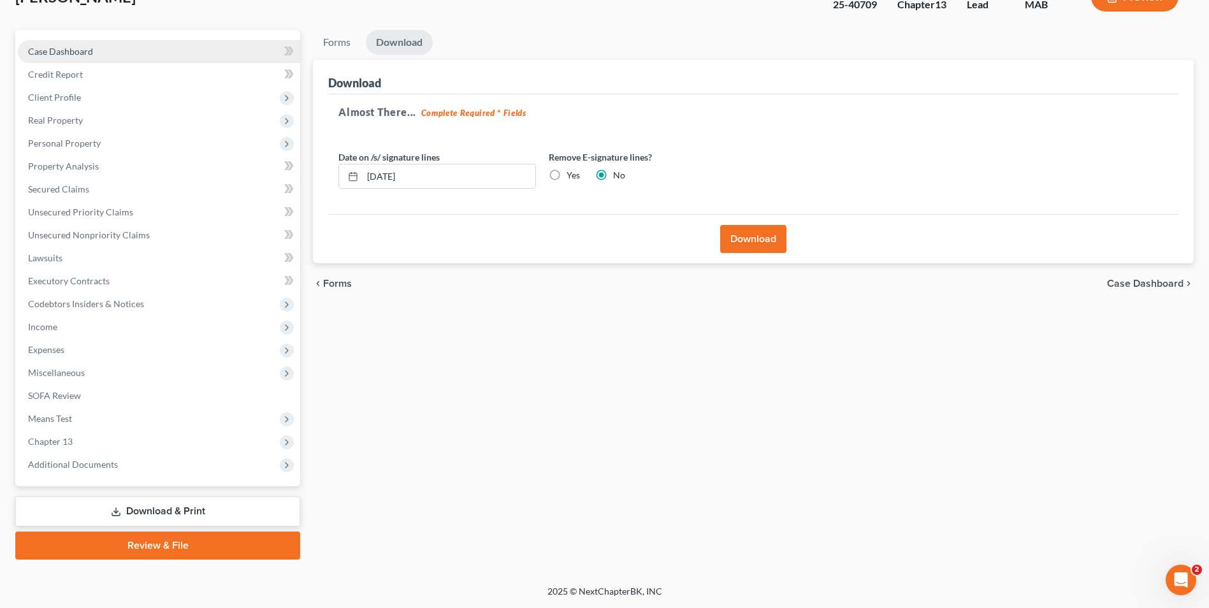
click at [66, 58] on link "Case Dashboard" at bounding box center [159, 51] width 282 height 23
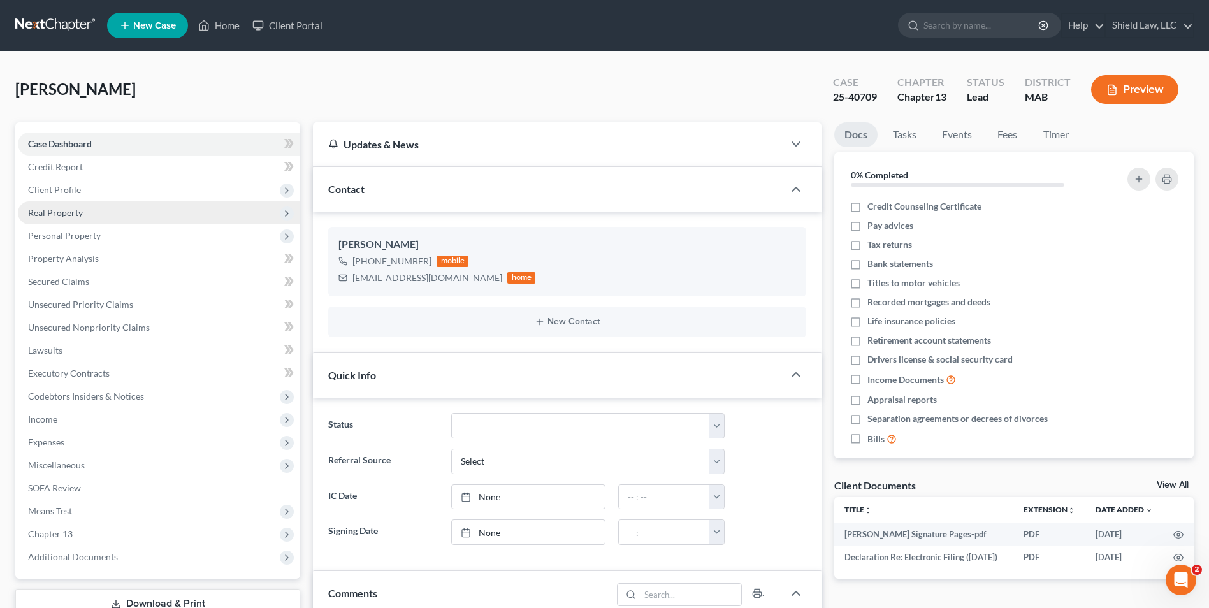
click at [82, 217] on span "Real Property" at bounding box center [159, 212] width 282 height 23
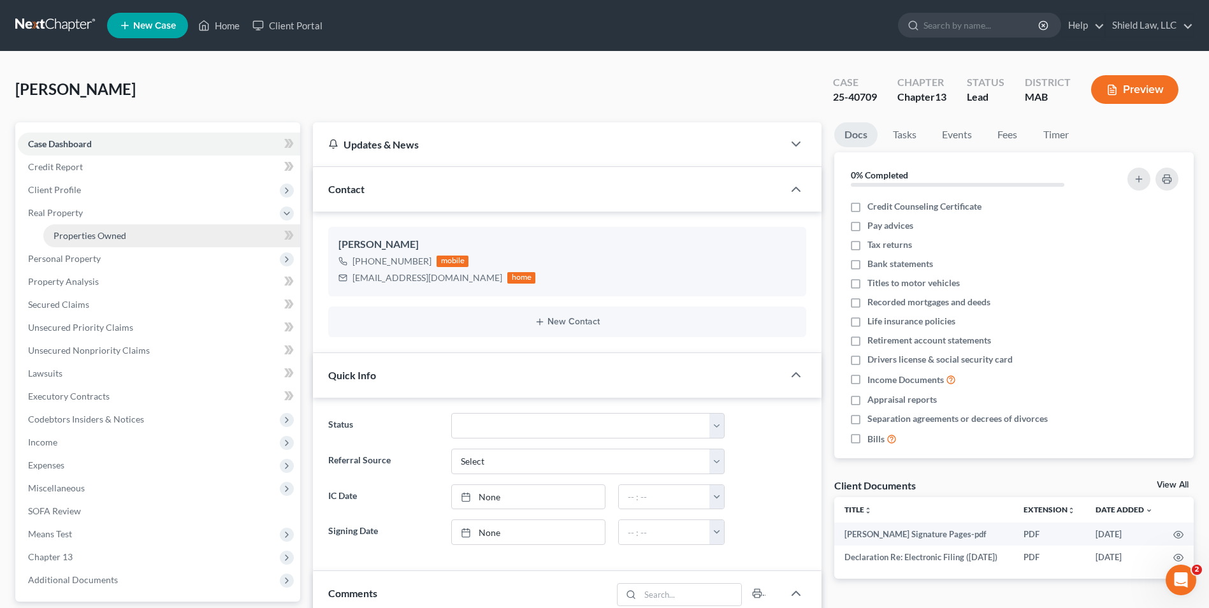
click at [120, 236] on span "Properties Owned" at bounding box center [90, 235] width 73 height 11
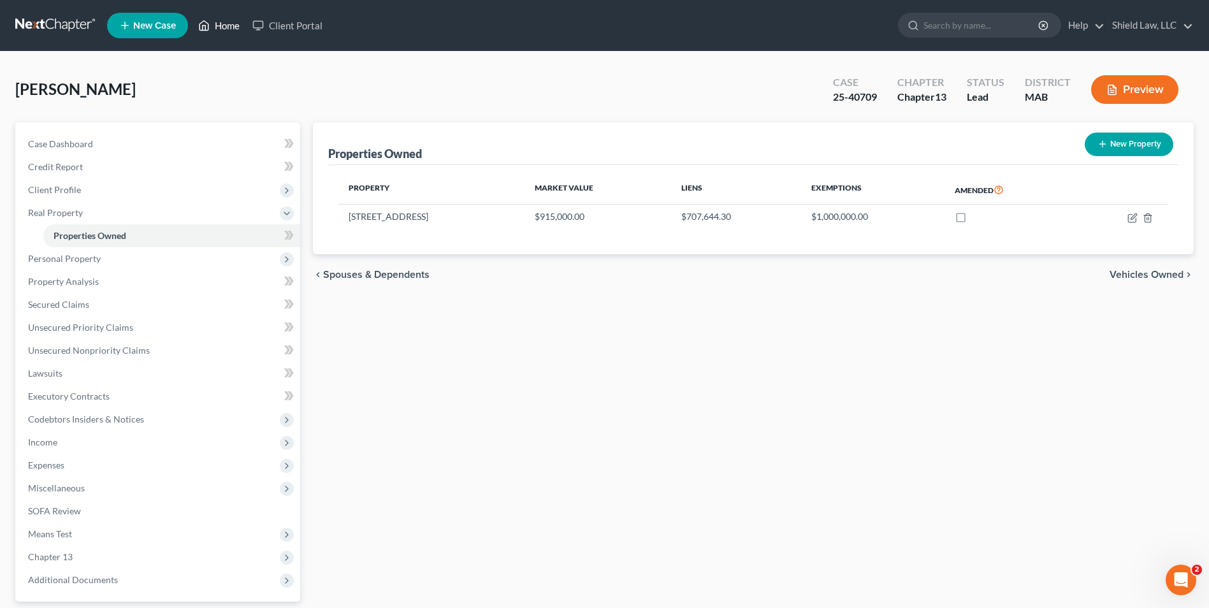
drag, startPoint x: 222, startPoint y: 22, endPoint x: 213, endPoint y: 4, distance: 20.3
click at [222, 22] on link "Home" at bounding box center [219, 25] width 54 height 23
